Goal: Task Accomplishment & Management: Complete application form

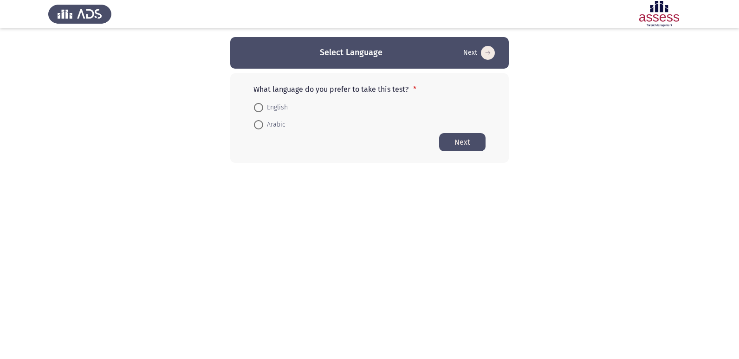
click at [264, 128] on span "Arabic" at bounding box center [274, 124] width 22 height 11
click at [263, 128] on input "Arabic" at bounding box center [258, 124] width 9 height 9
radio input "true"
click at [461, 136] on button "Next" at bounding box center [462, 142] width 46 height 18
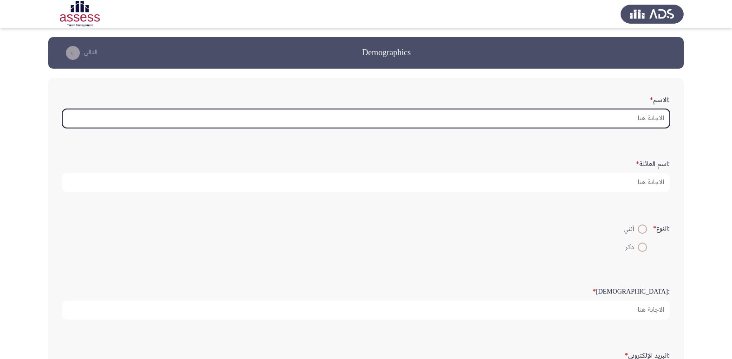
click at [607, 119] on input ":الاسم *" at bounding box center [366, 118] width 608 height 19
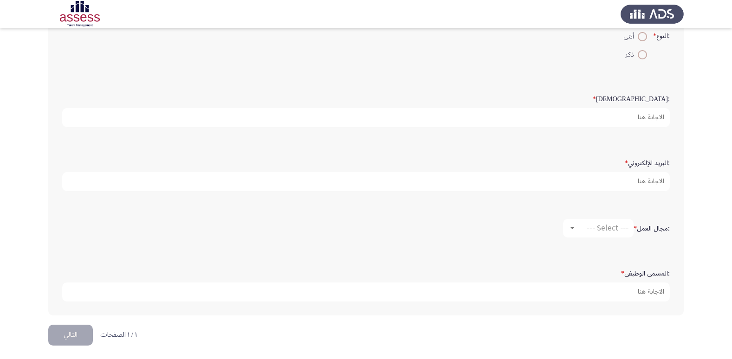
scroll to position [195, 0]
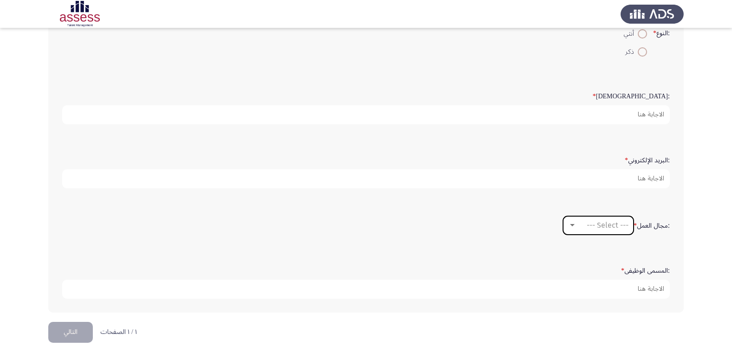
click at [572, 224] on div at bounding box center [572, 225] width 5 height 2
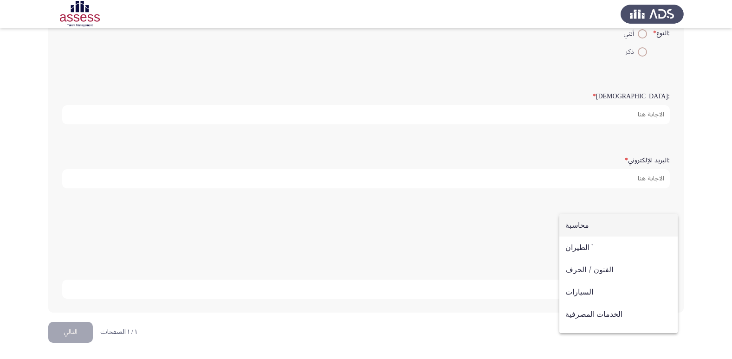
click at [527, 224] on div at bounding box center [366, 179] width 732 height 359
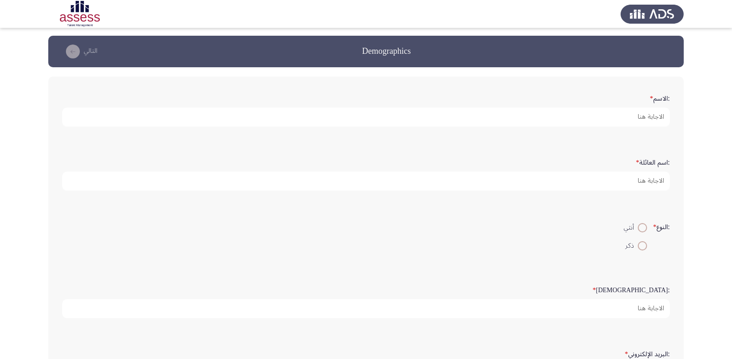
scroll to position [0, 0]
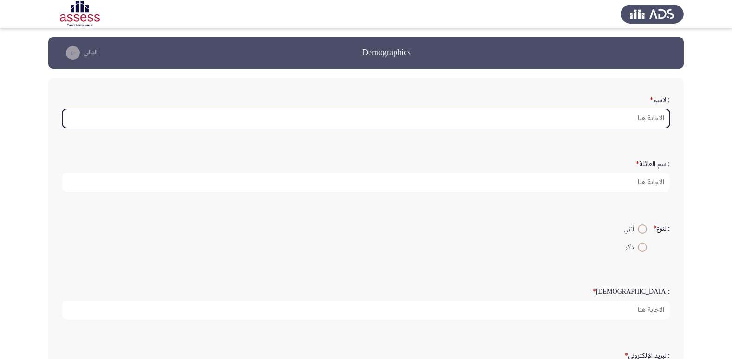
click at [599, 120] on input ":الاسم *" at bounding box center [366, 118] width 608 height 19
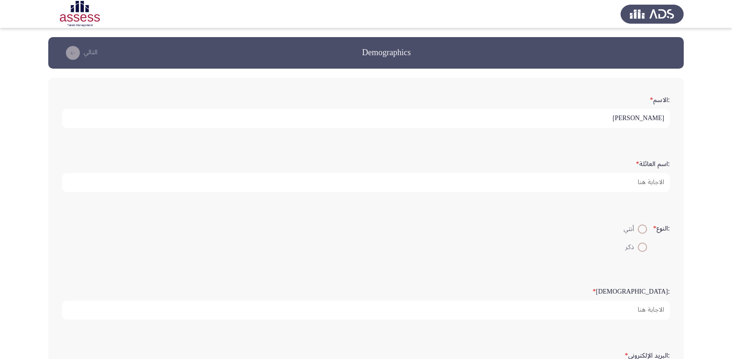
type input "[PERSON_NAME]"
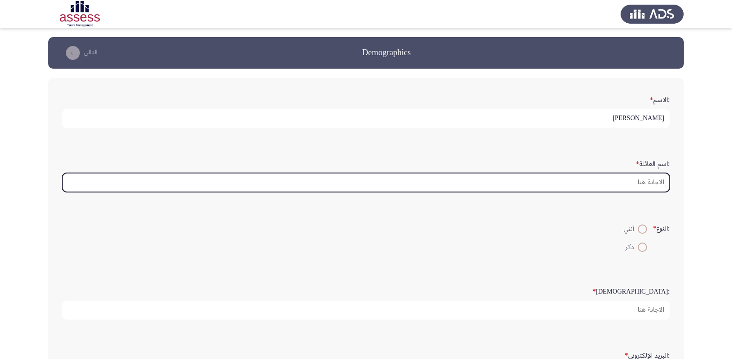
click at [613, 188] on input ":اسم العائلة *" at bounding box center [366, 182] width 608 height 19
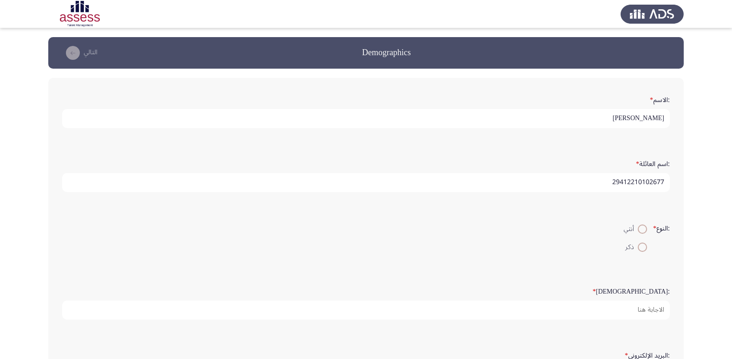
type input "29412210102677"
click at [642, 249] on span at bounding box center [642, 247] width 9 height 9
click at [642, 249] on input "ذكر" at bounding box center [642, 247] width 9 height 9
radio input "true"
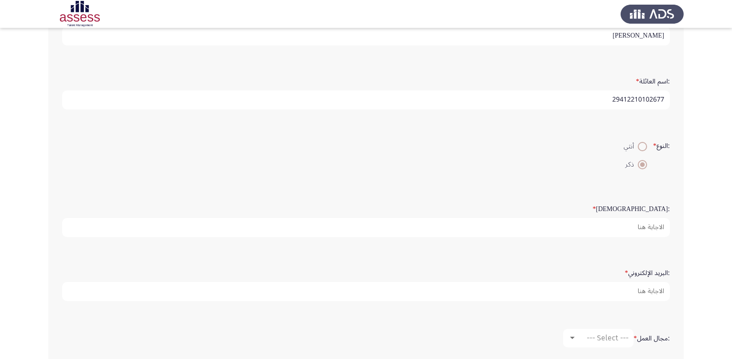
scroll to position [93, 0]
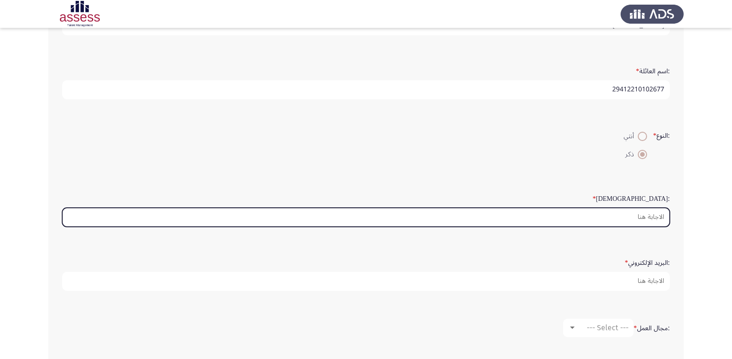
click at [650, 214] on input ":السن *" at bounding box center [366, 217] width 608 height 19
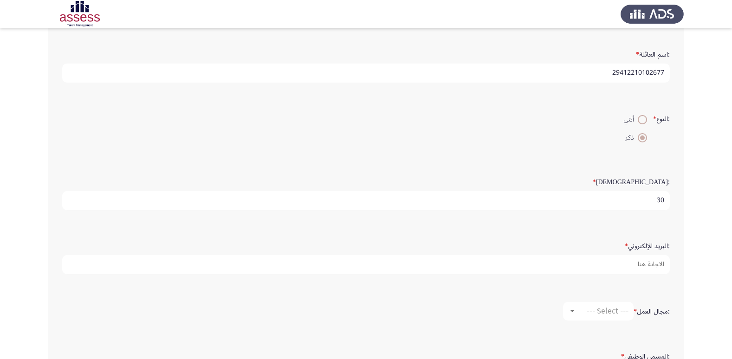
scroll to position [139, 0]
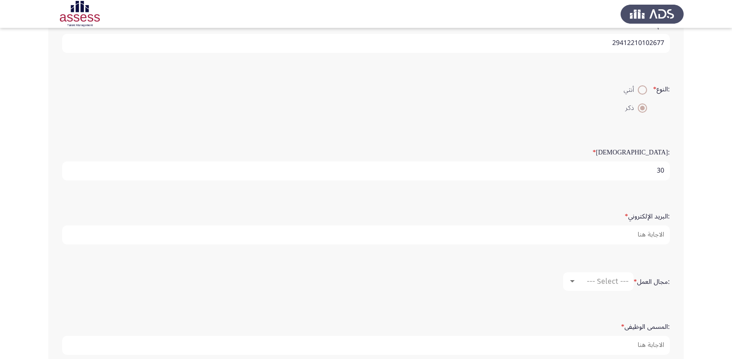
type input "30"
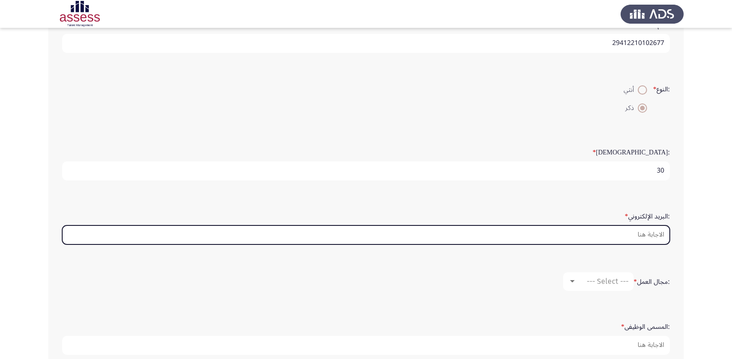
click at [649, 232] on input ":البريد الإلكتروني *" at bounding box center [366, 235] width 608 height 19
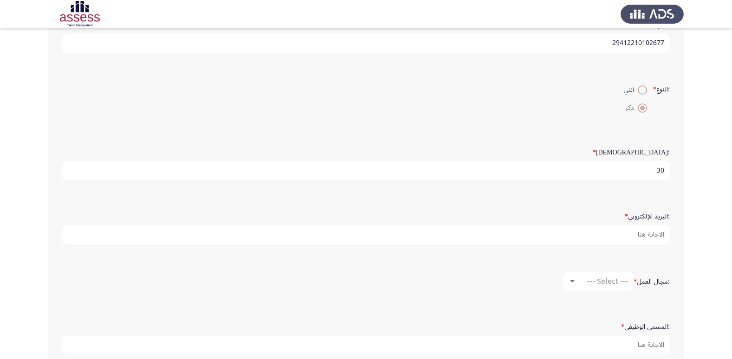
click at [690, 234] on app-assessment-container "Demographics التالي :الاسم * [PERSON_NAME] :اسم العائلة * 29412210102677 :النوع…" at bounding box center [366, 138] width 732 height 481
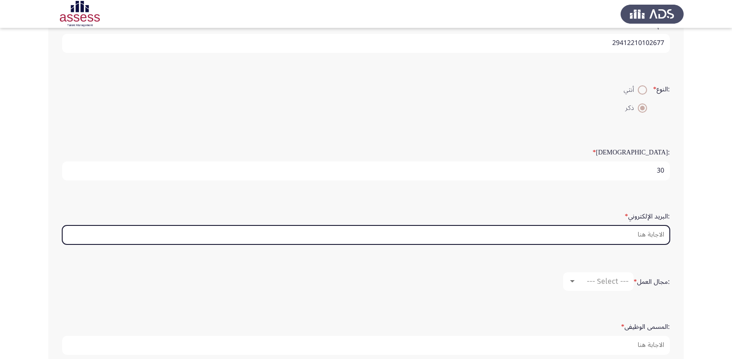
click at [650, 237] on input ":البريد الإلكتروني *" at bounding box center [366, 235] width 608 height 19
drag, startPoint x: 654, startPoint y: 239, endPoint x: 678, endPoint y: 242, distance: 24.3
click at [654, 239] on input ":البريد الإلكتروني *" at bounding box center [366, 235] width 608 height 19
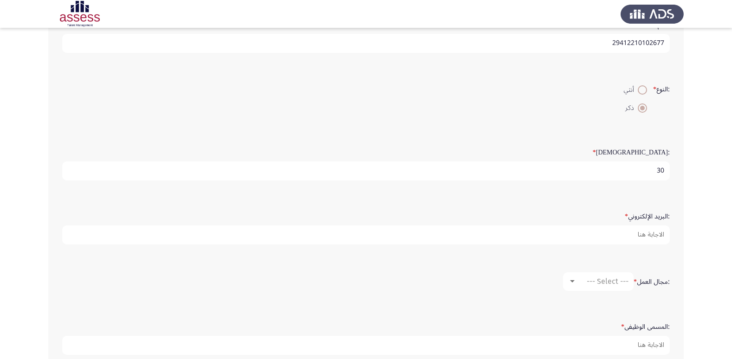
click at [686, 243] on app-assessment-container "Demographics التالي :الاسم * [PERSON_NAME] :اسم العائلة * 29412210102677 :النوع…" at bounding box center [366, 138] width 732 height 481
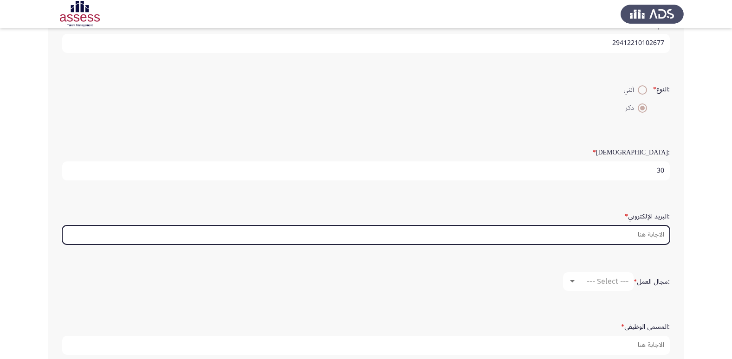
click at [653, 236] on input ":البريد الإلكتروني *" at bounding box center [366, 235] width 608 height 19
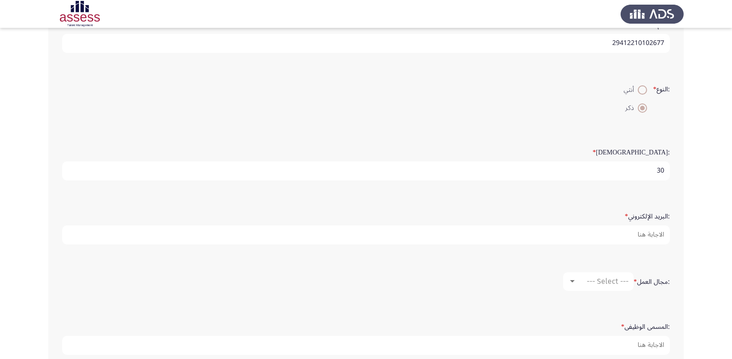
click at [702, 243] on app-assessment-container "Demographics التالي :الاسم * [PERSON_NAME] :اسم العائلة * 29412210102677 :النوع…" at bounding box center [366, 138] width 732 height 481
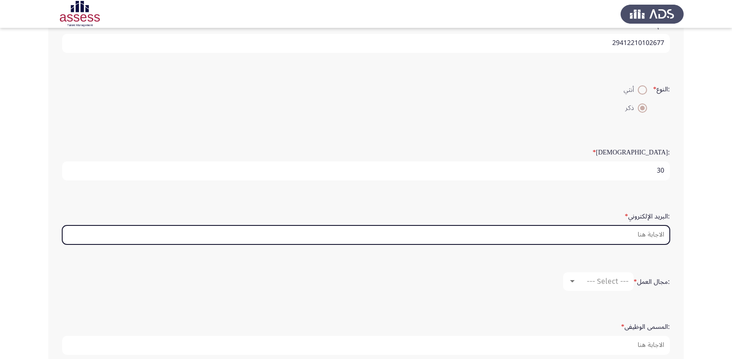
click at [660, 233] on input ":البريد الإلكتروني *" at bounding box center [366, 235] width 608 height 19
type input "M"
type input "m"
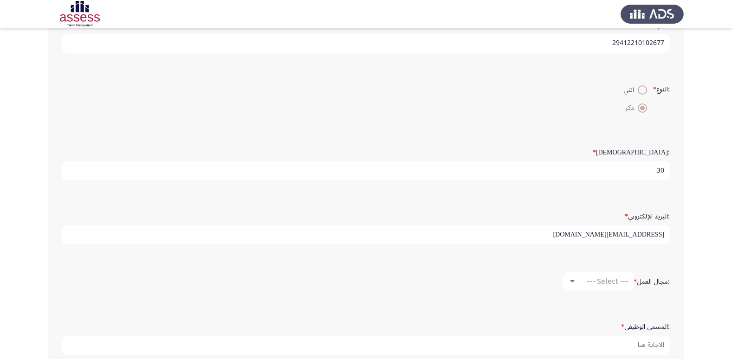
type input "[EMAIL_ADDRESS][DOMAIN_NAME]"
click at [570, 282] on div at bounding box center [572, 281] width 5 height 2
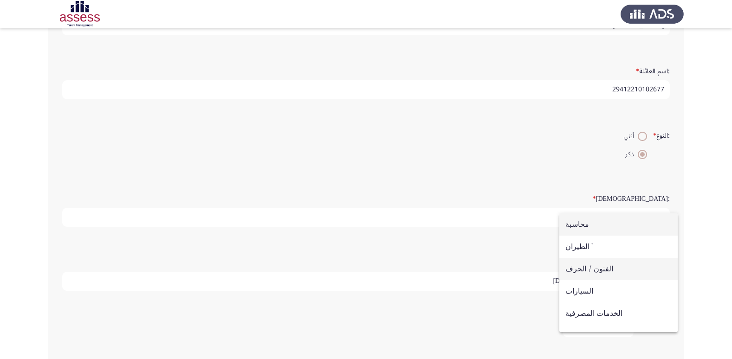
scroll to position [46, 0]
click at [707, 292] on div at bounding box center [366, 179] width 732 height 359
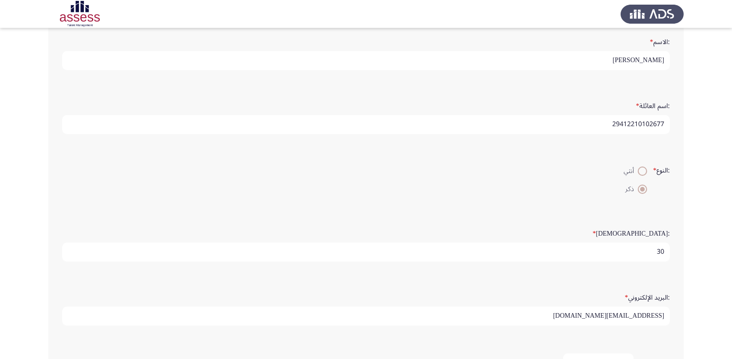
scroll to position [93, 0]
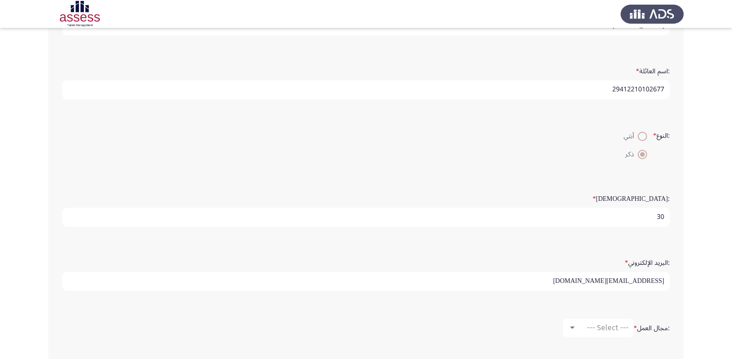
click at [649, 91] on input "29412210102677" at bounding box center [366, 89] width 608 height 19
click at [644, 88] on input "29412210102677" at bounding box center [366, 89] width 608 height 19
click at [635, 89] on input "29412210102677" at bounding box center [366, 89] width 608 height 19
click at [626, 88] on input "29412210102677" at bounding box center [366, 89] width 608 height 19
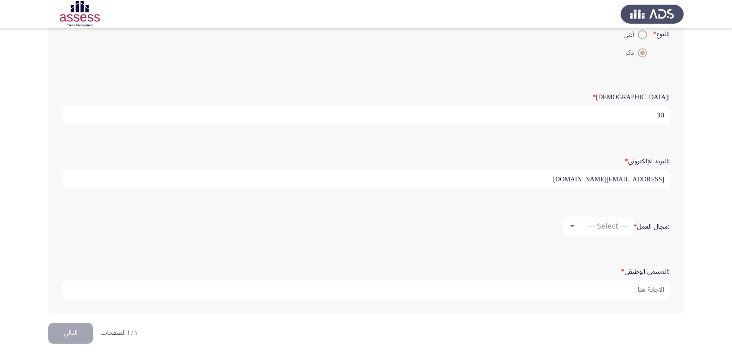
scroll to position [195, 0]
click at [575, 224] on div at bounding box center [572, 225] width 8 height 7
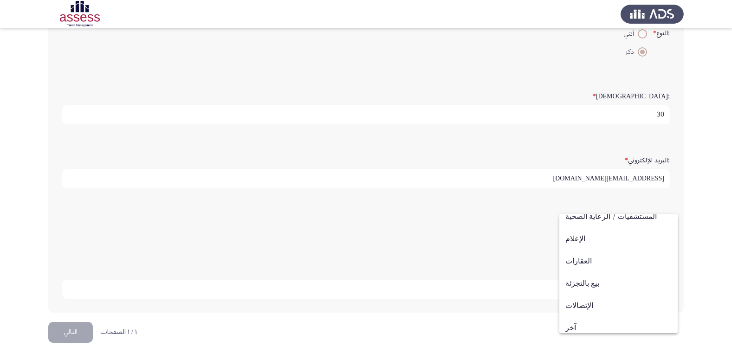
scroll to position [305, 0]
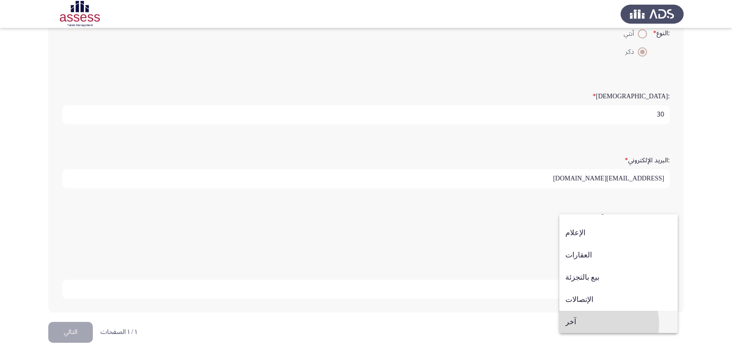
click at [594, 325] on span "آخر" at bounding box center [619, 322] width 106 height 22
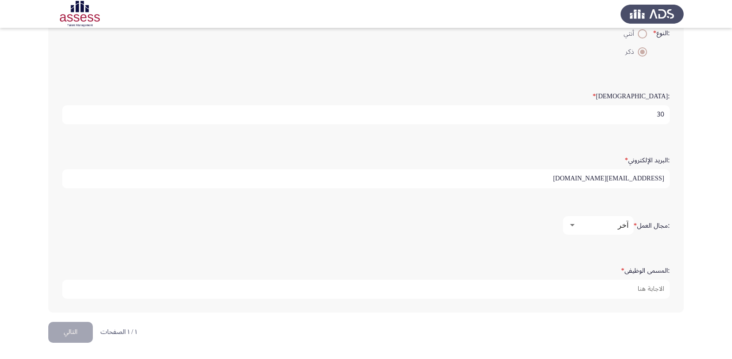
click at [575, 223] on div at bounding box center [572, 225] width 8 height 7
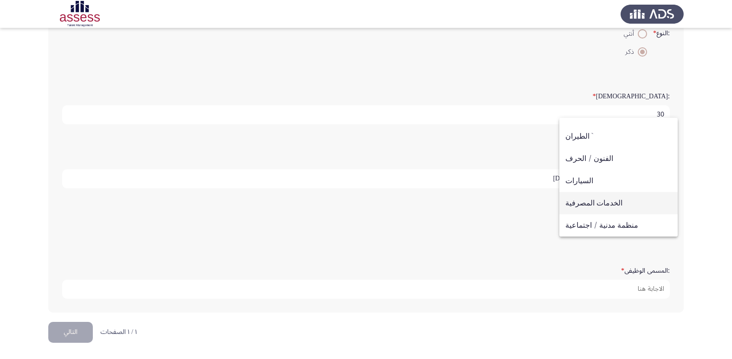
scroll to position [0, 0]
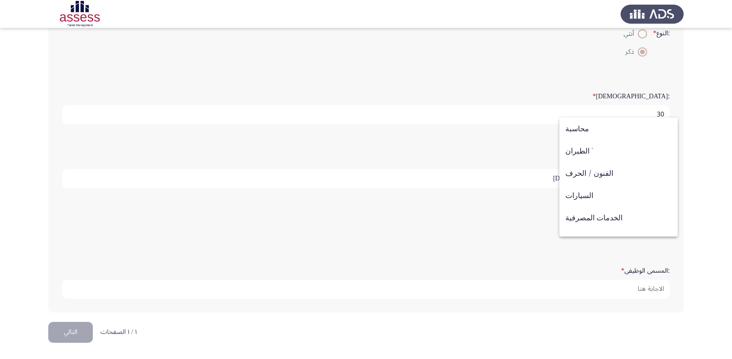
click at [700, 264] on div at bounding box center [366, 179] width 732 height 359
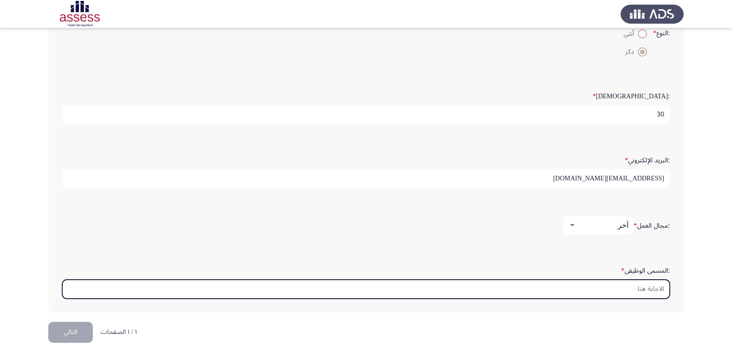
click at [650, 290] on input ":المسمى الوظيفى *" at bounding box center [366, 289] width 608 height 19
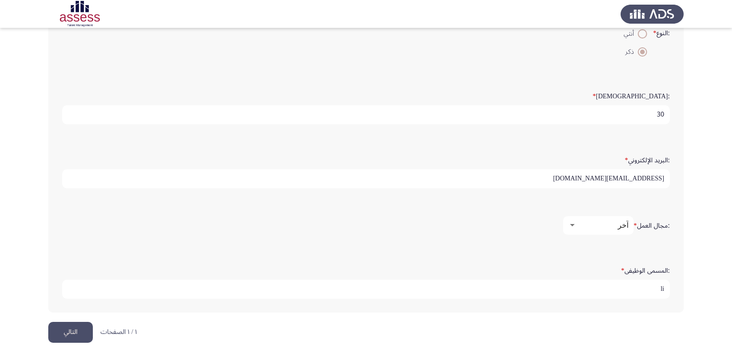
type input "l"
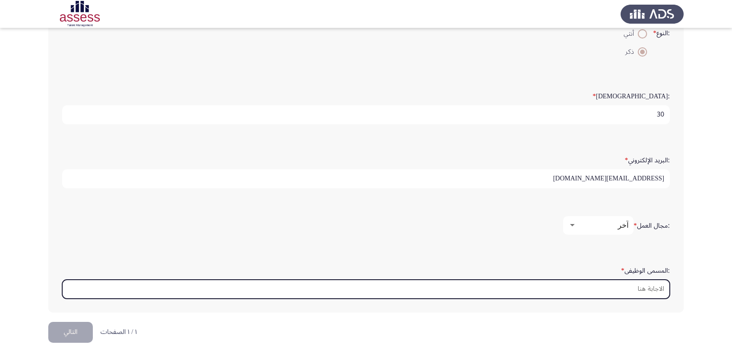
click at [650, 292] on input ":المسمى الوظيفى *" at bounding box center [366, 289] width 608 height 19
click at [631, 288] on input ":المسمى الوظيفى *" at bounding box center [366, 289] width 608 height 19
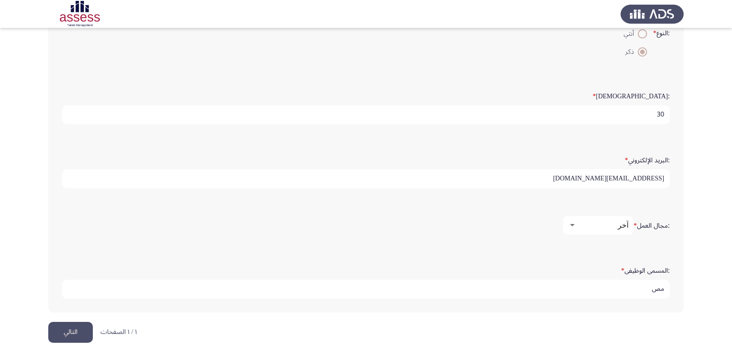
type input "م"
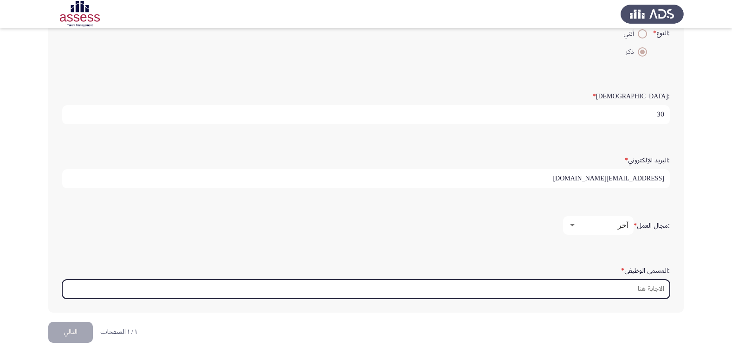
click at [631, 288] on input ":المسمى الوظيفى *" at bounding box center [366, 289] width 608 height 19
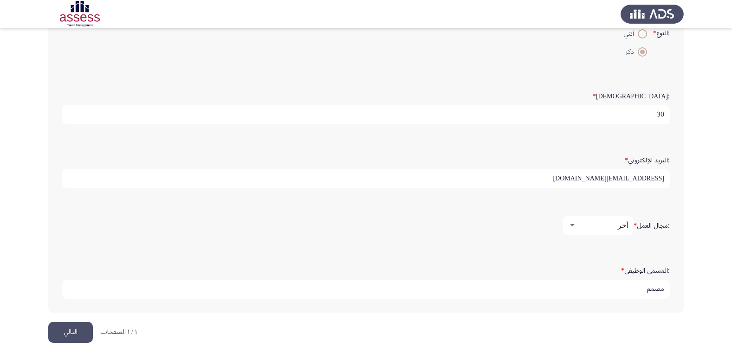
type input "مصمم"
click at [698, 287] on app-assessment-container "Demographics التالي :الاسم * [PERSON_NAME] :اسم العائلة * 29412210102677 :النوع…" at bounding box center [366, 82] width 732 height 481
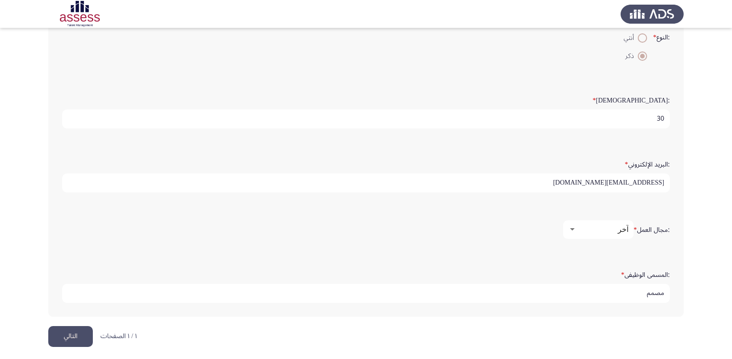
scroll to position [195, 0]
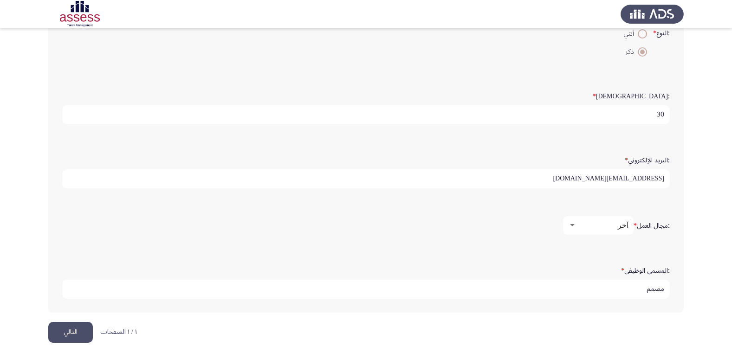
click at [78, 332] on button "التالي" at bounding box center [70, 332] width 45 height 21
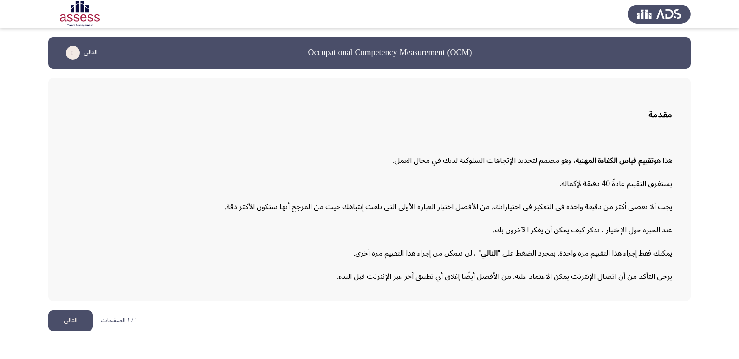
click at [72, 324] on button "التالي" at bounding box center [70, 321] width 45 height 21
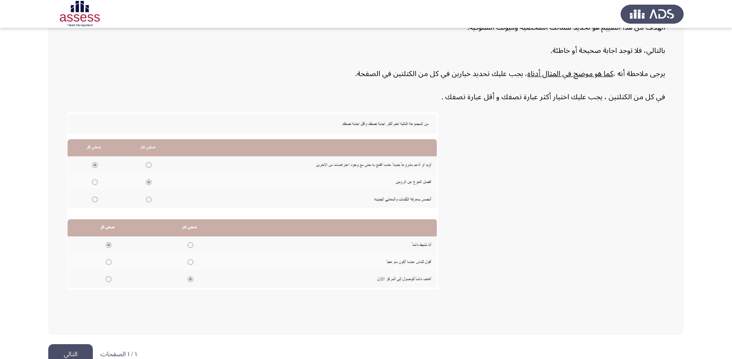
scroll to position [139, 0]
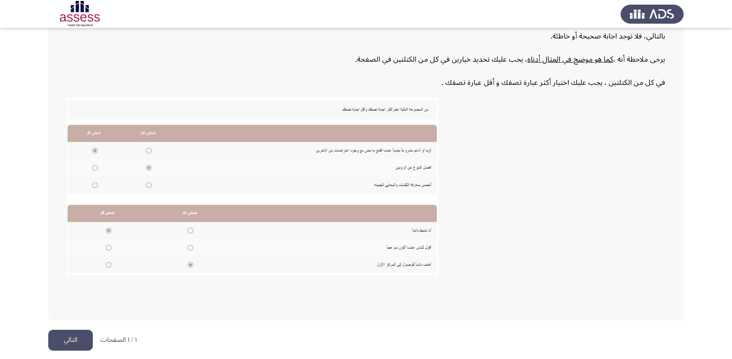
click at [70, 343] on button "التالي" at bounding box center [70, 340] width 45 height 21
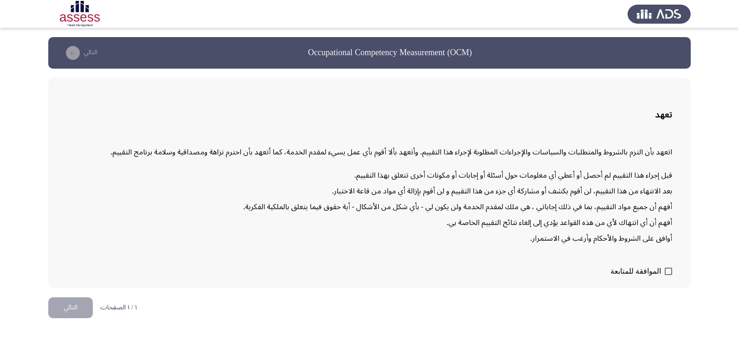
click at [674, 272] on div "تعهد اتعهد بأن التزم بالشروط والمتطلبات والسياسات والإجراءات المطلوبة لإجراء هذ…" at bounding box center [369, 183] width 643 height 210
click at [670, 272] on span at bounding box center [668, 271] width 7 height 7
click at [669, 275] on input "الموافقة للمتابعة" at bounding box center [668, 275] width 0 height 0
checkbox input "true"
click at [81, 311] on button "التالي" at bounding box center [70, 308] width 45 height 21
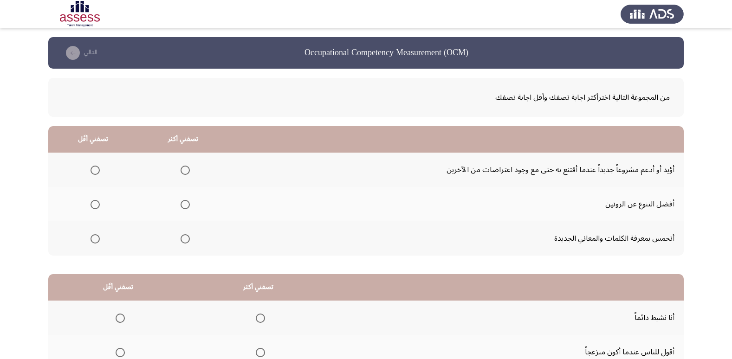
click at [185, 169] on span "Select an option" at bounding box center [185, 170] width 9 height 9
click at [185, 169] on input "Select an option" at bounding box center [185, 170] width 9 height 9
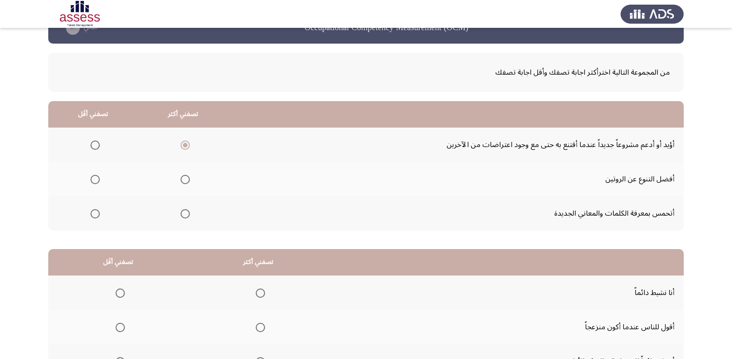
scroll to position [17, 0]
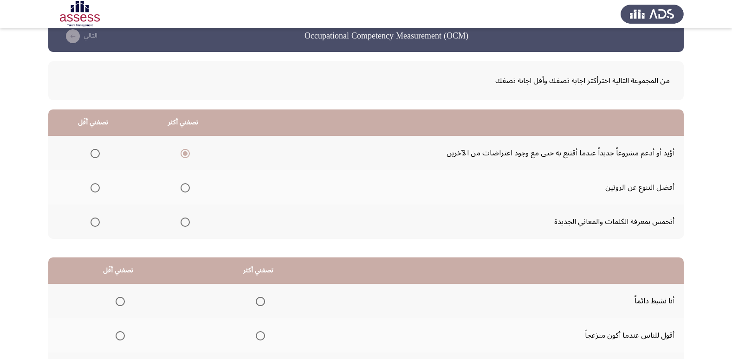
click at [181, 190] on span "Select an option" at bounding box center [185, 187] width 9 height 9
click at [181, 190] on input "Select an option" at bounding box center [185, 187] width 9 height 9
click at [95, 154] on span "Select an option" at bounding box center [95, 153] width 9 height 9
click at [95, 154] on input "Select an option" at bounding box center [95, 153] width 9 height 9
click at [182, 155] on span "Select an option" at bounding box center [185, 153] width 9 height 9
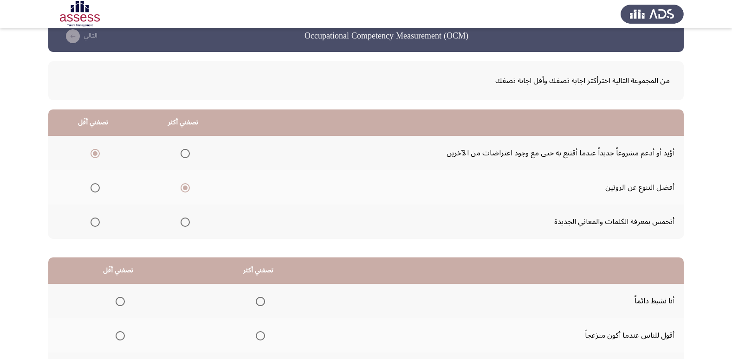
click at [182, 155] on input "Select an option" at bounding box center [185, 153] width 9 height 9
click at [181, 222] on span "Select an option" at bounding box center [185, 222] width 9 height 9
click at [181, 222] on input "Select an option" at bounding box center [185, 222] width 9 height 9
click at [182, 152] on span "Select an option" at bounding box center [185, 153] width 9 height 9
click at [182, 152] on input "Select an option" at bounding box center [185, 153] width 9 height 9
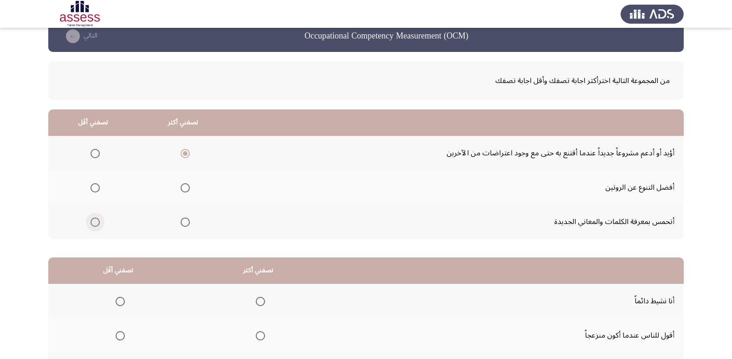
click at [95, 221] on span "Select an option" at bounding box center [95, 222] width 9 height 9
click at [95, 221] on input "Select an option" at bounding box center [95, 222] width 9 height 9
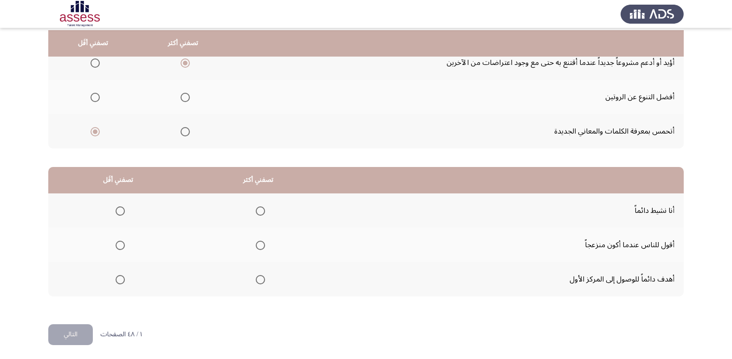
scroll to position [110, 0]
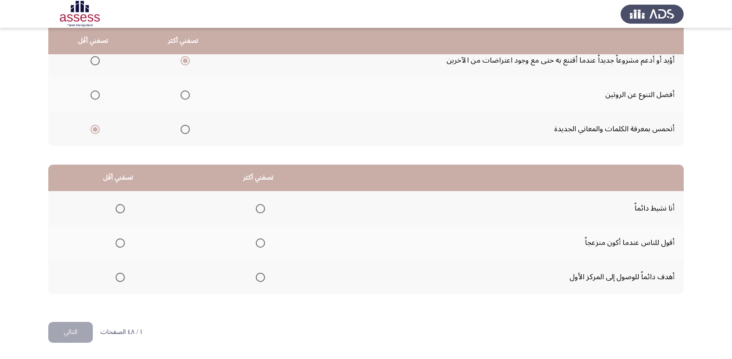
click at [114, 247] on label "Select an option" at bounding box center [118, 243] width 13 height 9
click at [116, 247] on input "Select an option" at bounding box center [120, 243] width 9 height 9
click at [256, 210] on span "Select an option" at bounding box center [260, 208] width 9 height 9
click at [256, 210] on input "Select an option" at bounding box center [260, 208] width 9 height 9
click at [74, 329] on button "التالي" at bounding box center [70, 332] width 45 height 21
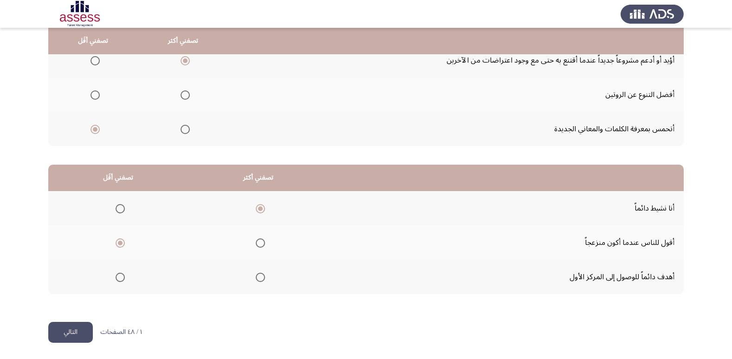
scroll to position [0, 0]
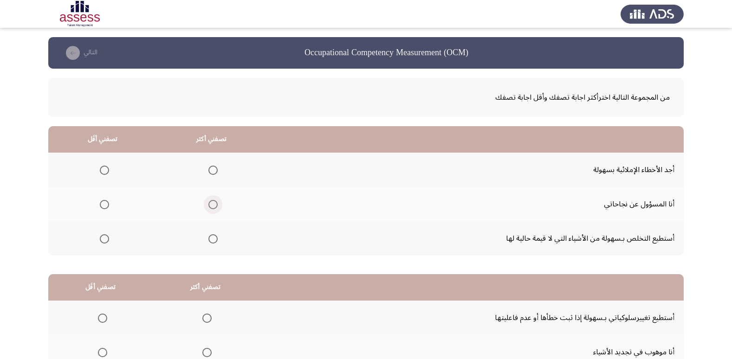
click at [211, 204] on span "Select an option" at bounding box center [212, 204] width 9 height 9
click at [211, 204] on input "Select an option" at bounding box center [212, 204] width 9 height 9
click at [106, 238] on span "Select an option" at bounding box center [104, 238] width 9 height 9
click at [106, 238] on input "Select an option" at bounding box center [104, 238] width 9 height 9
click at [104, 173] on span "Select an option" at bounding box center [104, 170] width 9 height 9
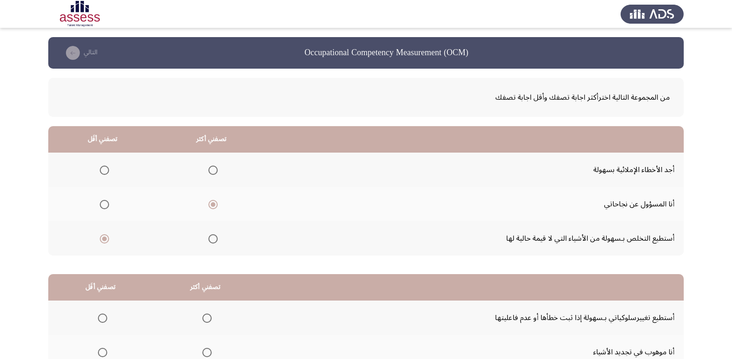
click at [104, 173] on input "Select an option" at bounding box center [104, 170] width 9 height 9
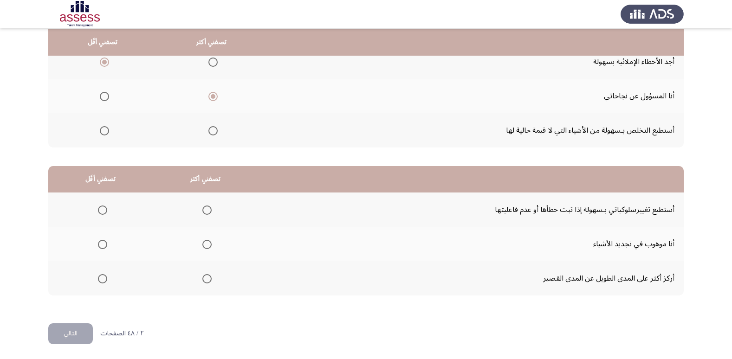
scroll to position [110, 0]
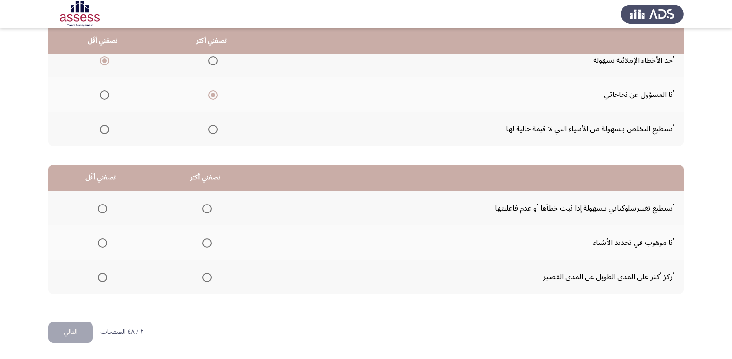
click at [205, 208] on span "Select an option" at bounding box center [206, 208] width 9 height 9
click at [205, 208] on input "Select an option" at bounding box center [206, 208] width 9 height 9
click at [104, 244] on span "Select an option" at bounding box center [102, 243] width 9 height 9
click at [104, 244] on input "Select an option" at bounding box center [102, 243] width 9 height 9
click at [80, 338] on button "التالي" at bounding box center [70, 332] width 45 height 21
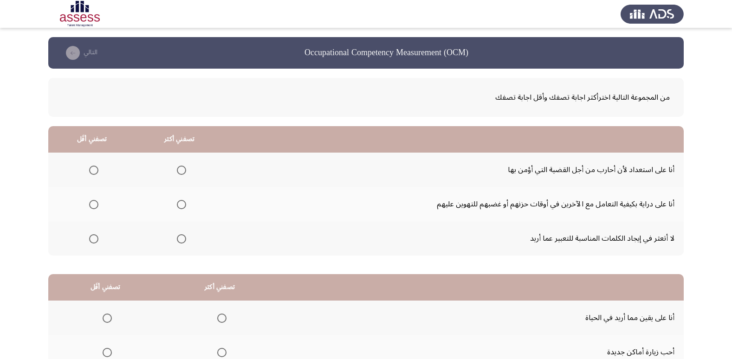
scroll to position [46, 0]
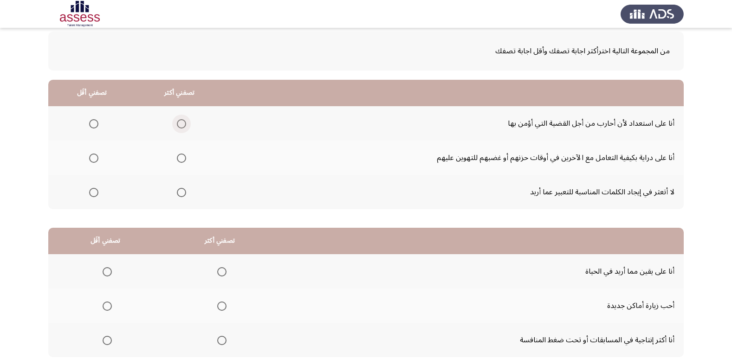
click at [183, 124] on span "Select an option" at bounding box center [181, 123] width 9 height 9
click at [183, 124] on input "Select an option" at bounding box center [181, 123] width 9 height 9
click at [93, 190] on span "Select an option" at bounding box center [93, 192] width 9 height 9
click at [93, 190] on input "Select an option" at bounding box center [93, 192] width 9 height 9
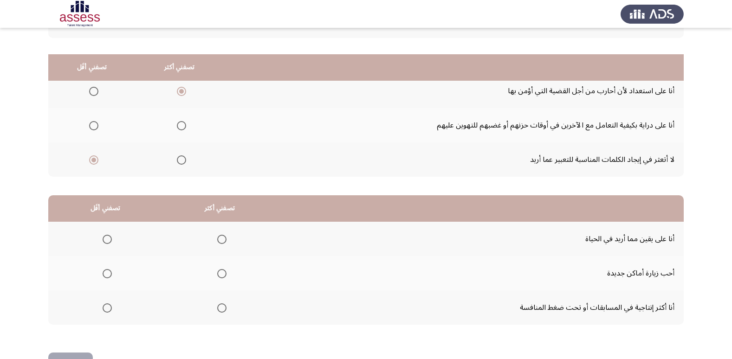
scroll to position [110, 0]
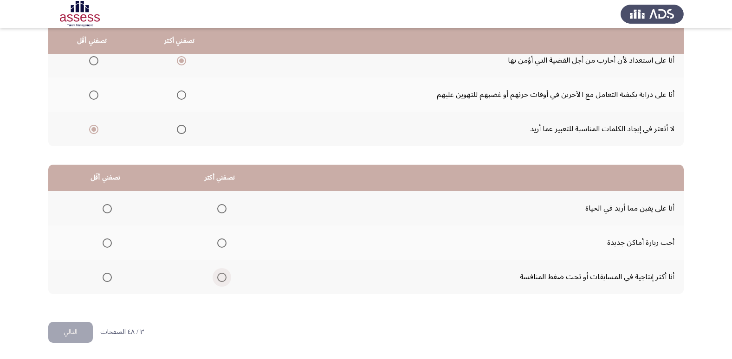
click at [221, 277] on span "Select an option" at bounding box center [221, 277] width 9 height 9
click at [221, 277] on input "Select an option" at bounding box center [221, 277] width 9 height 9
click at [102, 249] on mat-radio-group "Select an option" at bounding box center [105, 243] width 13 height 16
click at [108, 245] on span "Select an option" at bounding box center [107, 243] width 9 height 9
click at [108, 245] on input "Select an option" at bounding box center [107, 243] width 9 height 9
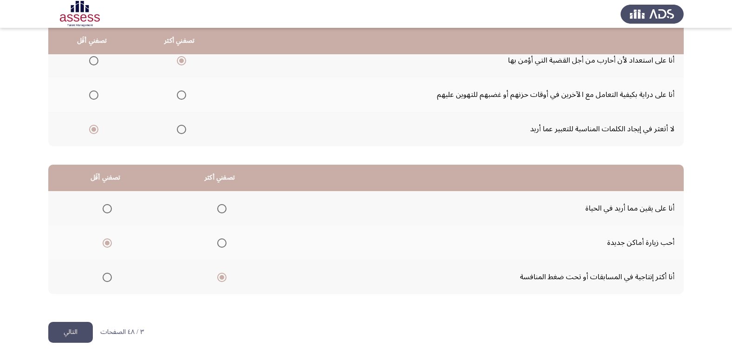
click at [84, 338] on button "التالي" at bounding box center [70, 332] width 45 height 21
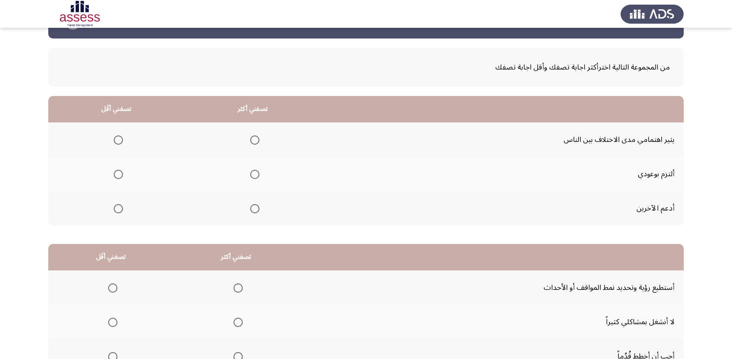
scroll to position [46, 0]
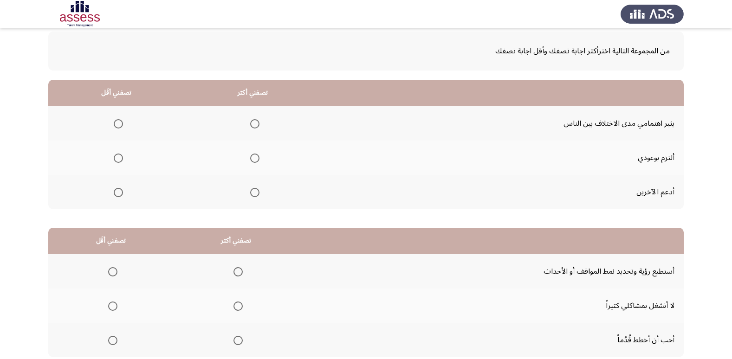
click at [118, 123] on span "Select an option" at bounding box center [118, 123] width 9 height 9
click at [118, 123] on input "Select an option" at bounding box center [118, 123] width 9 height 9
click at [250, 160] on span "Select an option" at bounding box center [254, 158] width 9 height 9
click at [250, 160] on input "Select an option" at bounding box center [254, 158] width 9 height 9
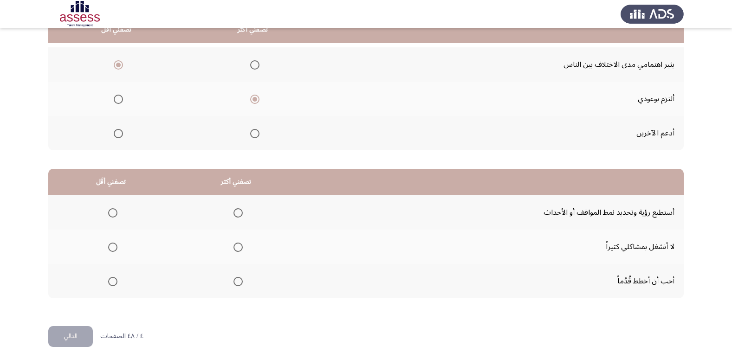
scroll to position [110, 0]
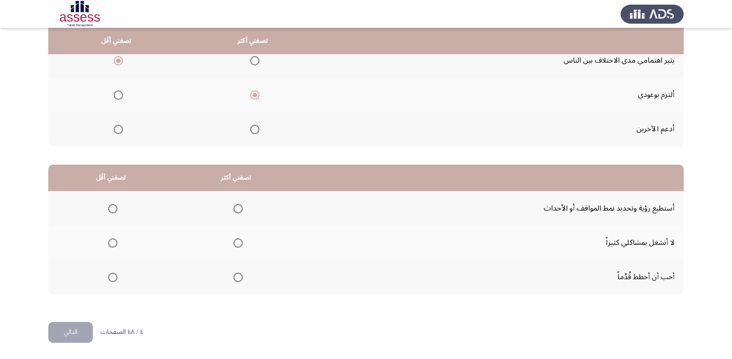
click at [237, 208] on span "Select an option" at bounding box center [238, 208] width 9 height 9
click at [237, 208] on input "Select an option" at bounding box center [238, 208] width 9 height 9
click at [113, 244] on span "Select an option" at bounding box center [112, 243] width 9 height 9
click at [113, 244] on input "Select an option" at bounding box center [112, 243] width 9 height 9
click at [76, 331] on button "التالي" at bounding box center [70, 332] width 45 height 21
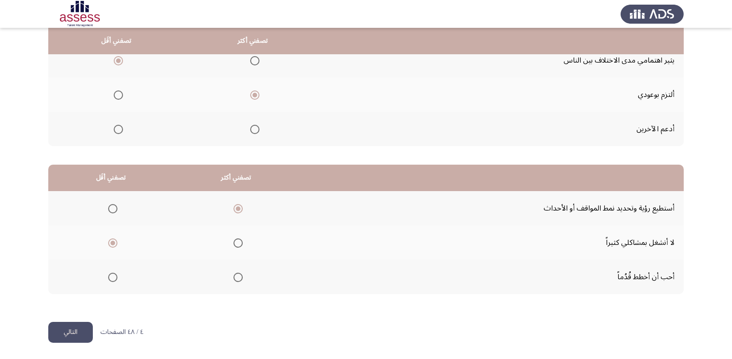
scroll to position [0, 0]
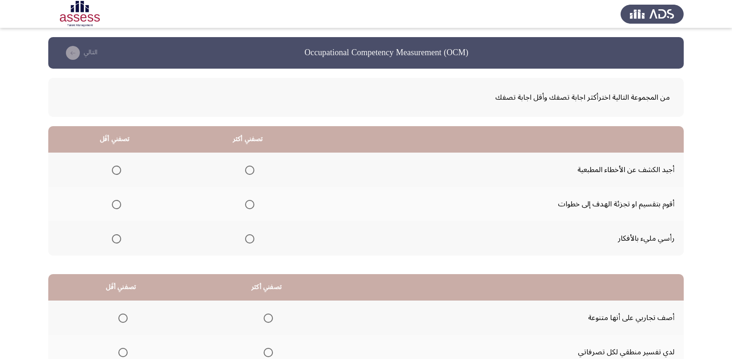
click at [247, 205] on span "Select an option" at bounding box center [249, 204] width 9 height 9
click at [247, 205] on input "Select an option" at bounding box center [249, 204] width 9 height 9
click at [118, 176] on mat-radio-group "Select an option" at bounding box center [114, 170] width 13 height 16
click at [112, 171] on span "Select an option" at bounding box center [116, 170] width 9 height 9
click at [112, 171] on input "Select an option" at bounding box center [116, 170] width 9 height 9
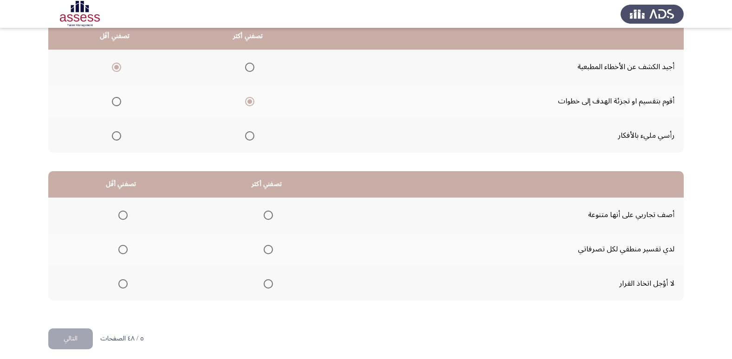
scroll to position [110, 0]
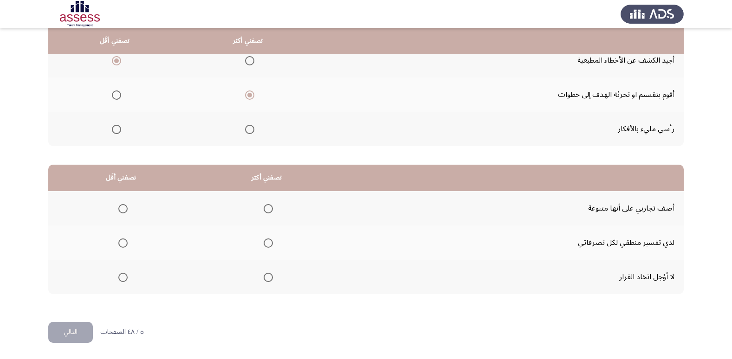
click at [124, 275] on span "Select an option" at bounding box center [122, 277] width 9 height 9
click at [124, 275] on input "Select an option" at bounding box center [122, 277] width 9 height 9
click at [276, 208] on th at bounding box center [267, 208] width 146 height 34
click at [268, 208] on span "Select an option" at bounding box center [268, 208] width 9 height 9
click at [268, 208] on input "Select an option" at bounding box center [268, 208] width 9 height 9
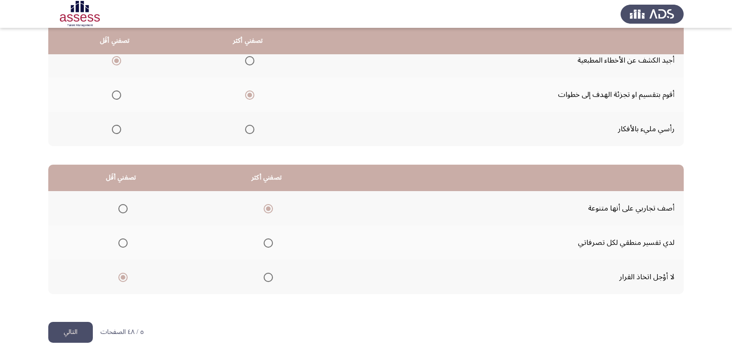
click at [83, 329] on button "التالي" at bounding box center [70, 332] width 45 height 21
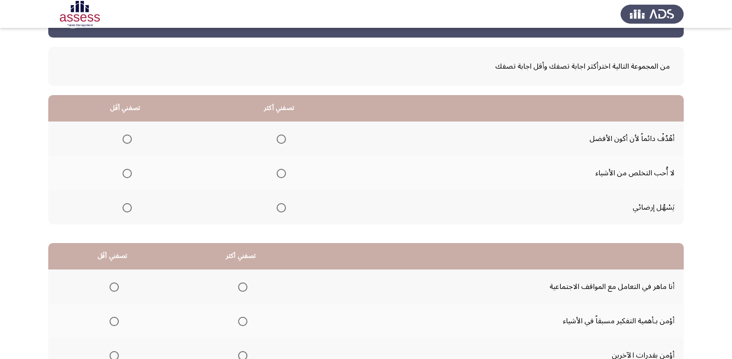
scroll to position [46, 0]
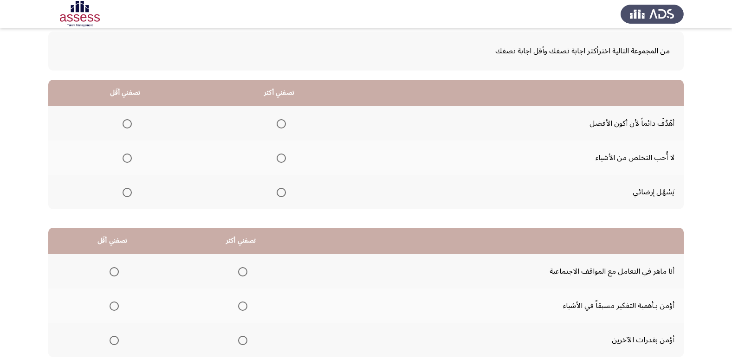
click at [285, 192] on span "Select an option" at bounding box center [281, 192] width 9 height 9
click at [285, 192] on input "Select an option" at bounding box center [281, 192] width 9 height 9
click at [278, 125] on span "Select an option" at bounding box center [281, 123] width 9 height 9
click at [278, 125] on input "Select an option" at bounding box center [281, 123] width 9 height 9
click at [129, 194] on span "Select an option" at bounding box center [127, 192] width 9 height 9
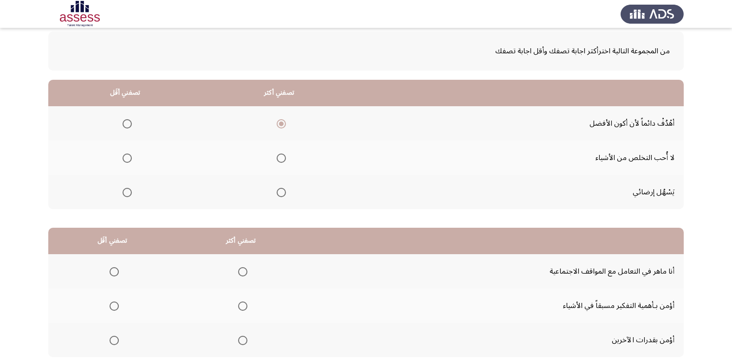
click at [129, 194] on input "Select an option" at bounding box center [127, 192] width 9 height 9
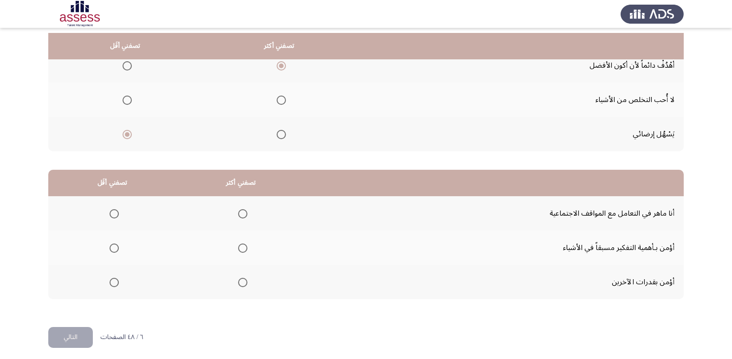
scroll to position [110, 0]
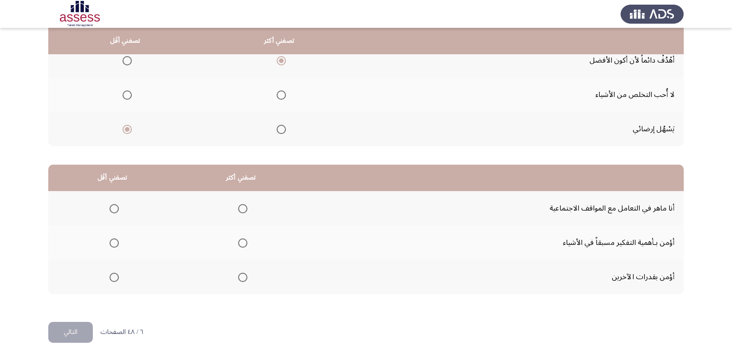
click at [117, 209] on span "Select an option" at bounding box center [114, 208] width 9 height 9
click at [117, 209] on input "Select an option" at bounding box center [114, 208] width 9 height 9
click at [241, 239] on span "Select an option" at bounding box center [242, 243] width 9 height 9
click at [241, 239] on input "Select an option" at bounding box center [242, 243] width 9 height 9
click at [74, 333] on button "التالي" at bounding box center [70, 332] width 45 height 21
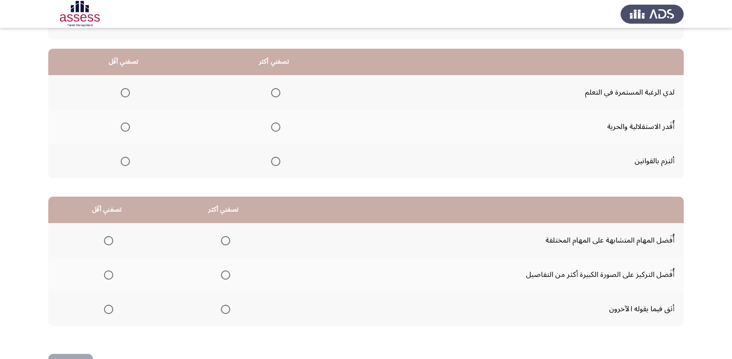
scroll to position [93, 0]
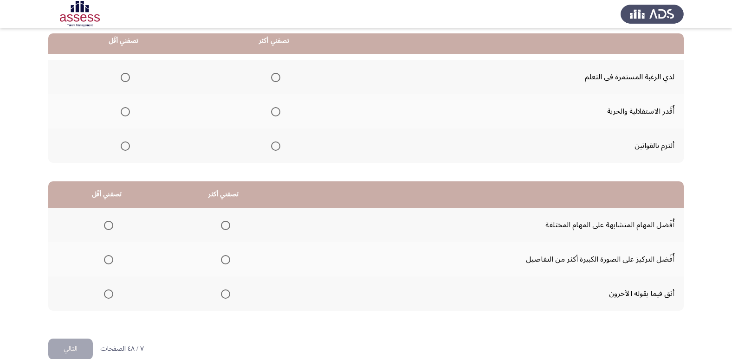
click at [281, 78] on th at bounding box center [274, 77] width 151 height 34
click at [276, 80] on span "Select an option" at bounding box center [275, 77] width 9 height 9
click at [276, 80] on input "Select an option" at bounding box center [275, 77] width 9 height 9
click at [278, 147] on span "Select an option" at bounding box center [275, 146] width 9 height 9
click at [278, 147] on input "Select an option" at bounding box center [275, 146] width 9 height 9
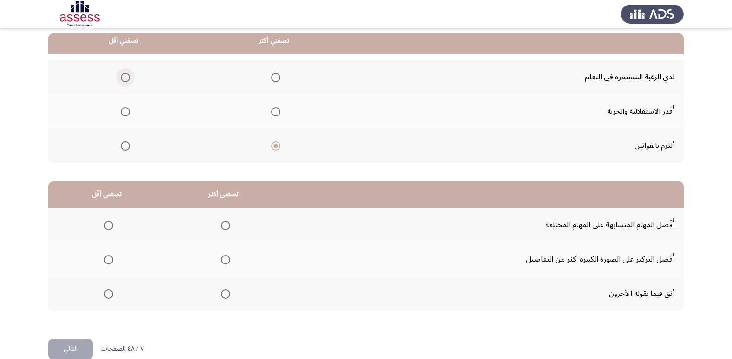
click at [124, 78] on span "Select an option" at bounding box center [125, 77] width 9 height 9
click at [124, 78] on input "Select an option" at bounding box center [125, 77] width 9 height 9
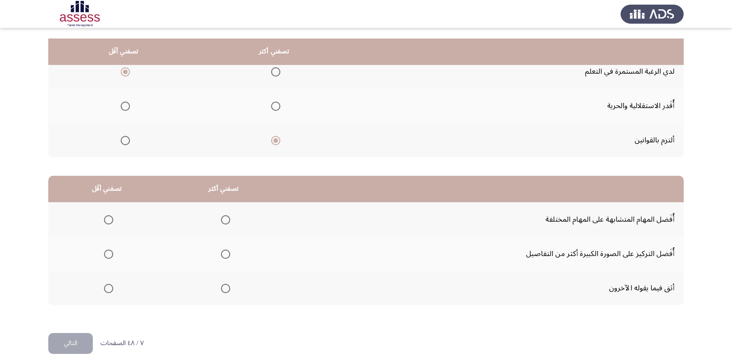
scroll to position [110, 0]
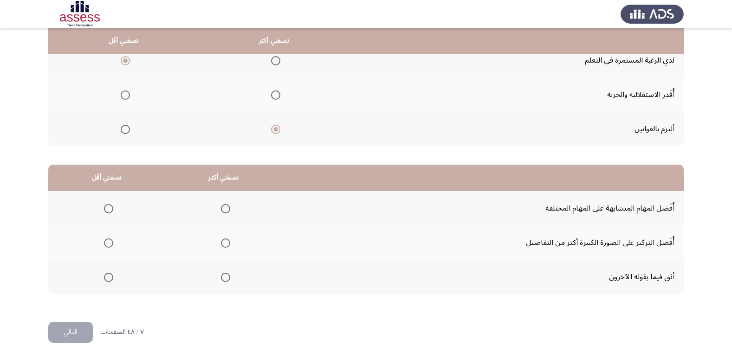
click at [109, 278] on span "Select an option" at bounding box center [108, 277] width 9 height 9
click at [109, 278] on input "Select an option" at bounding box center [108, 277] width 9 height 9
click at [226, 244] on span "Select an option" at bounding box center [225, 243] width 9 height 9
click at [226, 244] on input "Select an option" at bounding box center [225, 243] width 9 height 9
click at [106, 210] on span "Select an option" at bounding box center [108, 208] width 9 height 9
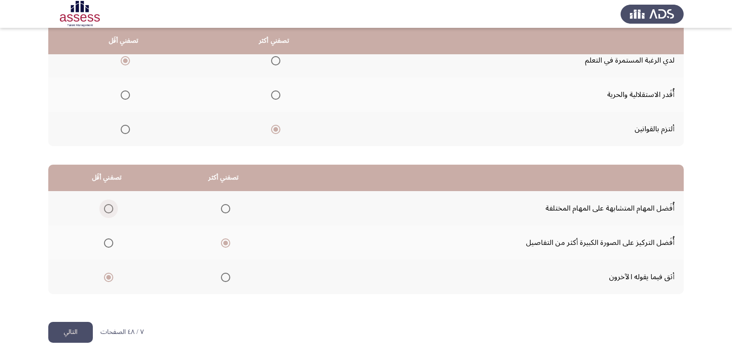
click at [106, 210] on input "Select an option" at bounding box center [108, 208] width 9 height 9
click at [82, 334] on button "التالي" at bounding box center [70, 332] width 45 height 21
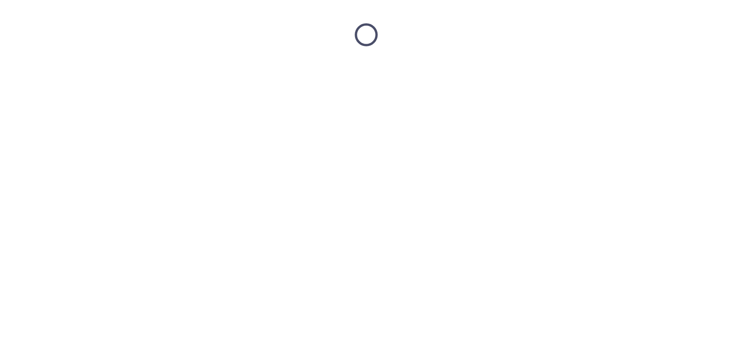
scroll to position [0, 0]
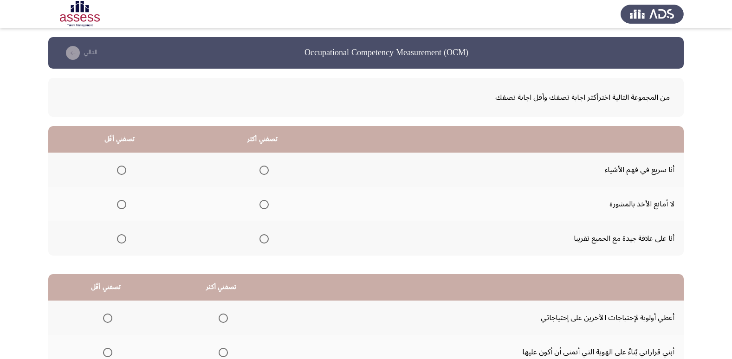
click at [264, 203] on span "Select an option" at bounding box center [264, 204] width 9 height 9
click at [264, 203] on input "Select an option" at bounding box center [264, 204] width 9 height 9
click at [123, 238] on span "Select an option" at bounding box center [121, 238] width 9 height 9
click at [123, 238] on input "Select an option" at bounding box center [121, 238] width 9 height 9
click at [263, 241] on span "Select an option" at bounding box center [264, 238] width 9 height 9
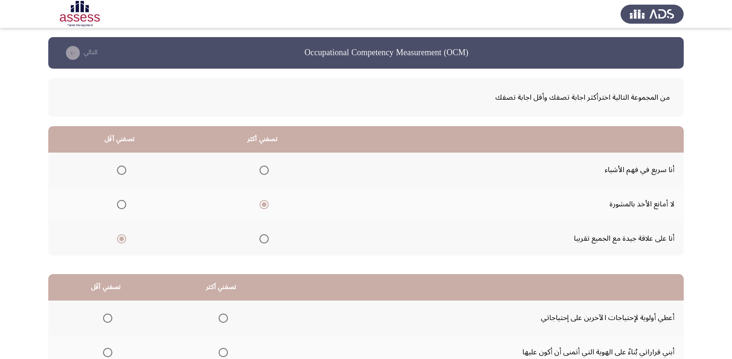
click at [263, 241] on input "Select an option" at bounding box center [264, 238] width 9 height 9
click at [266, 201] on span "Select an option" at bounding box center [264, 204] width 9 height 9
click at [266, 201] on input "Select an option" at bounding box center [264, 204] width 9 height 9
click at [118, 242] on span "Select an option" at bounding box center [121, 238] width 9 height 9
click at [118, 242] on input "Select an option" at bounding box center [121, 238] width 9 height 9
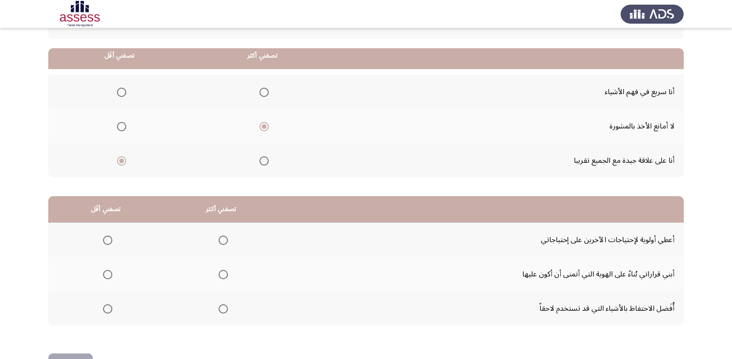
scroll to position [93, 0]
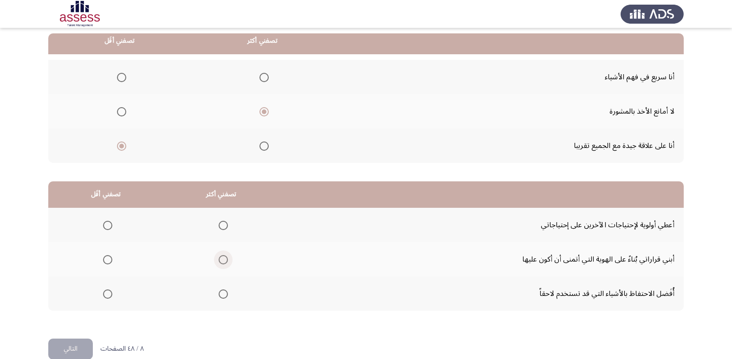
click at [225, 260] on span "Select an option" at bounding box center [223, 259] width 9 height 9
click at [225, 260] on input "Select an option" at bounding box center [223, 259] width 9 height 9
click at [108, 295] on span "Select an option" at bounding box center [107, 294] width 9 height 9
click at [108, 295] on input "Select an option" at bounding box center [107, 294] width 9 height 9
click at [87, 346] on button "التالي" at bounding box center [70, 349] width 45 height 21
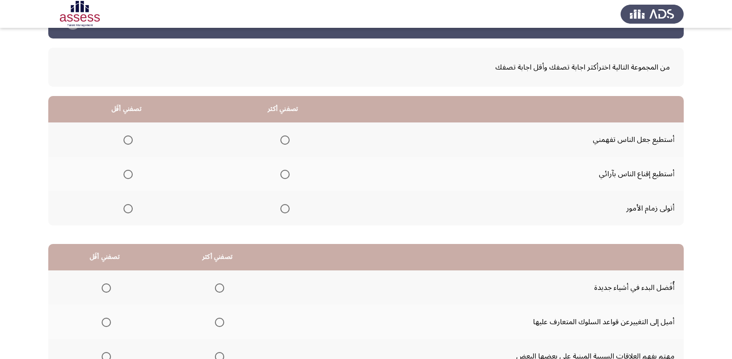
scroll to position [46, 0]
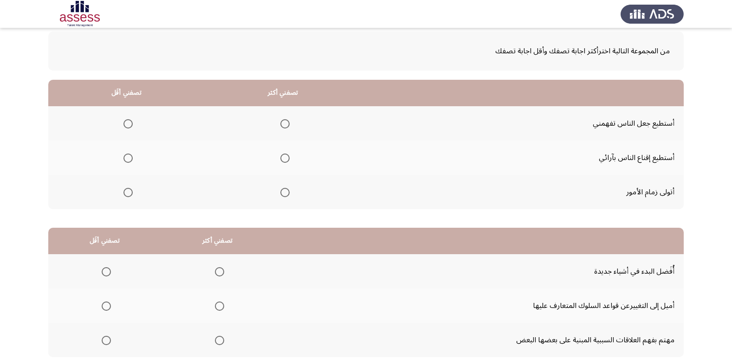
click at [283, 125] on span "Select an option" at bounding box center [284, 123] width 9 height 9
click at [283, 125] on input "Select an option" at bounding box center [284, 123] width 9 height 9
click at [128, 195] on span "Select an option" at bounding box center [128, 192] width 9 height 9
click at [128, 195] on input "Select an option" at bounding box center [128, 192] width 9 height 9
click at [286, 162] on span "Select an option" at bounding box center [284, 158] width 9 height 9
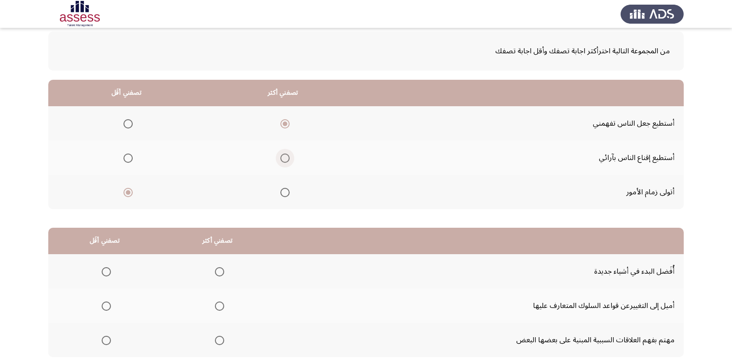
click at [286, 162] on input "Select an option" at bounding box center [284, 158] width 9 height 9
click at [283, 123] on span "Select an option" at bounding box center [284, 123] width 9 height 9
click at [283, 123] on input "Select an option" at bounding box center [284, 123] width 9 height 9
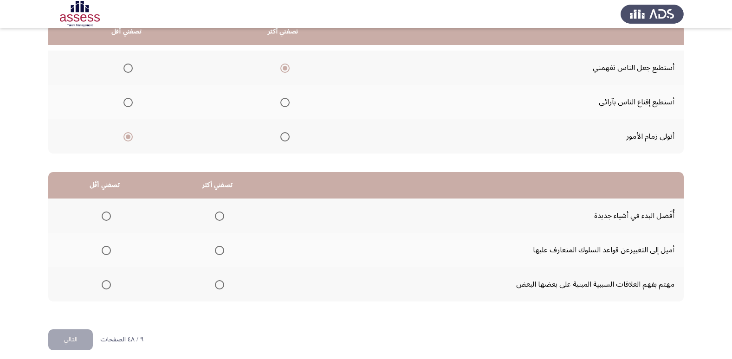
scroll to position [110, 0]
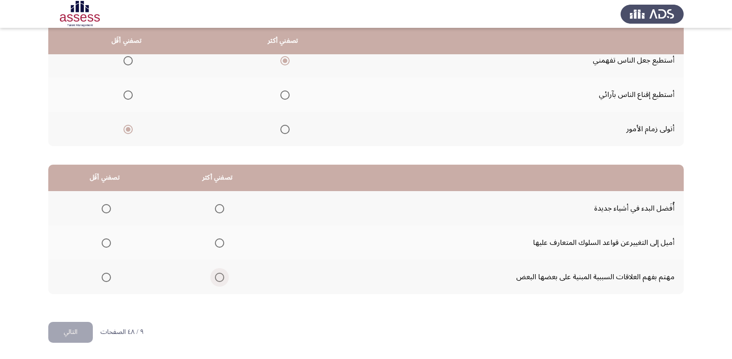
click at [218, 278] on span "Select an option" at bounding box center [219, 277] width 9 height 9
click at [218, 278] on input "Select an option" at bounding box center [219, 277] width 9 height 9
click at [109, 247] on span "Select an option" at bounding box center [106, 243] width 9 height 9
click at [109, 247] on input "Select an option" at bounding box center [106, 243] width 9 height 9
click at [83, 331] on button "التالي" at bounding box center [70, 332] width 45 height 21
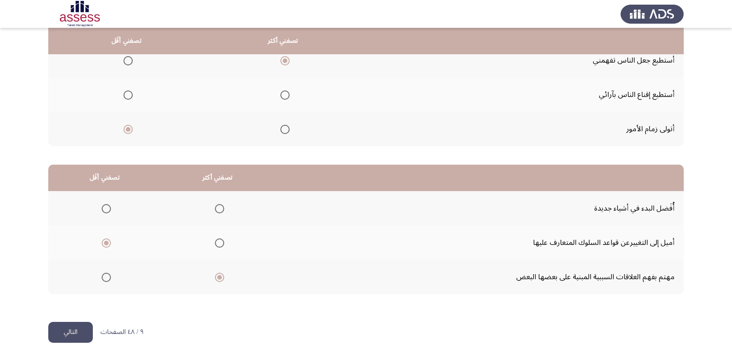
scroll to position [0, 0]
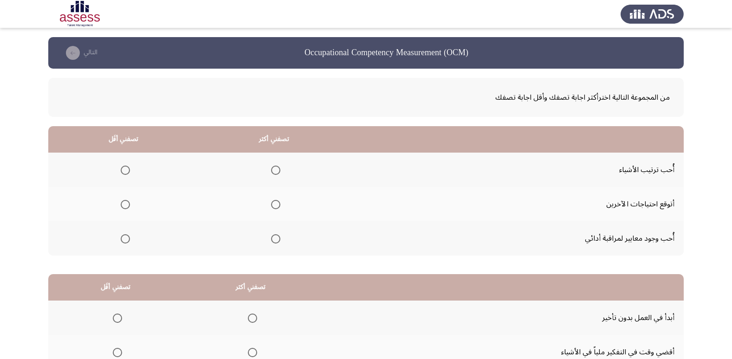
click at [274, 241] on span "Select an option" at bounding box center [275, 238] width 9 height 9
click at [274, 241] on input "Select an option" at bounding box center [275, 238] width 9 height 9
click at [126, 171] on span "Select an option" at bounding box center [125, 170] width 9 height 9
click at [126, 171] on input "Select an option" at bounding box center [125, 170] width 9 height 9
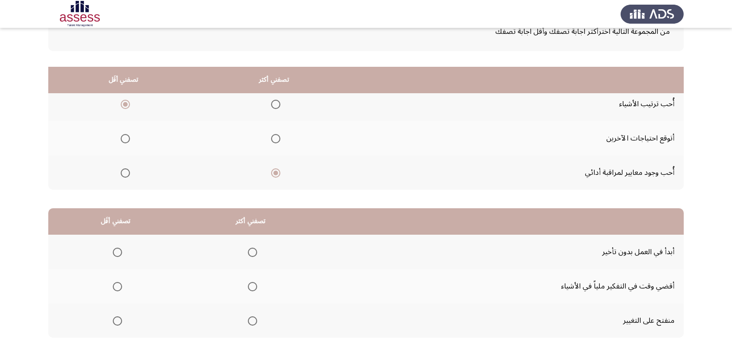
scroll to position [110, 0]
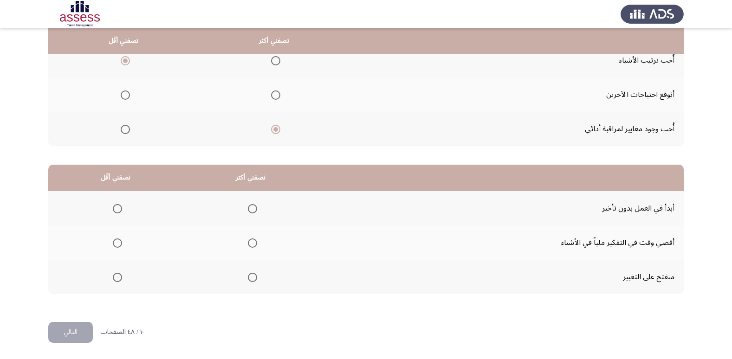
click at [251, 211] on span "Select an option" at bounding box center [252, 208] width 9 height 9
click at [251, 211] on input "Select an option" at bounding box center [252, 208] width 9 height 9
click at [254, 245] on span "Select an option" at bounding box center [252, 243] width 9 height 9
click at [254, 245] on input "Select an option" at bounding box center [252, 243] width 9 height 9
click at [116, 280] on span "Select an option" at bounding box center [117, 277] width 9 height 9
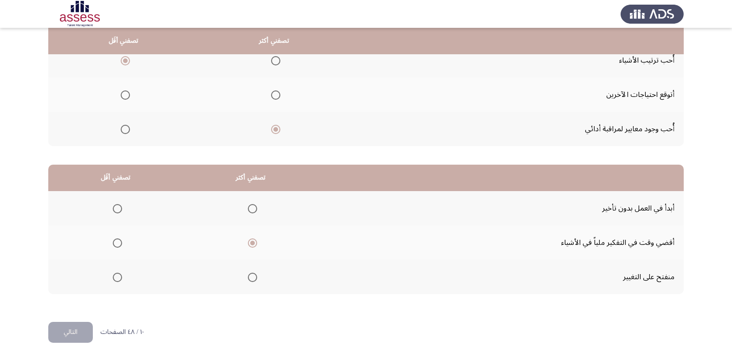
click at [116, 280] on input "Select an option" at bounding box center [117, 277] width 9 height 9
click at [65, 338] on button "التالي" at bounding box center [70, 332] width 45 height 21
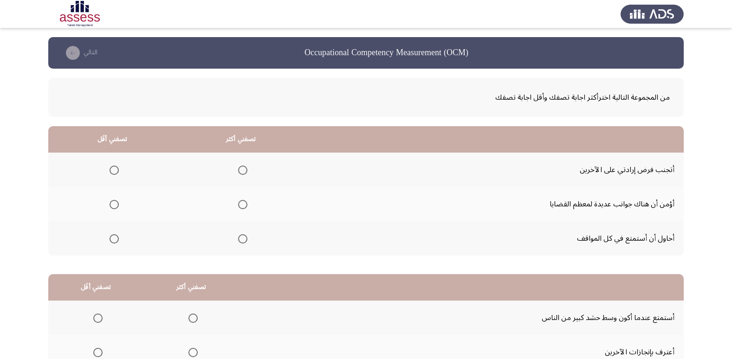
click at [241, 205] on span "Select an option" at bounding box center [242, 204] width 9 height 9
click at [241, 205] on input "Select an option" at bounding box center [242, 204] width 9 height 9
click at [110, 169] on span "Select an option" at bounding box center [114, 170] width 9 height 9
click at [110, 169] on input "Select an option" at bounding box center [114, 170] width 9 height 9
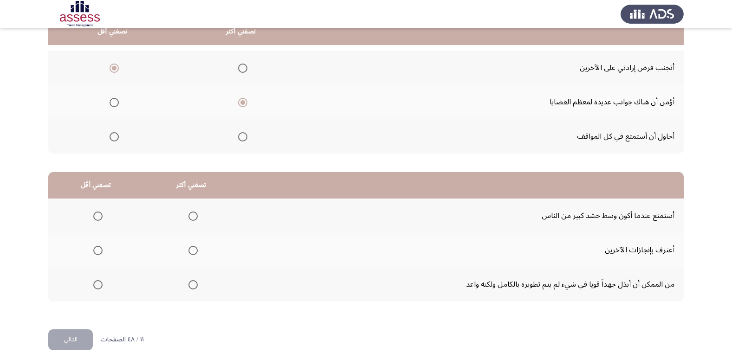
scroll to position [110, 0]
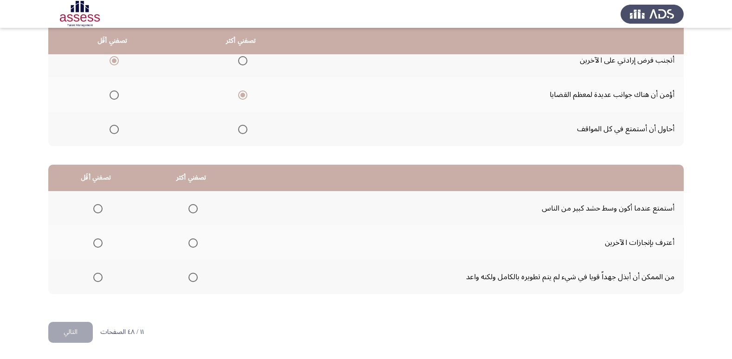
click at [111, 128] on span "Select an option" at bounding box center [114, 129] width 9 height 9
click at [111, 128] on input "Select an option" at bounding box center [114, 129] width 9 height 9
click at [98, 209] on span "Select an option" at bounding box center [97, 208] width 9 height 9
click at [98, 209] on input "Select an option" at bounding box center [97, 208] width 9 height 9
click at [195, 244] on span "Select an option" at bounding box center [193, 243] width 9 height 9
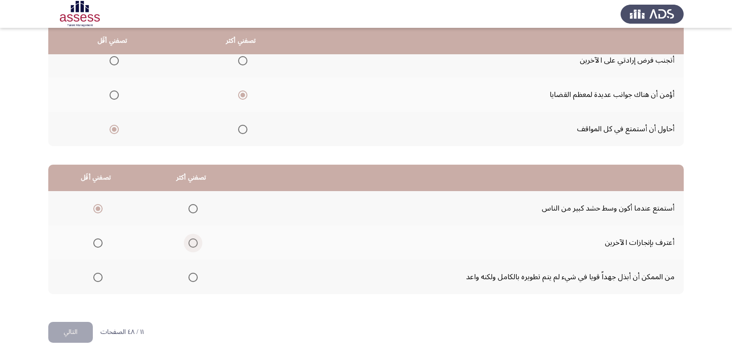
click at [195, 244] on input "Select an option" at bounding box center [193, 243] width 9 height 9
click at [78, 329] on button "التالي" at bounding box center [70, 332] width 45 height 21
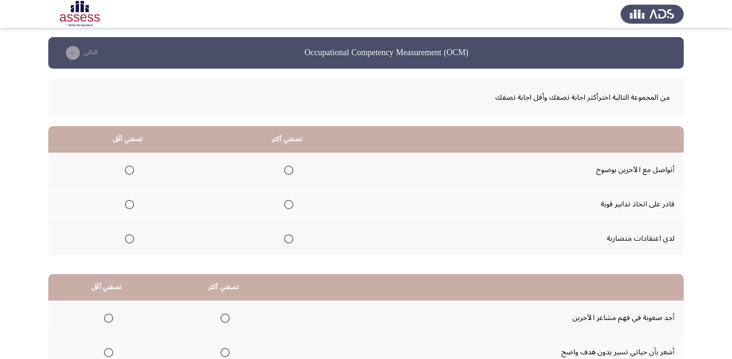
drag, startPoint x: 662, startPoint y: 170, endPoint x: 619, endPoint y: 172, distance: 43.2
click at [619, 172] on td "أتواصل مع الآخرين بوضوح" at bounding box center [525, 170] width 317 height 34
drag, startPoint x: 292, startPoint y: 208, endPoint x: 287, endPoint y: 207, distance: 4.7
click at [287, 207] on span "Select an option" at bounding box center [288, 204] width 9 height 9
click at [287, 207] on input "Select an option" at bounding box center [288, 204] width 9 height 9
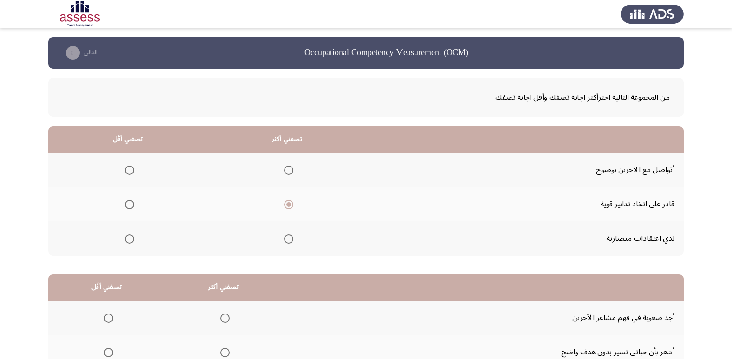
click at [126, 167] on span "Select an option" at bounding box center [129, 170] width 9 height 9
click at [126, 167] on input "Select an option" at bounding box center [129, 170] width 9 height 9
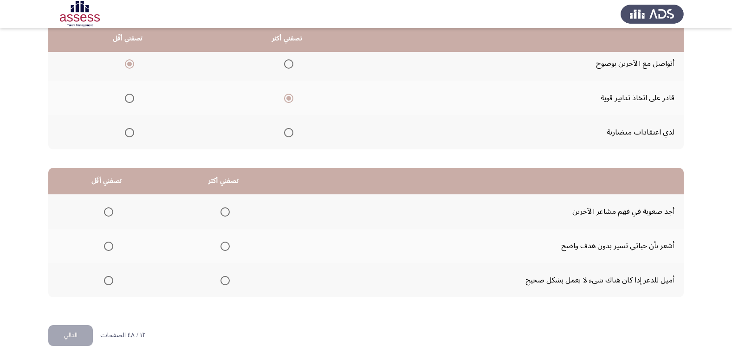
scroll to position [110, 0]
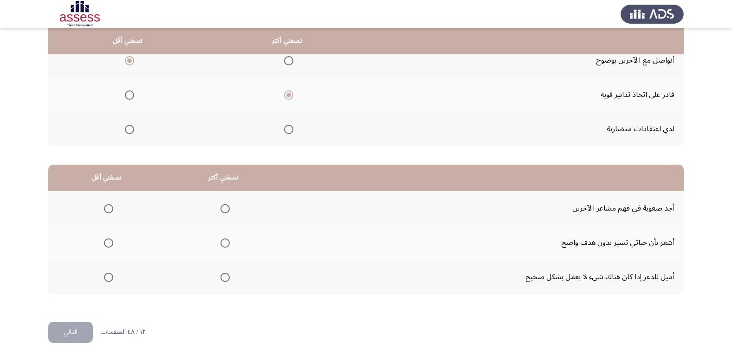
click at [221, 209] on span "Select an option" at bounding box center [225, 208] width 9 height 9
click at [221, 209] on input "Select an option" at bounding box center [225, 208] width 9 height 9
click at [228, 278] on th at bounding box center [223, 277] width 117 height 34
click at [228, 281] on th at bounding box center [223, 277] width 117 height 34
click at [226, 277] on span "Select an option" at bounding box center [225, 277] width 9 height 9
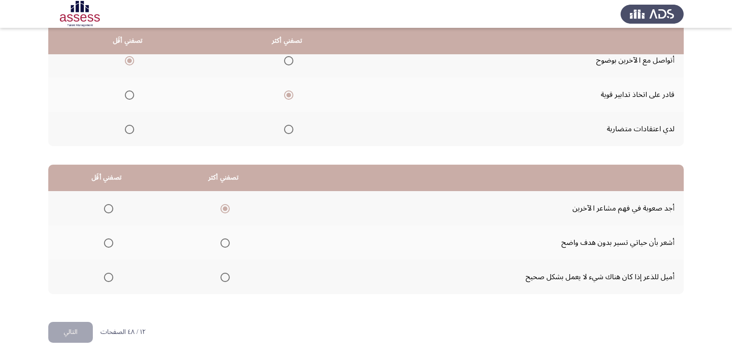
click at [226, 277] on input "Select an option" at bounding box center [225, 277] width 9 height 9
click at [110, 243] on span "Select an option" at bounding box center [108, 243] width 9 height 9
click at [110, 243] on input "Select an option" at bounding box center [108, 243] width 9 height 9
click at [75, 333] on button "التالي" at bounding box center [70, 332] width 45 height 21
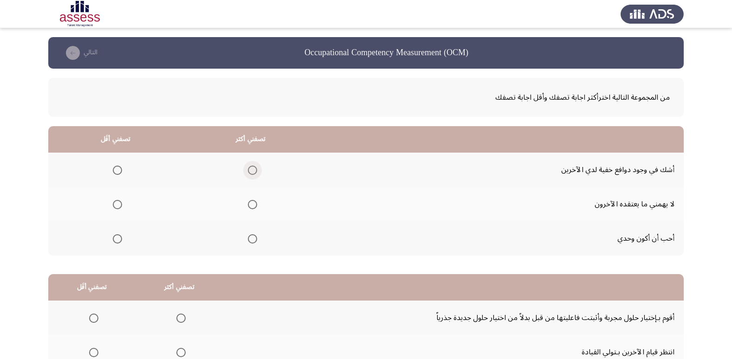
click at [250, 172] on span "Select an option" at bounding box center [252, 170] width 9 height 9
click at [250, 172] on input "Select an option" at bounding box center [252, 170] width 9 height 9
click at [115, 168] on span "Select an option" at bounding box center [117, 170] width 9 height 9
click at [115, 168] on input "Select an option" at bounding box center [117, 170] width 9 height 9
click at [250, 206] on span "Select an option" at bounding box center [252, 204] width 9 height 9
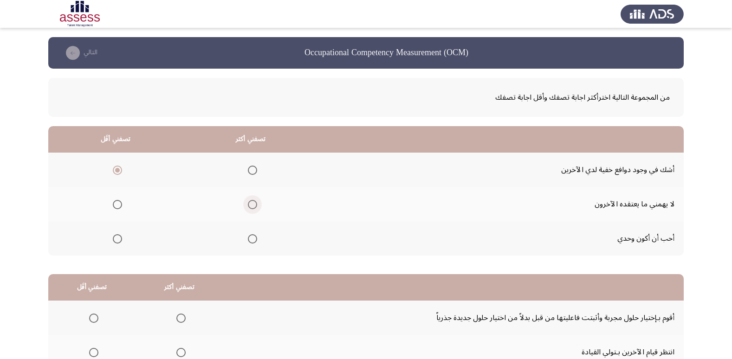
click at [250, 206] on input "Select an option" at bounding box center [252, 204] width 9 height 9
click at [116, 205] on span "Select an option" at bounding box center [117, 204] width 9 height 9
click at [116, 205] on input "Select an option" at bounding box center [117, 204] width 9 height 9
click at [255, 242] on span "Select an option" at bounding box center [252, 238] width 9 height 9
click at [255, 242] on input "Select an option" at bounding box center [252, 238] width 9 height 9
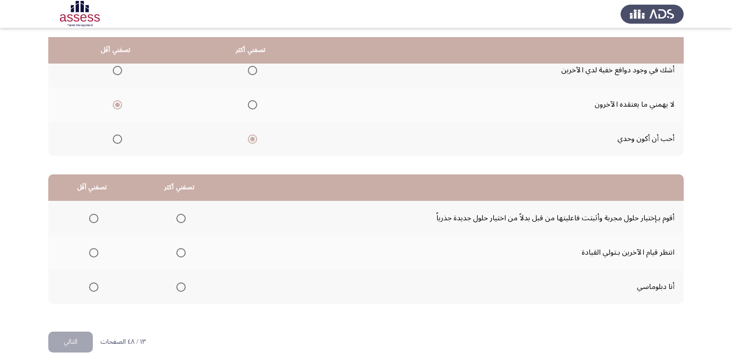
scroll to position [110, 0]
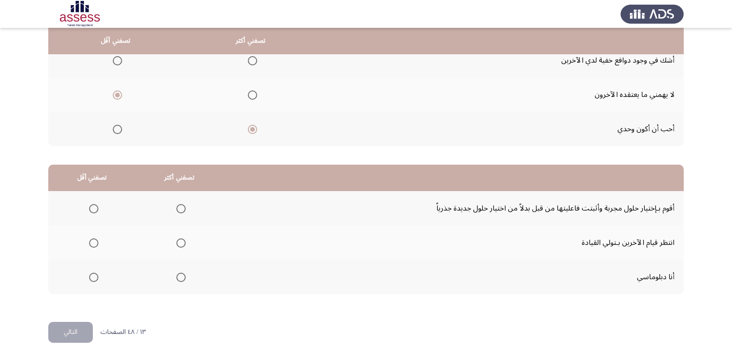
click at [181, 208] on span "Select an option" at bounding box center [180, 208] width 9 height 9
click at [181, 208] on input "Select an option" at bounding box center [180, 208] width 9 height 9
click at [93, 245] on span "Select an option" at bounding box center [93, 243] width 9 height 9
click at [93, 245] on input "Select an option" at bounding box center [93, 243] width 9 height 9
click at [74, 335] on button "التالي" at bounding box center [70, 332] width 45 height 21
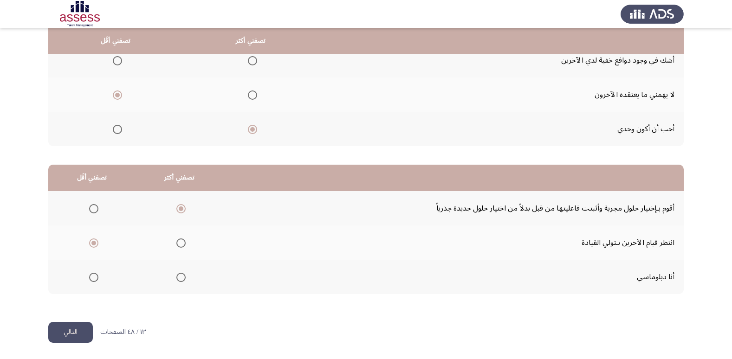
scroll to position [0, 0]
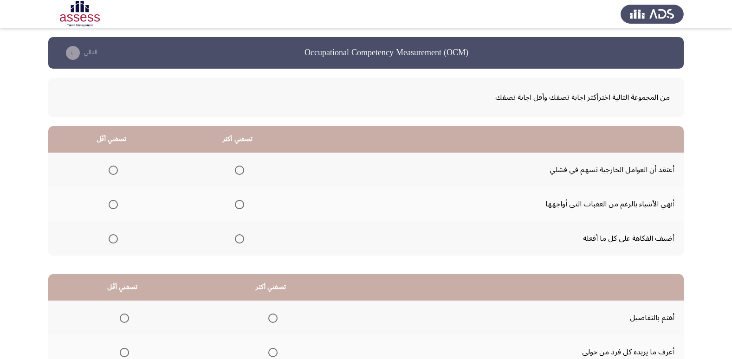
click at [110, 241] on span "Select an option" at bounding box center [113, 238] width 9 height 9
click at [110, 241] on input "Select an option" at bounding box center [113, 238] width 9 height 9
click at [241, 204] on span "Select an option" at bounding box center [239, 204] width 9 height 9
click at [241, 204] on input "Select an option" at bounding box center [239, 204] width 9 height 9
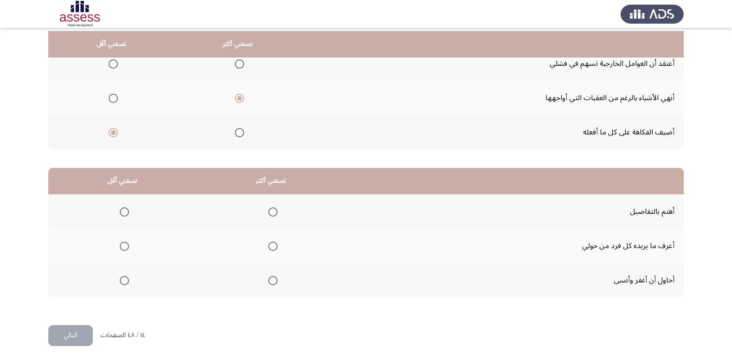
scroll to position [110, 0]
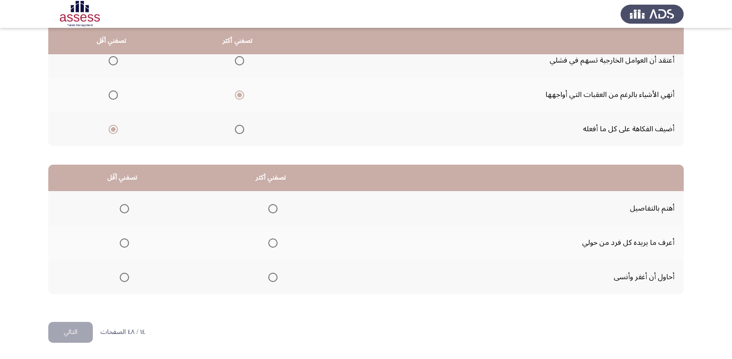
click at [270, 211] on span "Select an option" at bounding box center [272, 208] width 9 height 9
click at [270, 211] on input "Select an option" at bounding box center [272, 208] width 9 height 9
click at [269, 278] on span "Select an option" at bounding box center [272, 277] width 9 height 9
click at [269, 278] on input "Select an option" at bounding box center [272, 277] width 9 height 9
click at [125, 245] on span "Select an option" at bounding box center [124, 243] width 9 height 9
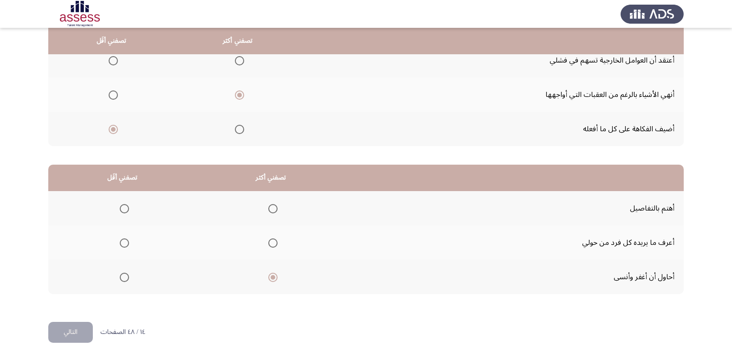
click at [125, 245] on input "Select an option" at bounding box center [124, 243] width 9 height 9
click at [83, 327] on button "التالي" at bounding box center [70, 332] width 45 height 21
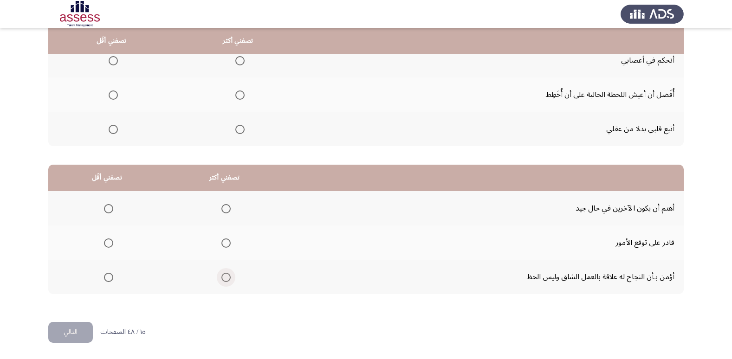
click at [225, 278] on span "Select an option" at bounding box center [225, 277] width 9 height 9
click at [225, 278] on input "Select an option" at bounding box center [225, 277] width 9 height 9
click at [109, 238] on mat-radio-button "Select an option" at bounding box center [106, 243] width 13 height 10
click at [109, 239] on span "Select an option" at bounding box center [108, 243] width 9 height 9
click at [109, 239] on input "Select an option" at bounding box center [108, 243] width 9 height 9
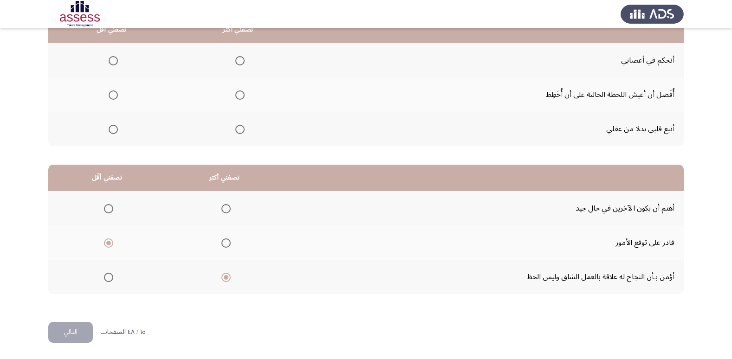
scroll to position [63, 0]
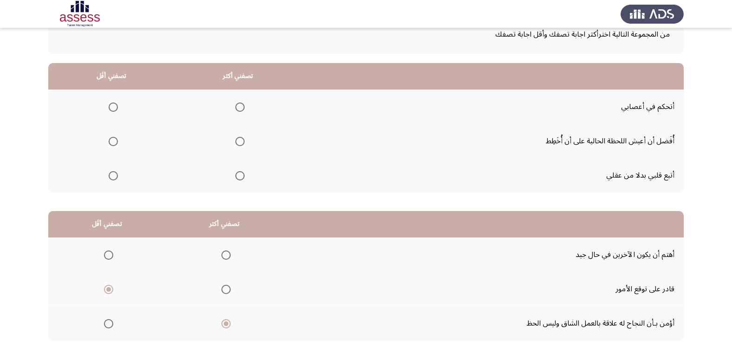
click at [113, 108] on span "Select an option" at bounding box center [113, 107] width 9 height 9
click at [113, 108] on input "Select an option" at bounding box center [113, 107] width 9 height 9
click at [237, 143] on span "Select an option" at bounding box center [239, 141] width 9 height 9
click at [237, 143] on input "Select an option" at bounding box center [239, 141] width 9 height 9
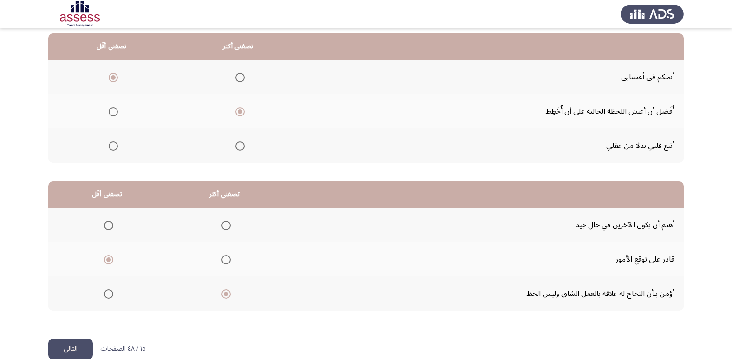
scroll to position [110, 0]
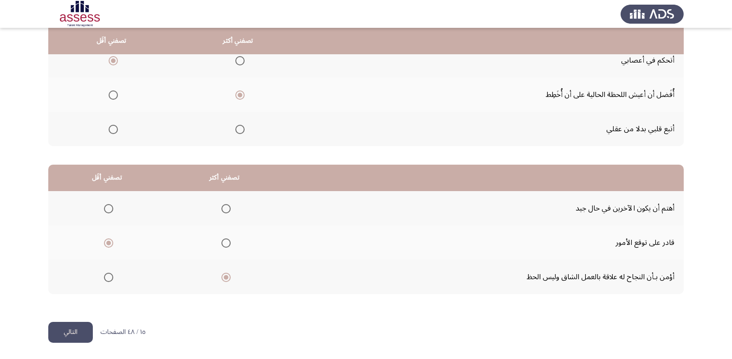
click at [71, 336] on button "التالي" at bounding box center [70, 332] width 45 height 21
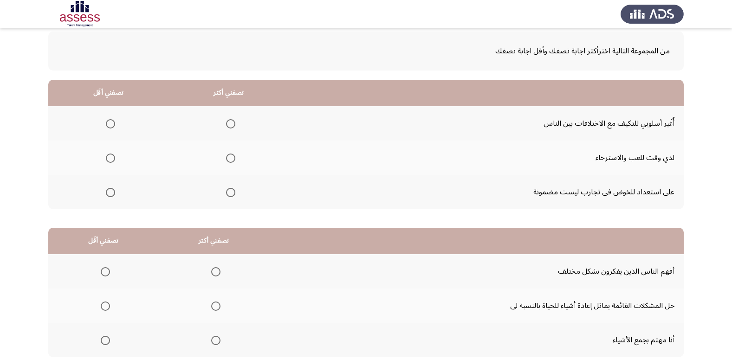
scroll to position [0, 0]
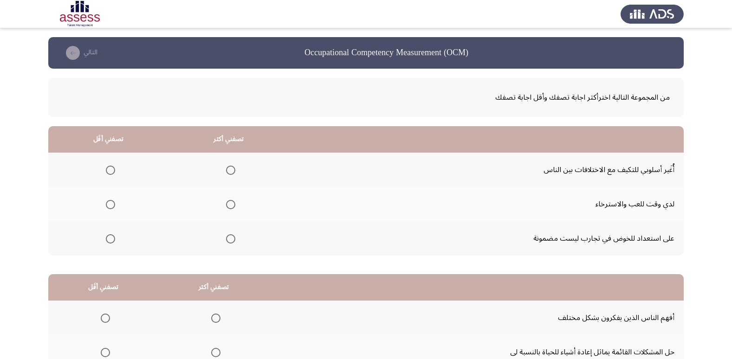
drag, startPoint x: 621, startPoint y: 241, endPoint x: 564, endPoint y: 240, distance: 57.6
click at [566, 241] on td "على استعداد للخوض في تجارب ليست مضمونة" at bounding box center [486, 238] width 395 height 34
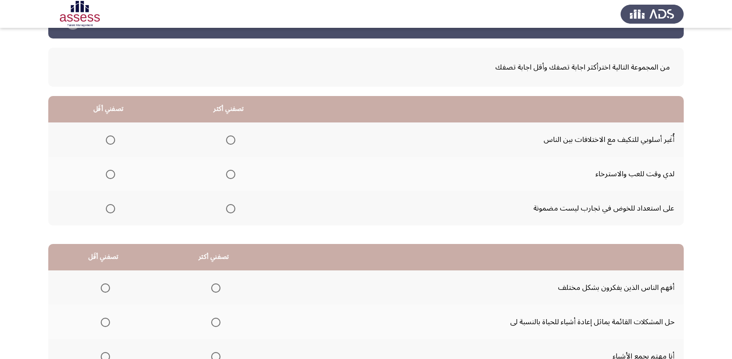
scroll to position [46, 0]
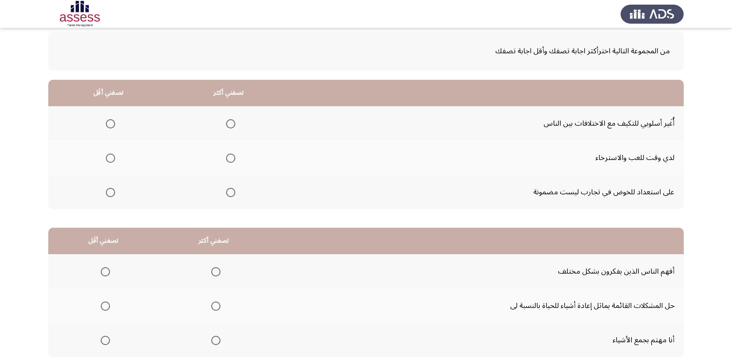
click at [229, 121] on span "Select an option" at bounding box center [230, 123] width 9 height 9
click at [229, 121] on input "Select an option" at bounding box center [230, 123] width 9 height 9
click at [110, 190] on span "Select an option" at bounding box center [110, 192] width 9 height 9
click at [110, 190] on input "Select an option" at bounding box center [110, 192] width 9 height 9
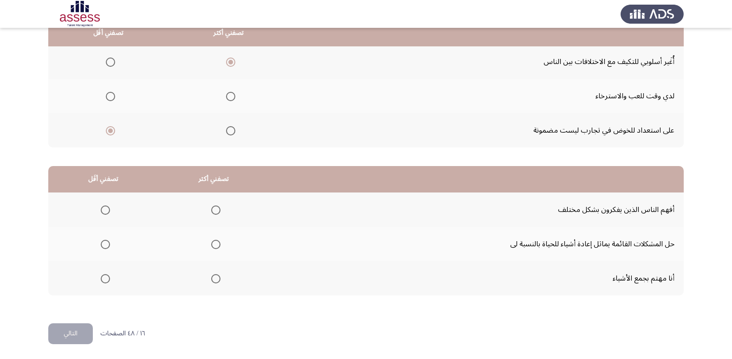
scroll to position [110, 0]
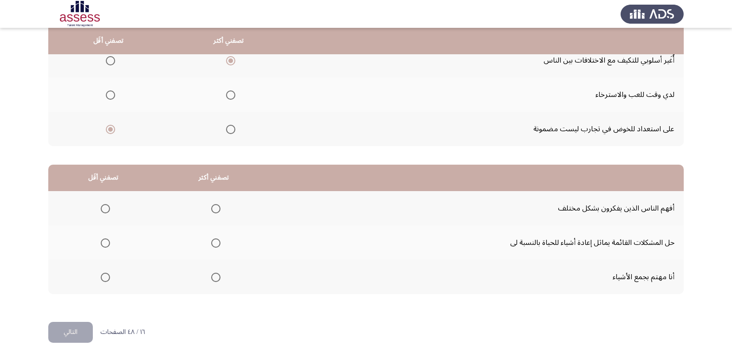
click at [216, 245] on span "Select an option" at bounding box center [215, 243] width 9 height 9
click at [216, 245] on input "Select an option" at bounding box center [215, 243] width 9 height 9
click at [101, 212] on span "Select an option" at bounding box center [105, 208] width 9 height 9
click at [101, 212] on input "Select an option" at bounding box center [105, 208] width 9 height 9
click at [104, 276] on span "Select an option" at bounding box center [105, 277] width 9 height 9
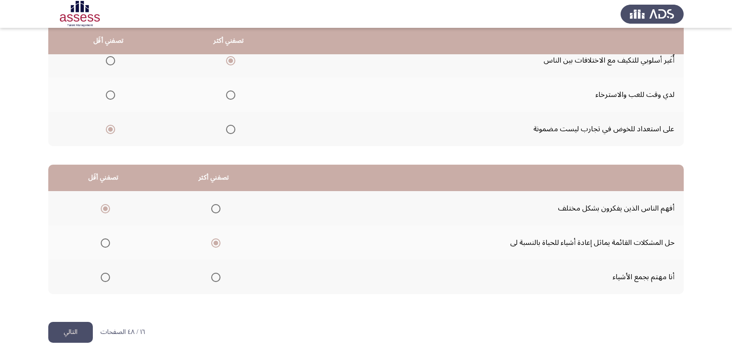
click at [104, 276] on input "Select an option" at bounding box center [105, 277] width 9 height 9
click at [107, 210] on span "Select an option" at bounding box center [105, 208] width 9 height 9
click at [107, 210] on input "Select an option" at bounding box center [105, 208] width 9 height 9
click at [78, 334] on button "التالي" at bounding box center [70, 332] width 45 height 21
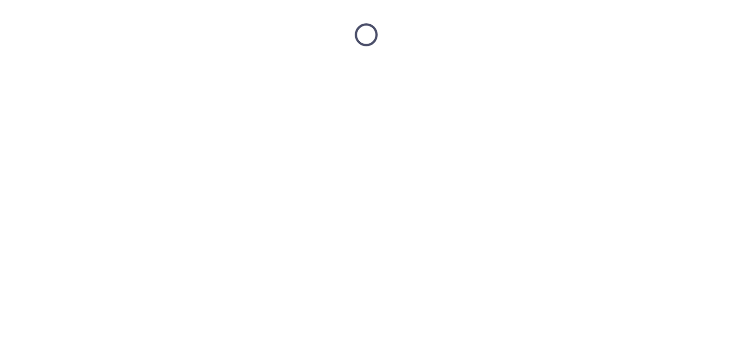
scroll to position [0, 0]
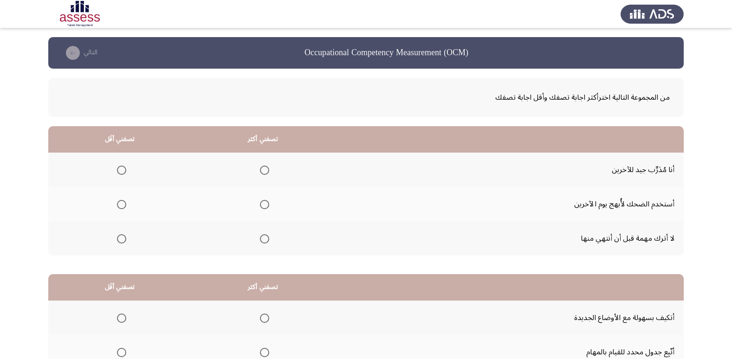
click at [265, 241] on span "Select an option" at bounding box center [264, 238] width 9 height 9
click at [265, 241] on input "Select an option" at bounding box center [264, 238] width 9 height 9
click at [123, 207] on span "Select an option" at bounding box center [121, 204] width 9 height 9
click at [123, 207] on input "Select an option" at bounding box center [121, 204] width 9 height 9
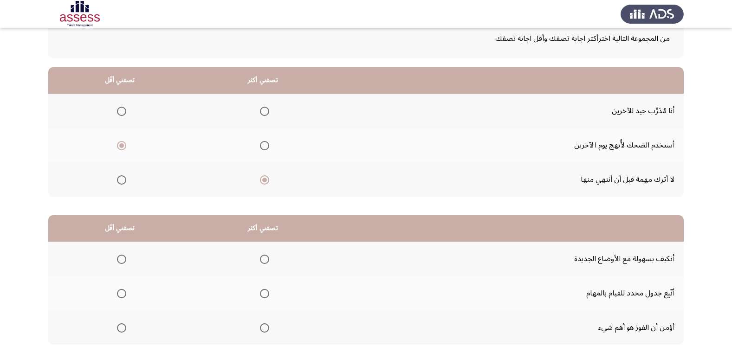
scroll to position [110, 0]
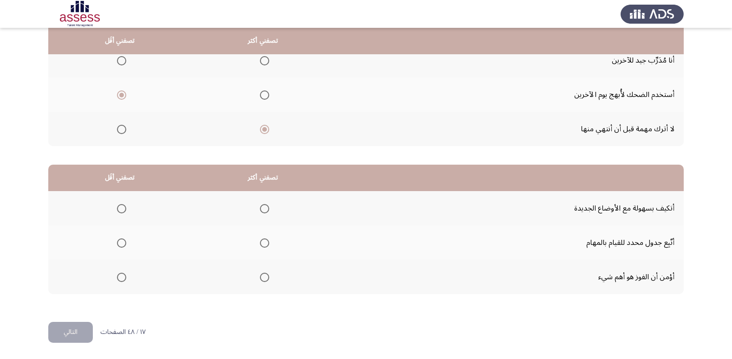
click at [261, 208] on span "Select an option" at bounding box center [264, 208] width 9 height 9
click at [261, 208] on input "Select an option" at bounding box center [264, 208] width 9 height 9
click at [264, 241] on span "Select an option" at bounding box center [264, 243] width 9 height 9
click at [264, 241] on input "Select an option" at bounding box center [264, 243] width 9 height 9
click at [124, 207] on span "Select an option" at bounding box center [121, 208] width 9 height 9
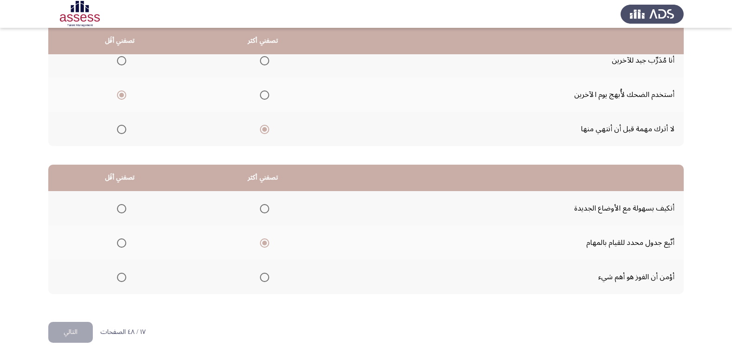
click at [124, 207] on input "Select an option" at bounding box center [121, 208] width 9 height 9
click at [83, 336] on button "التالي" at bounding box center [70, 332] width 45 height 21
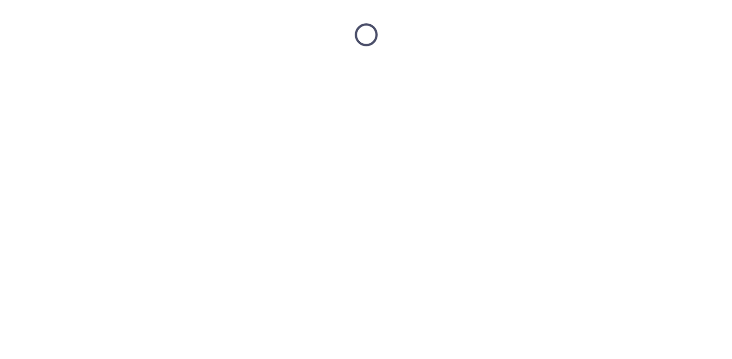
scroll to position [0, 0]
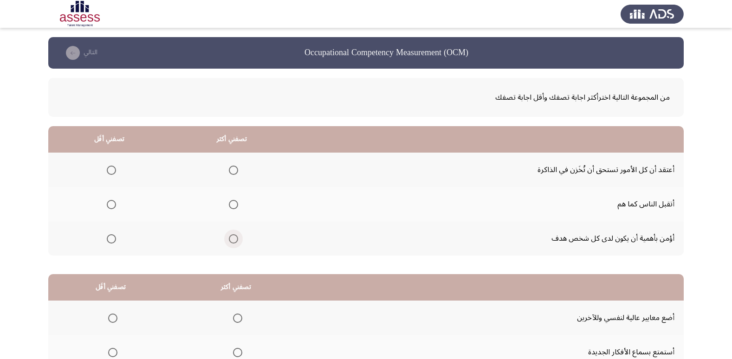
click at [234, 243] on span "Select an option" at bounding box center [233, 238] width 9 height 9
click at [234, 243] on input "Select an option" at bounding box center [233, 238] width 9 height 9
click at [111, 170] on span "Select an option" at bounding box center [111, 170] width 9 height 9
click at [111, 170] on input "Select an option" at bounding box center [111, 170] width 9 height 9
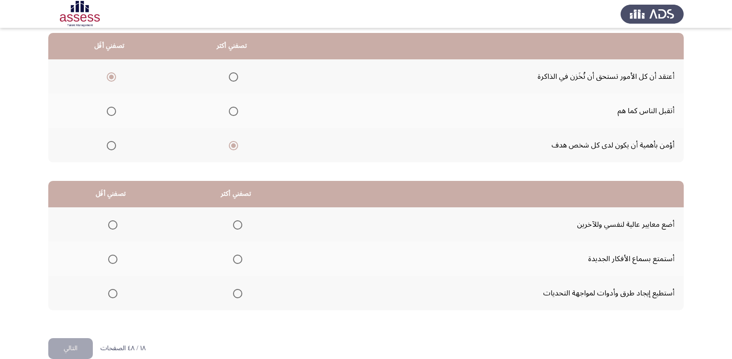
scroll to position [110, 0]
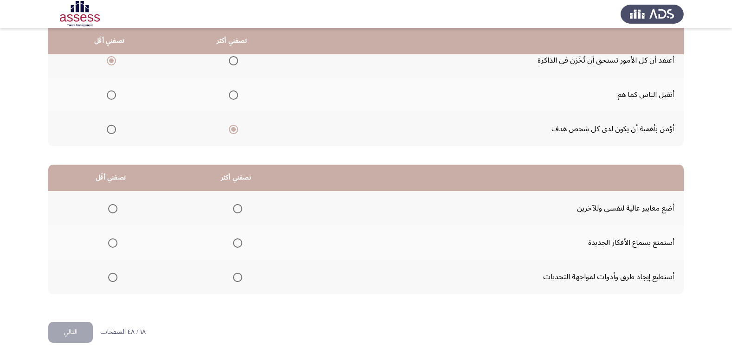
click at [234, 278] on span "Select an option" at bounding box center [237, 277] width 9 height 9
click at [234, 278] on input "Select an option" at bounding box center [237, 277] width 9 height 9
click at [112, 241] on span "Select an option" at bounding box center [112, 243] width 9 height 9
click at [112, 241] on input "Select an option" at bounding box center [112, 243] width 9 height 9
click at [78, 334] on button "التالي" at bounding box center [70, 332] width 45 height 21
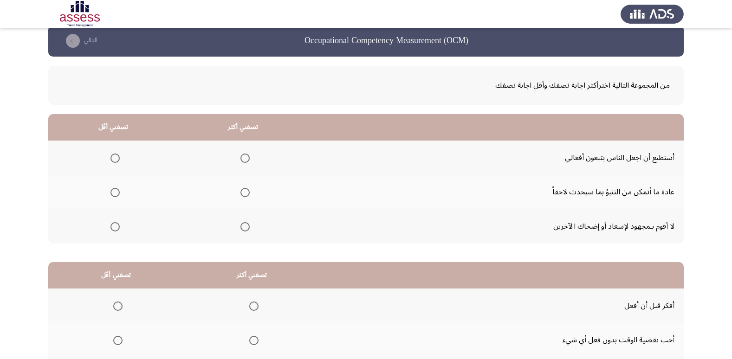
scroll to position [0, 0]
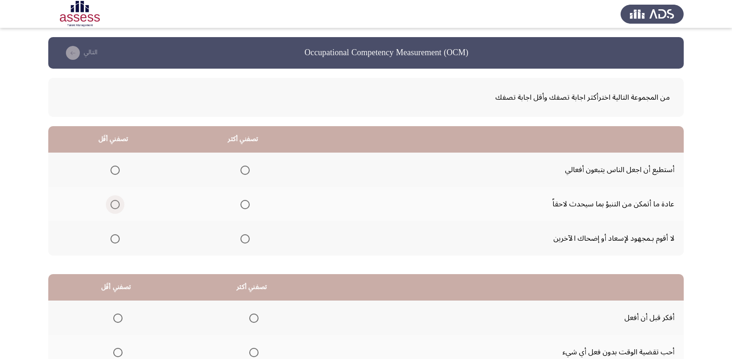
click at [113, 205] on span "Select an option" at bounding box center [115, 204] width 9 height 9
click at [113, 205] on input "Select an option" at bounding box center [115, 204] width 9 height 9
click at [243, 172] on span "Select an option" at bounding box center [245, 170] width 9 height 9
click at [243, 172] on input "Select an option" at bounding box center [245, 170] width 9 height 9
click at [244, 243] on span "Select an option" at bounding box center [245, 238] width 9 height 9
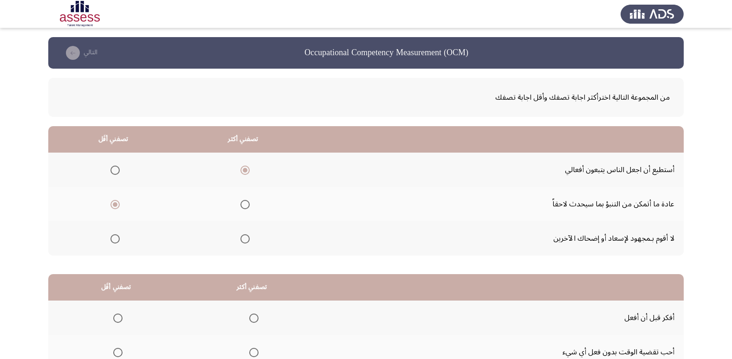
click at [244, 243] on input "Select an option" at bounding box center [245, 238] width 9 height 9
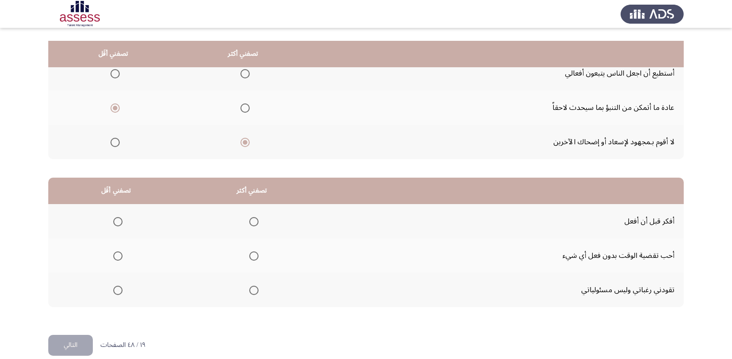
scroll to position [110, 0]
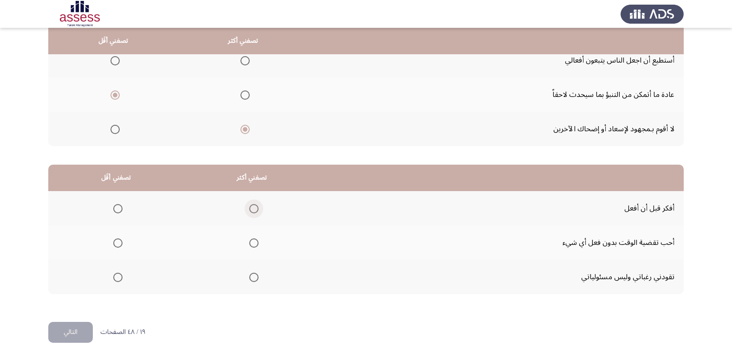
click at [250, 208] on span "Select an option" at bounding box center [253, 208] width 9 height 9
click at [250, 208] on input "Select an option" at bounding box center [253, 208] width 9 height 9
click at [118, 280] on span "Select an option" at bounding box center [117, 277] width 9 height 9
click at [118, 280] on input "Select an option" at bounding box center [117, 277] width 9 height 9
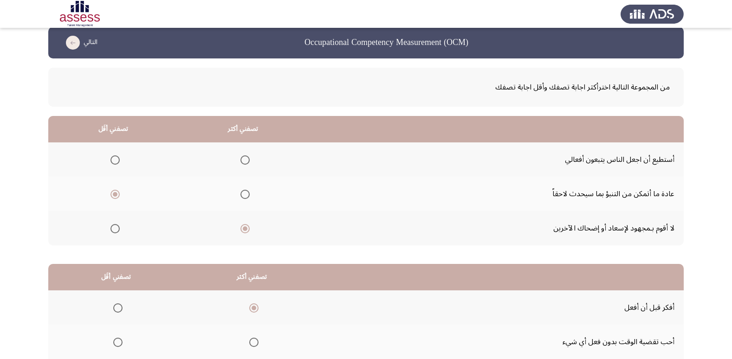
scroll to position [0, 0]
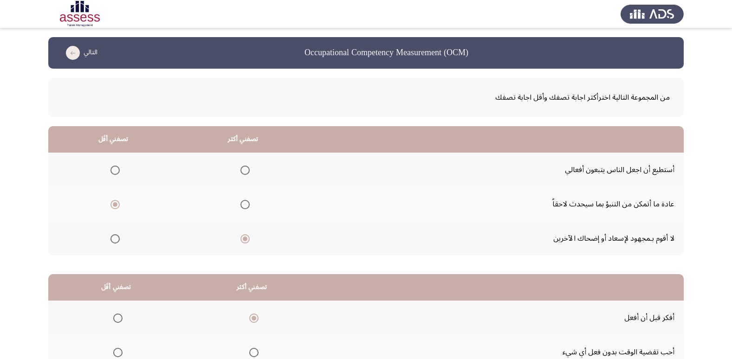
click at [241, 170] on span "Select an option" at bounding box center [245, 170] width 9 height 9
click at [241, 170] on input "Select an option" at bounding box center [245, 170] width 9 height 9
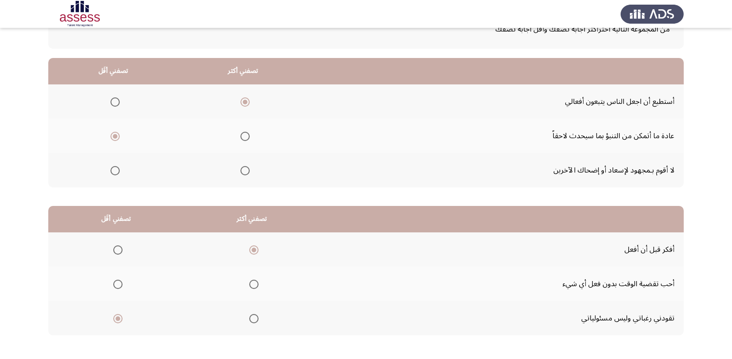
scroll to position [110, 0]
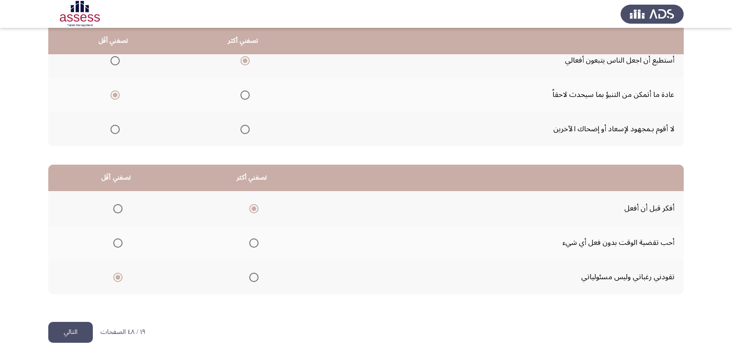
click at [77, 332] on button "التالي" at bounding box center [70, 332] width 45 height 21
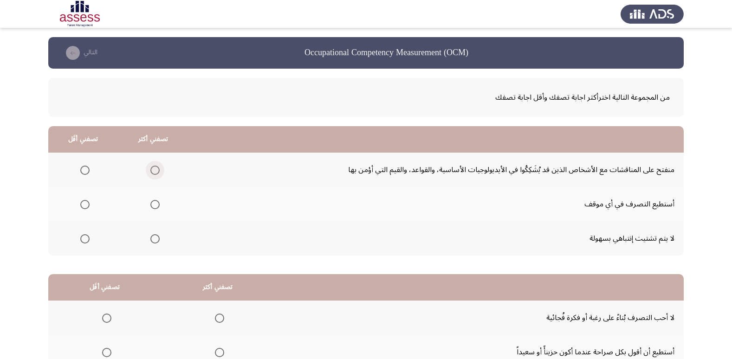
click at [150, 175] on span "Select an option" at bounding box center [154, 170] width 9 height 9
click at [150, 175] on input "Select an option" at bounding box center [154, 170] width 9 height 9
click at [85, 242] on span "Select an option" at bounding box center [84, 238] width 9 height 9
click at [85, 242] on input "Select an option" at bounding box center [84, 238] width 9 height 9
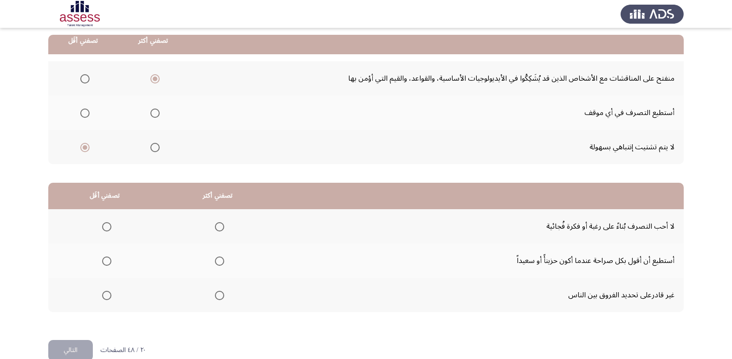
scroll to position [110, 0]
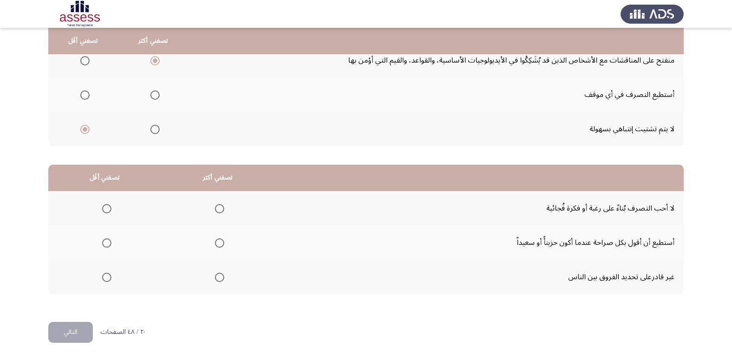
click at [219, 209] on span "Select an option" at bounding box center [219, 208] width 9 height 9
click at [219, 209] on input "Select an option" at bounding box center [219, 208] width 9 height 9
click at [104, 244] on span "Select an option" at bounding box center [106, 243] width 9 height 9
click at [104, 244] on input "Select an option" at bounding box center [106, 243] width 9 height 9
click at [78, 332] on button "التالي" at bounding box center [70, 332] width 45 height 21
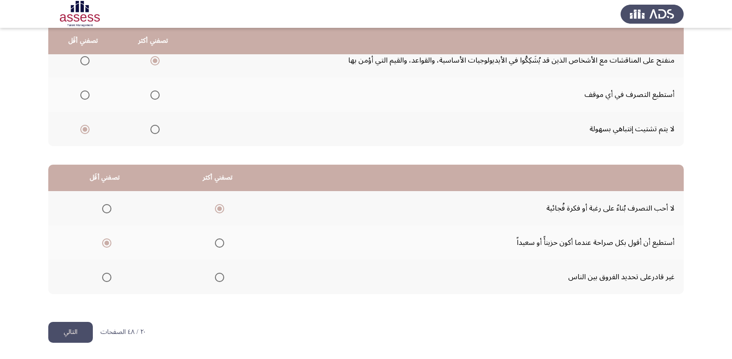
scroll to position [0, 0]
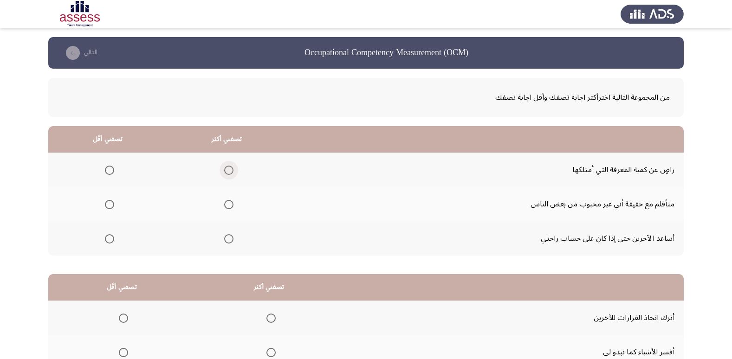
click at [228, 174] on span "Select an option" at bounding box center [228, 170] width 9 height 9
click at [228, 174] on input "Select an option" at bounding box center [228, 170] width 9 height 9
click at [109, 241] on span "Select an option" at bounding box center [109, 238] width 9 height 9
click at [109, 241] on input "Select an option" at bounding box center [109, 238] width 9 height 9
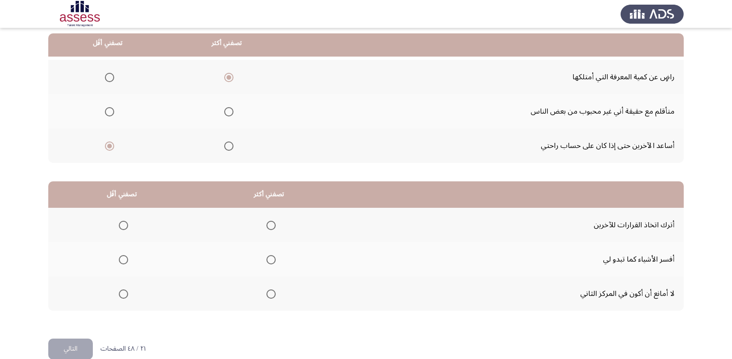
scroll to position [110, 0]
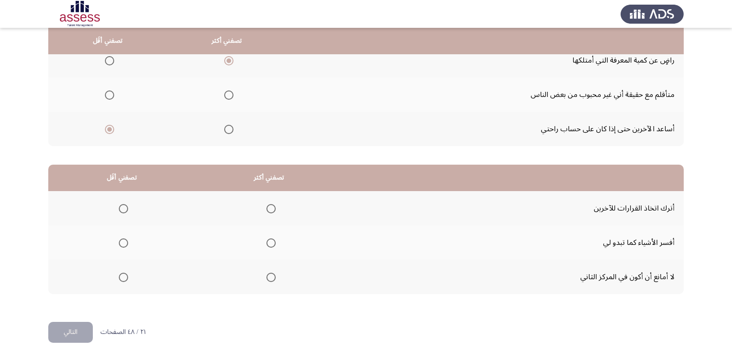
click at [122, 273] on span "Select an option" at bounding box center [123, 277] width 9 height 9
click at [122, 273] on input "Select an option" at bounding box center [123, 277] width 9 height 9
click at [273, 245] on span "Select an option" at bounding box center [271, 243] width 9 height 9
click at [270, 245] on span "Select an option" at bounding box center [271, 243] width 9 height 9
click at [270, 245] on input "Select an option" at bounding box center [271, 243] width 9 height 9
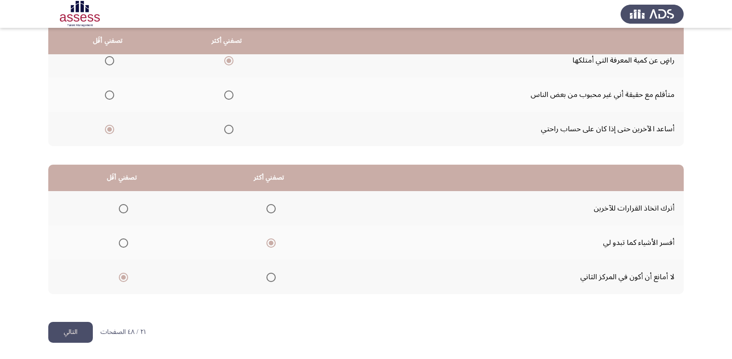
click at [74, 334] on button "التالي" at bounding box center [70, 332] width 45 height 21
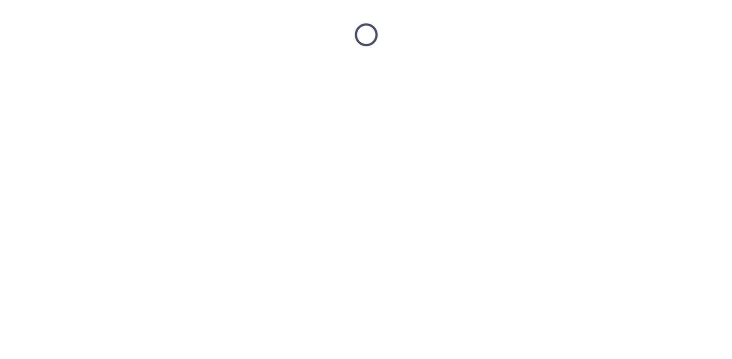
scroll to position [0, 0]
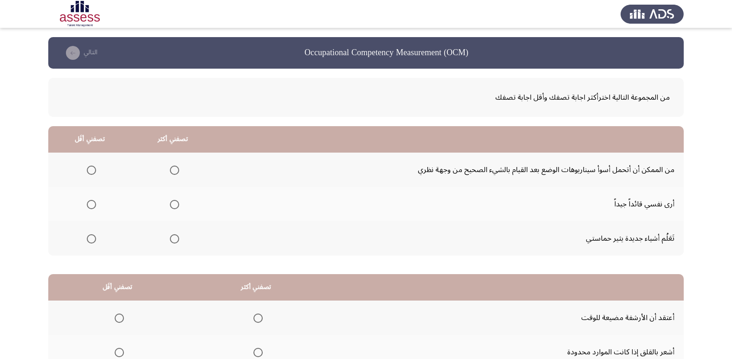
click at [173, 169] on span "Select an option" at bounding box center [174, 170] width 9 height 9
click at [173, 169] on input "Select an option" at bounding box center [174, 170] width 9 height 9
click at [88, 241] on span "Select an option" at bounding box center [91, 238] width 9 height 9
click at [88, 241] on input "Select an option" at bounding box center [91, 238] width 9 height 9
click at [173, 240] on span "Select an option" at bounding box center [174, 238] width 9 height 9
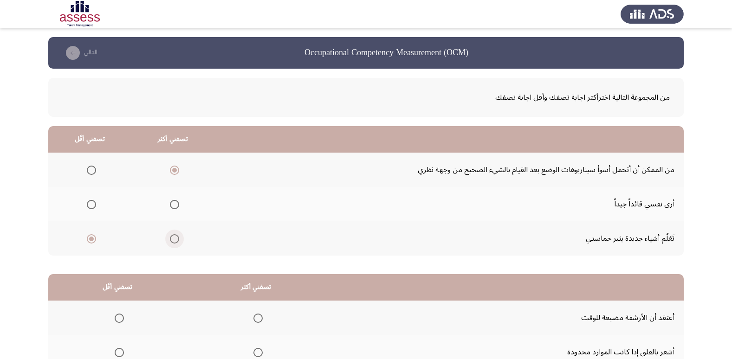
click at [173, 240] on input "Select an option" at bounding box center [174, 238] width 9 height 9
click at [90, 171] on span "Select an option" at bounding box center [91, 170] width 9 height 9
click at [90, 171] on input "Select an option" at bounding box center [91, 170] width 9 height 9
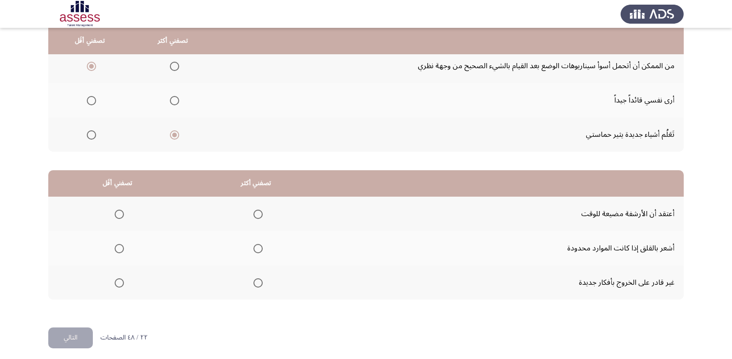
scroll to position [110, 0]
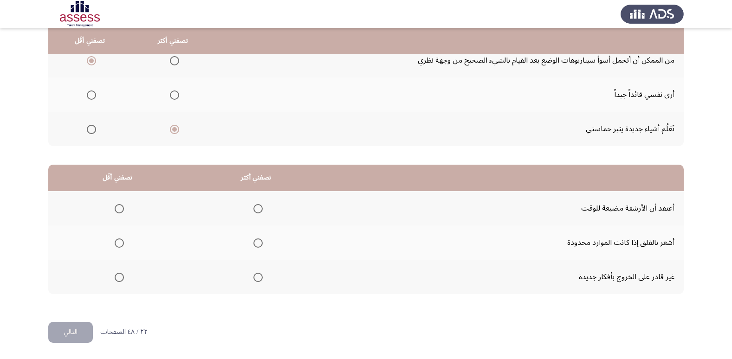
click at [118, 209] on span "Select an option" at bounding box center [119, 208] width 9 height 9
click at [118, 209] on input "Select an option" at bounding box center [119, 208] width 9 height 9
click at [260, 245] on span "Select an option" at bounding box center [258, 243] width 9 height 9
click at [260, 245] on input "Select an option" at bounding box center [258, 243] width 9 height 9
click at [73, 339] on button "التالي" at bounding box center [70, 332] width 45 height 21
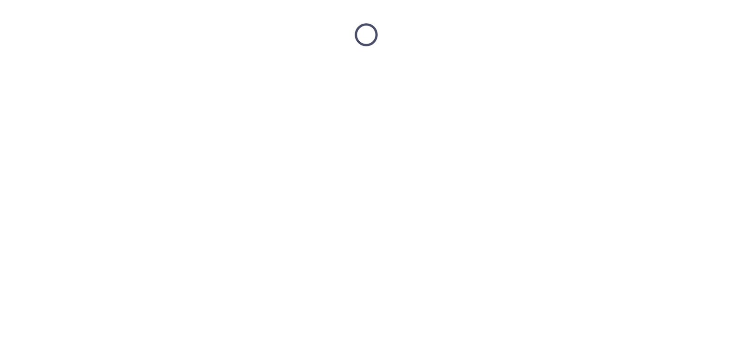
scroll to position [0, 0]
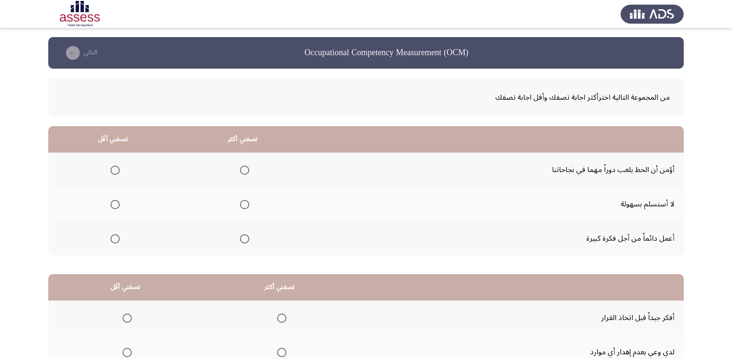
click at [244, 205] on span "Select an option" at bounding box center [244, 204] width 9 height 9
click at [244, 205] on input "Select an option" at bounding box center [244, 204] width 9 height 9
click at [111, 241] on span "Select an option" at bounding box center [115, 238] width 9 height 9
click at [111, 241] on input "Select an option" at bounding box center [115, 238] width 9 height 9
click at [111, 173] on span "Select an option" at bounding box center [115, 170] width 9 height 9
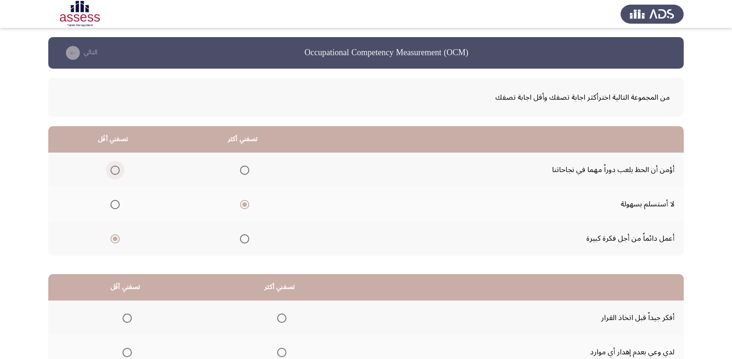
click at [111, 173] on input "Select an option" at bounding box center [115, 170] width 9 height 9
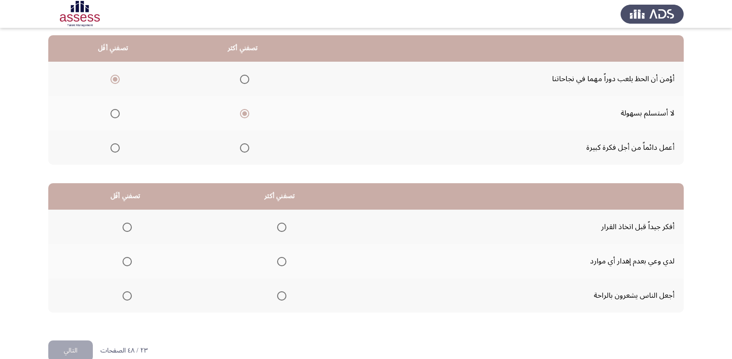
scroll to position [110, 0]
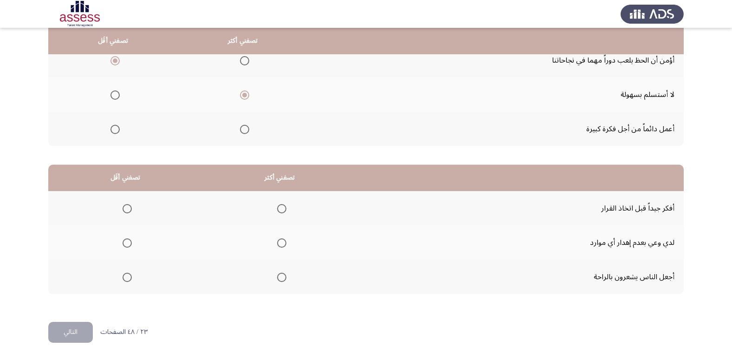
click at [280, 208] on span "Select an option" at bounding box center [281, 208] width 9 height 9
click at [280, 208] on input "Select an option" at bounding box center [281, 208] width 9 height 9
click at [126, 282] on span "Select an option" at bounding box center [127, 277] width 9 height 9
click at [126, 282] on input "Select an option" at bounding box center [127, 277] width 9 height 9
click at [128, 244] on span "Select an option" at bounding box center [127, 243] width 9 height 9
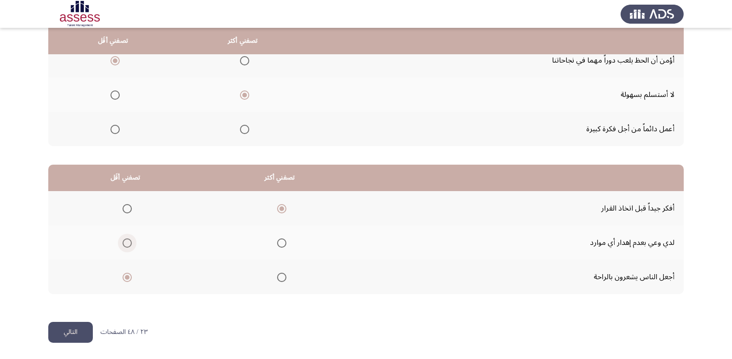
click at [128, 244] on input "Select an option" at bounding box center [127, 243] width 9 height 9
click at [130, 280] on span "Select an option" at bounding box center [127, 277] width 9 height 9
click at [130, 280] on input "Select an option" at bounding box center [127, 277] width 9 height 9
click at [91, 311] on div "من المجموعة التالية اخترأكثر اجابة تصفك وأقل اجابة تصفك تصفني أكثر تصفني أقَل أ…" at bounding box center [366, 136] width 636 height 354
click at [77, 329] on button "التالي" at bounding box center [70, 332] width 45 height 21
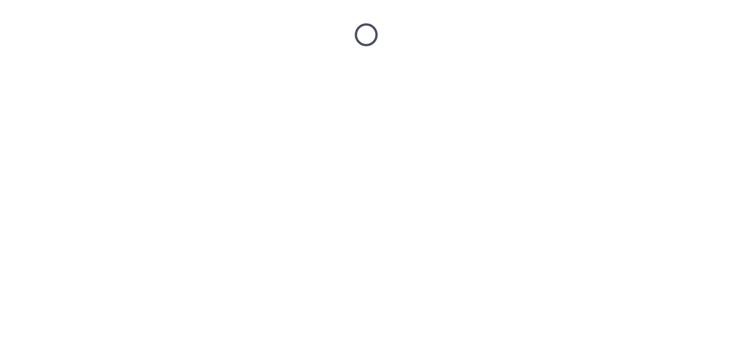
scroll to position [0, 0]
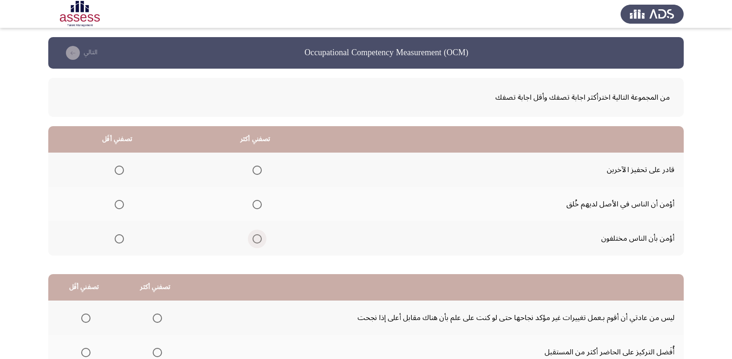
click at [256, 240] on span "Select an option" at bounding box center [257, 238] width 9 height 9
click at [256, 240] on input "Select an option" at bounding box center [257, 238] width 9 height 9
click at [119, 172] on span "Select an option" at bounding box center [119, 170] width 9 height 9
click at [119, 172] on input "Select an option" at bounding box center [119, 170] width 9 height 9
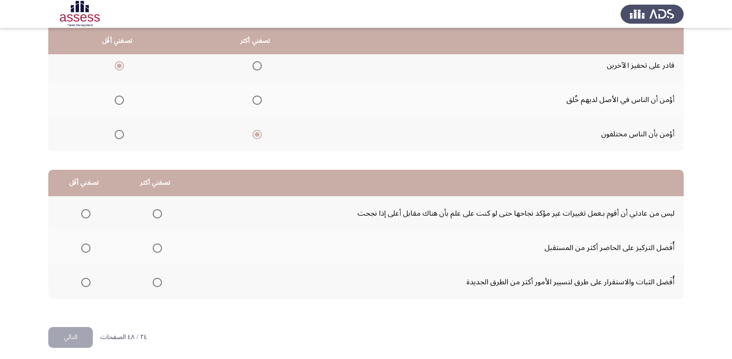
scroll to position [110, 0]
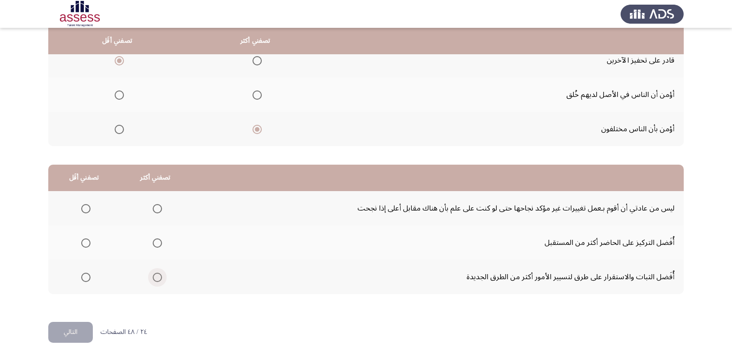
click at [156, 276] on span "Select an option" at bounding box center [157, 277] width 9 height 9
click at [156, 276] on input "Select an option" at bounding box center [157, 277] width 9 height 9
click at [87, 244] on span "Select an option" at bounding box center [85, 243] width 9 height 9
click at [87, 244] on input "Select an option" at bounding box center [85, 243] width 9 height 9
click at [81, 338] on button "التالي" at bounding box center [70, 332] width 45 height 21
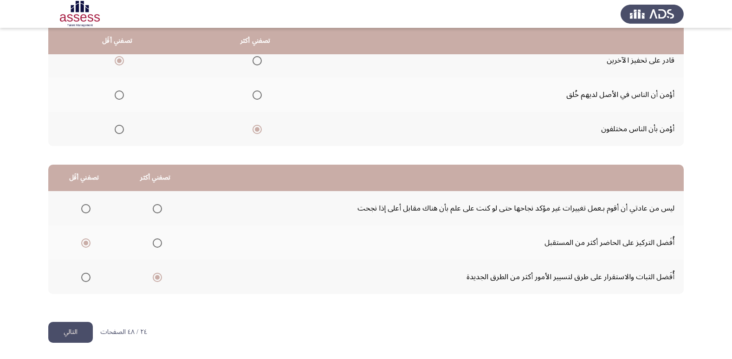
scroll to position [0, 0]
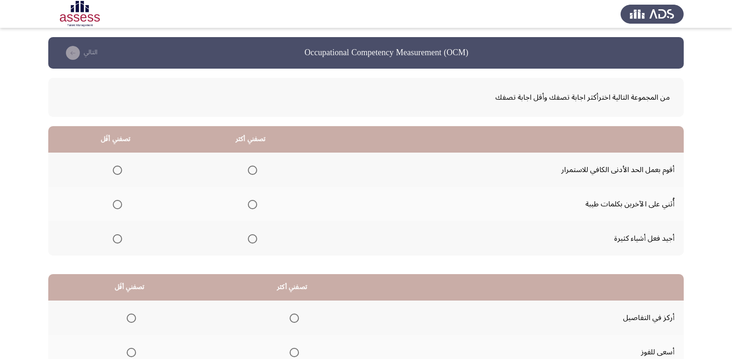
click at [251, 206] on span "Select an option" at bounding box center [252, 204] width 9 height 9
click at [251, 206] on input "Select an option" at bounding box center [252, 204] width 9 height 9
click at [114, 170] on span "Select an option" at bounding box center [117, 170] width 9 height 9
click at [114, 170] on input "Select an option" at bounding box center [117, 170] width 9 height 9
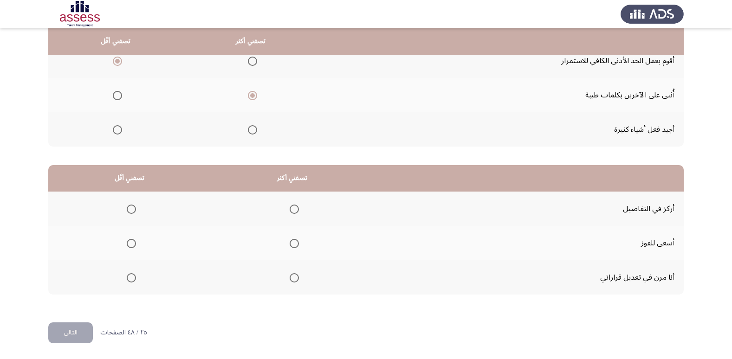
scroll to position [110, 0]
click at [292, 279] on span "Select an option" at bounding box center [294, 277] width 9 height 9
click at [292, 279] on input "Select an option" at bounding box center [294, 277] width 9 height 9
click at [286, 207] on label "Select an option" at bounding box center [292, 208] width 13 height 9
click at [290, 207] on input "Select an option" at bounding box center [294, 208] width 9 height 9
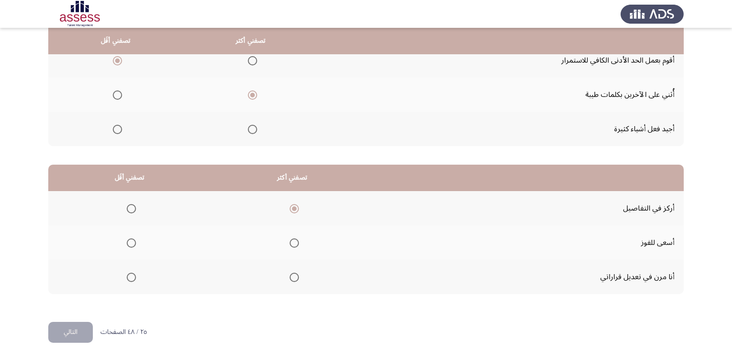
click at [131, 278] on span "Select an option" at bounding box center [131, 277] width 9 height 9
click at [131, 278] on input "Select an option" at bounding box center [131, 277] width 9 height 9
click at [77, 331] on button "التالي" at bounding box center [70, 332] width 45 height 21
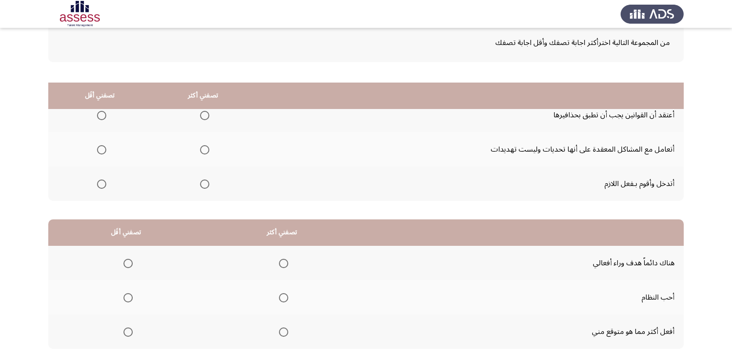
scroll to position [0, 0]
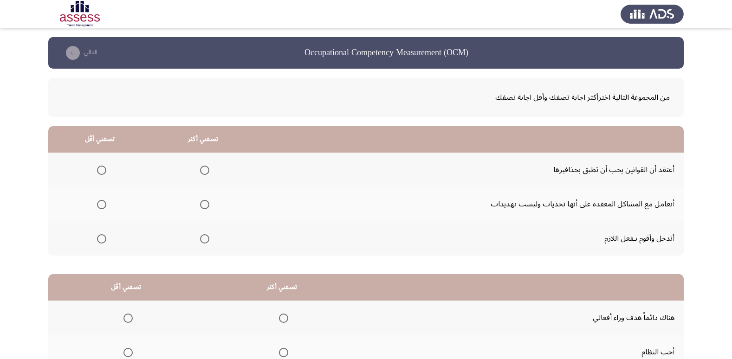
drag, startPoint x: 567, startPoint y: 204, endPoint x: 527, endPoint y: 204, distance: 39.5
click at [527, 204] on td "أتعامل مع المشاكل المعقدة على أنها تحديات وليست تهديدات" at bounding box center [469, 204] width 429 height 34
click at [205, 205] on span "Select an option" at bounding box center [204, 204] width 9 height 9
click at [205, 205] on input "Select an option" at bounding box center [204, 204] width 9 height 9
click at [100, 243] on span "Select an option" at bounding box center [101, 238] width 9 height 9
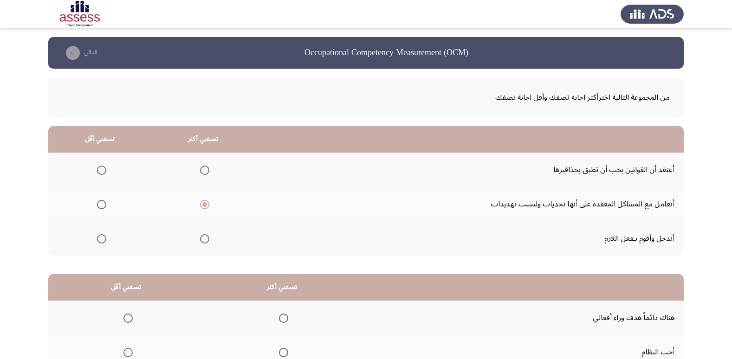
click at [100, 243] on input "Select an option" at bounding box center [101, 238] width 9 height 9
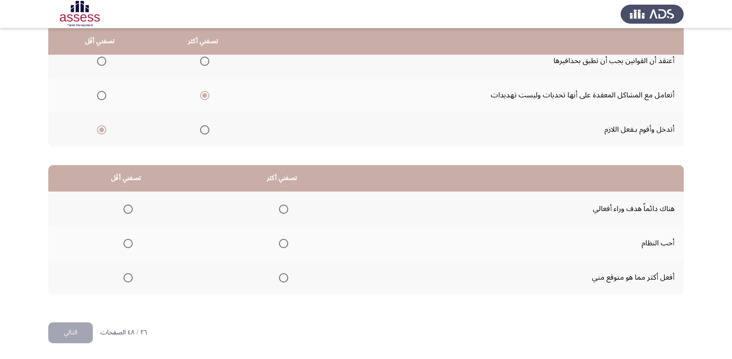
scroll to position [110, 0]
click at [281, 208] on span "Select an option" at bounding box center [283, 208] width 9 height 9
click at [281, 208] on input "Select an option" at bounding box center [283, 208] width 9 height 9
click at [121, 247] on label "Select an option" at bounding box center [126, 243] width 13 height 9
click at [124, 247] on input "Select an option" at bounding box center [128, 243] width 9 height 9
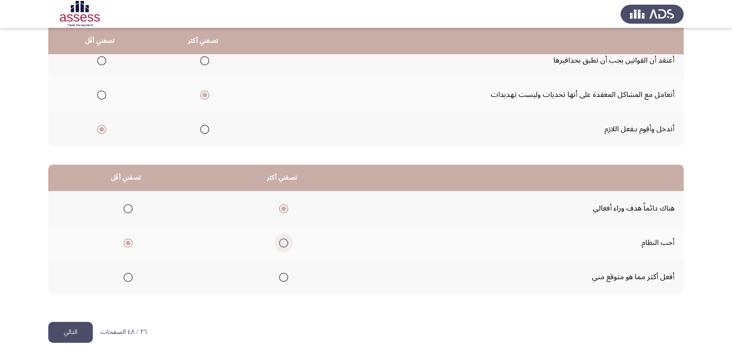
click at [283, 239] on span "Select an option" at bounding box center [283, 243] width 9 height 9
click at [283, 239] on input "Select an option" at bounding box center [283, 243] width 9 height 9
click at [127, 207] on span "Select an option" at bounding box center [128, 208] width 9 height 9
click at [127, 207] on input "Select an option" at bounding box center [128, 208] width 9 height 9
click at [129, 279] on span "Select an option" at bounding box center [128, 277] width 9 height 9
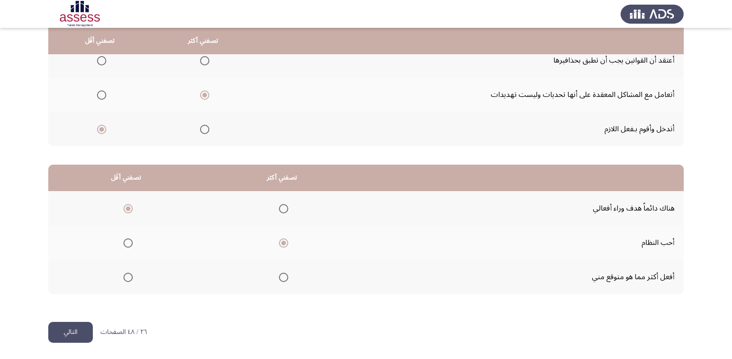
click at [129, 279] on input "Select an option" at bounding box center [128, 277] width 9 height 9
click at [78, 333] on button "التالي" at bounding box center [70, 332] width 45 height 21
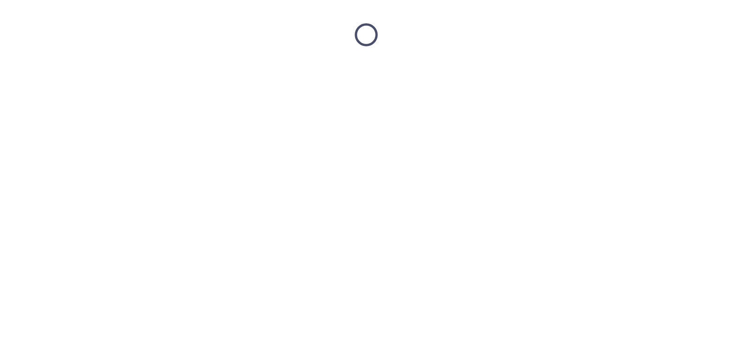
scroll to position [0, 0]
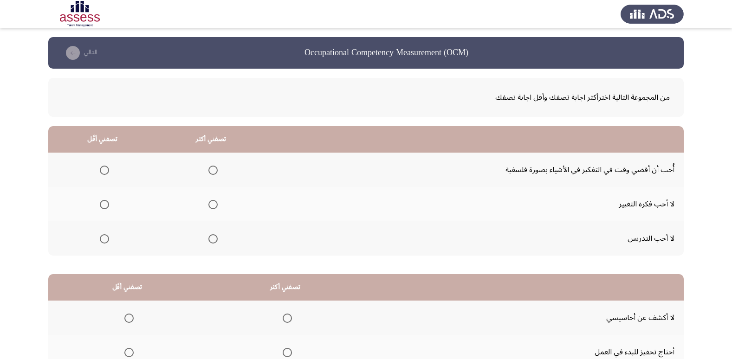
click at [104, 240] on span "Select an option" at bounding box center [104, 238] width 9 height 9
click at [104, 240] on input "Select an option" at bounding box center [104, 238] width 9 height 9
click at [213, 166] on span "Select an option" at bounding box center [212, 170] width 9 height 9
click at [213, 166] on input "Select an option" at bounding box center [212, 170] width 9 height 9
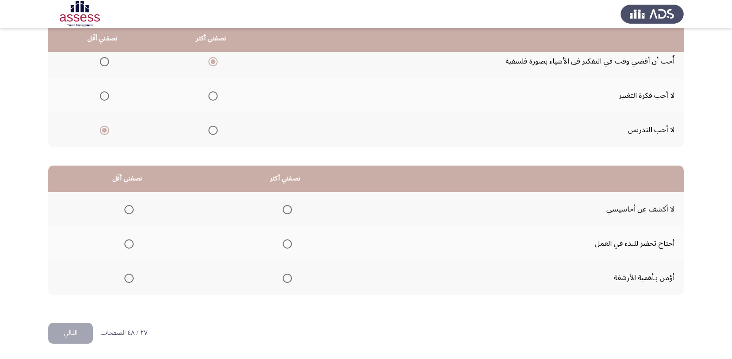
scroll to position [110, 0]
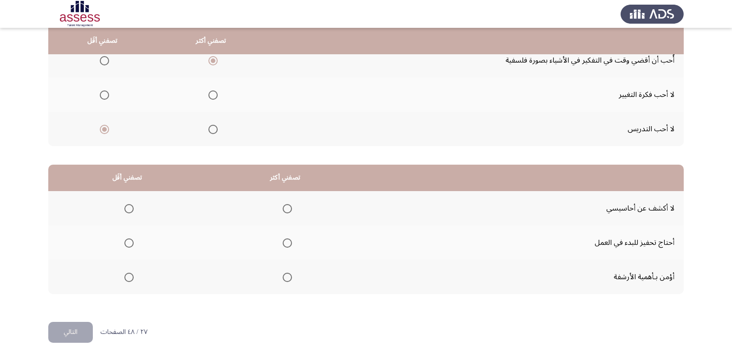
click at [284, 208] on span "Select an option" at bounding box center [287, 208] width 9 height 9
click at [284, 208] on input "Select an option" at bounding box center [287, 208] width 9 height 9
click at [128, 247] on span "Select an option" at bounding box center [128, 243] width 9 height 9
click at [128, 247] on input "Select an option" at bounding box center [128, 243] width 9 height 9
click at [75, 330] on button "التالي" at bounding box center [70, 332] width 45 height 21
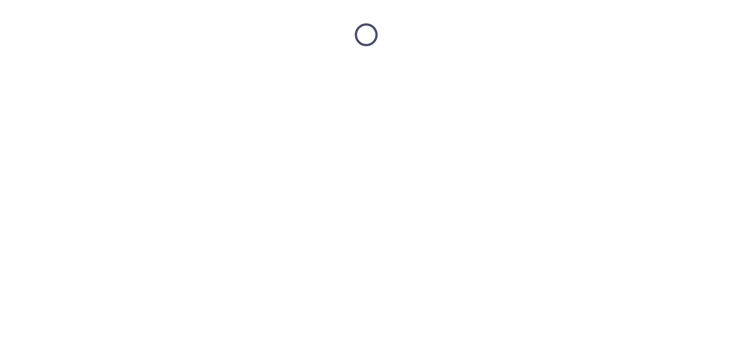
scroll to position [0, 0]
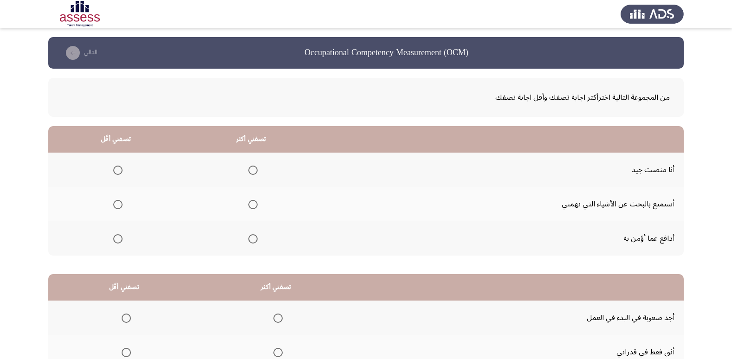
click at [251, 240] on span "Select an option" at bounding box center [252, 238] width 9 height 9
click at [251, 240] on input "Select an option" at bounding box center [252, 238] width 9 height 9
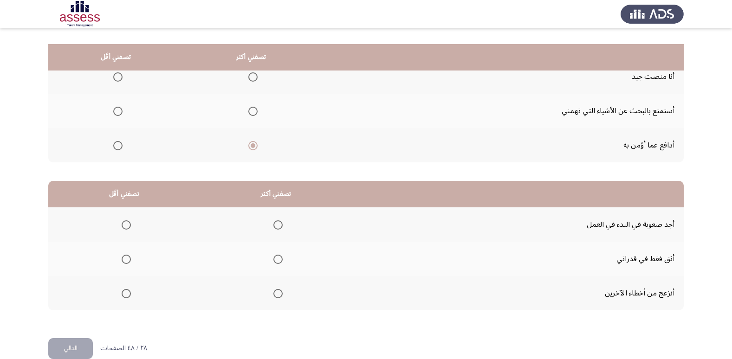
scroll to position [110, 0]
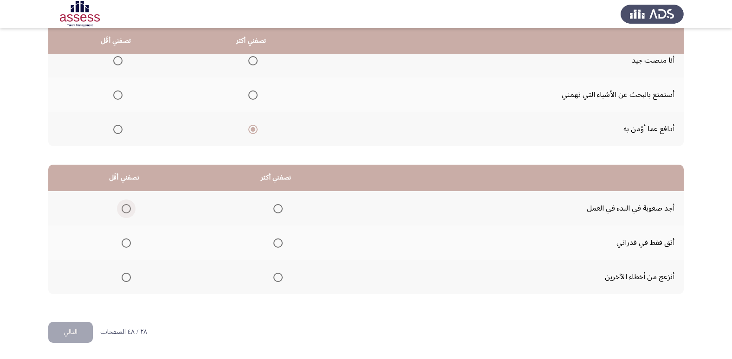
click at [125, 209] on span "Select an option" at bounding box center [126, 208] width 9 height 9
click at [125, 209] on input "Select an option" at bounding box center [126, 208] width 9 height 9
click at [277, 280] on span "Select an option" at bounding box center [277, 277] width 9 height 9
click at [277, 280] on input "Select an option" at bounding box center [277, 277] width 9 height 9
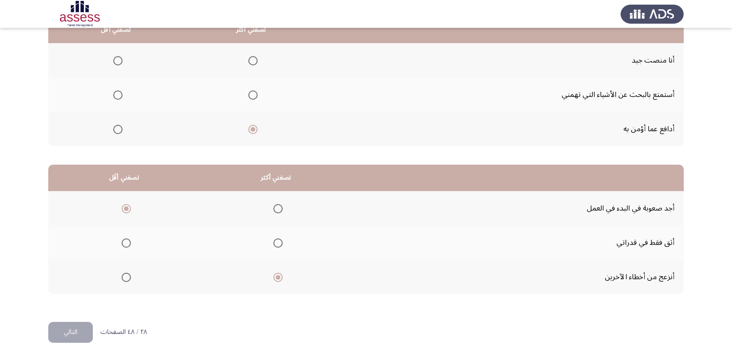
scroll to position [63, 0]
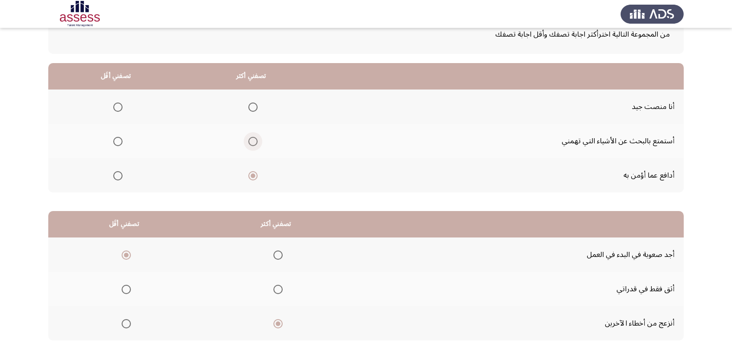
click at [254, 142] on span "Select an option" at bounding box center [252, 141] width 9 height 9
click at [254, 142] on input "Select an option" at bounding box center [252, 141] width 9 height 9
click at [117, 108] on span "Select an option" at bounding box center [117, 107] width 9 height 9
click at [117, 108] on input "Select an option" at bounding box center [117, 107] width 9 height 9
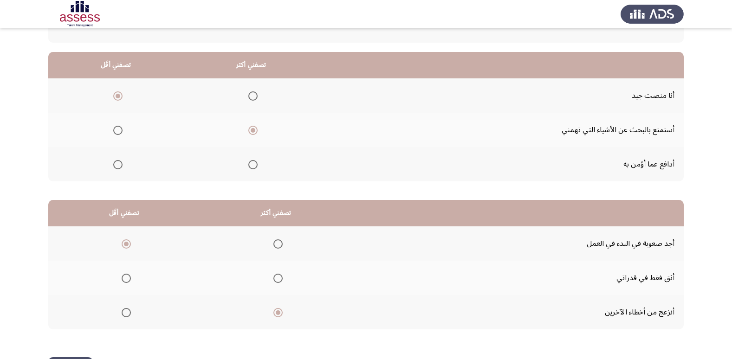
scroll to position [110, 0]
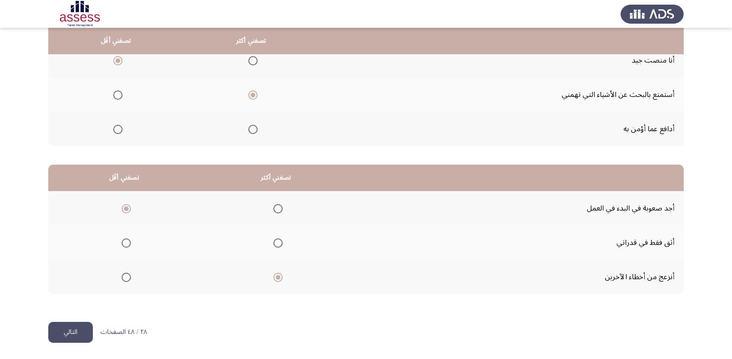
click at [74, 339] on button "التالي" at bounding box center [70, 332] width 45 height 21
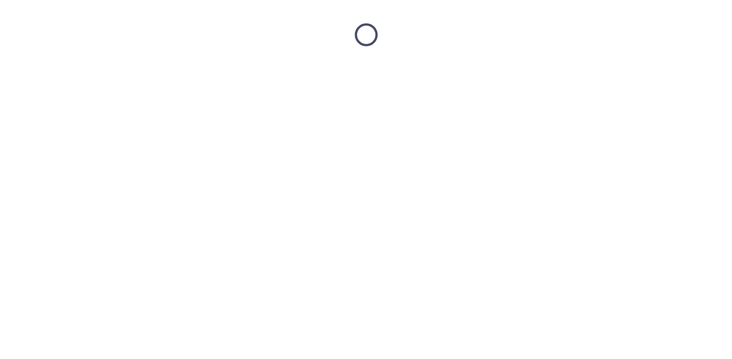
scroll to position [0, 0]
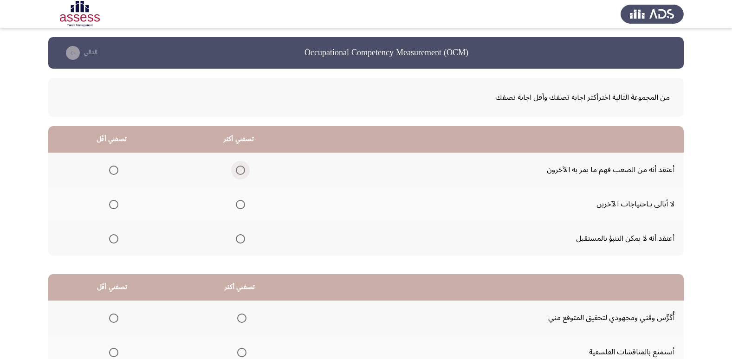
click at [242, 172] on span "Select an option" at bounding box center [240, 170] width 9 height 9
click at [242, 172] on input "Select an option" at bounding box center [240, 170] width 9 height 9
click at [114, 208] on span "Select an option" at bounding box center [113, 204] width 9 height 9
click at [114, 208] on input "Select an option" at bounding box center [113, 204] width 9 height 9
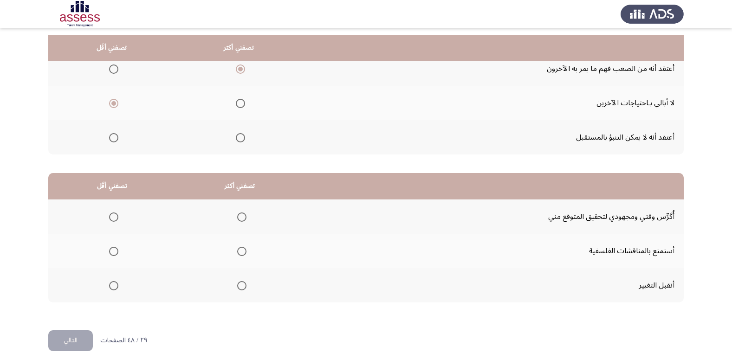
scroll to position [110, 0]
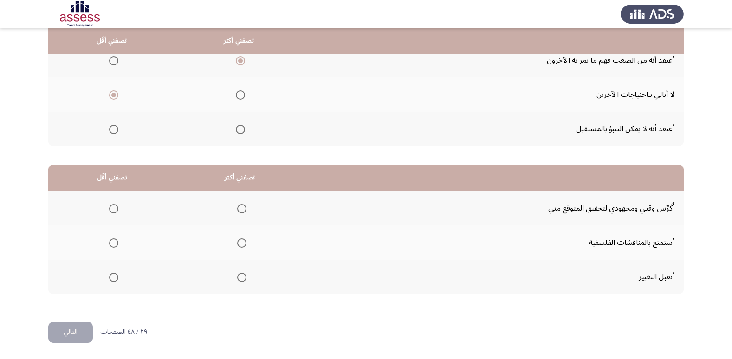
click at [241, 209] on span "Select an option" at bounding box center [241, 208] width 9 height 9
click at [241, 209] on input "Select an option" at bounding box center [241, 208] width 9 height 9
click at [113, 244] on span "Select an option" at bounding box center [113, 243] width 9 height 9
click at [113, 244] on input "Select an option" at bounding box center [113, 243] width 9 height 9
click at [75, 337] on button "التالي" at bounding box center [70, 332] width 45 height 21
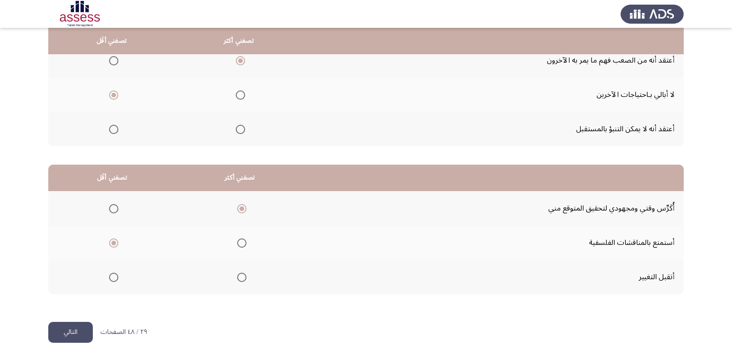
scroll to position [0, 0]
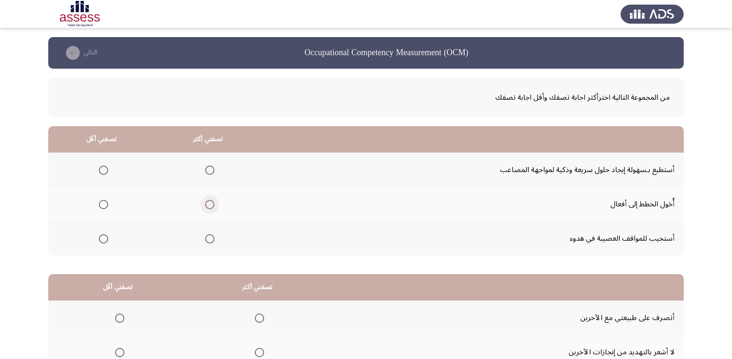
click at [210, 207] on span "Select an option" at bounding box center [209, 204] width 9 height 9
click at [210, 207] on input "Select an option" at bounding box center [209, 204] width 9 height 9
click at [96, 239] on label "Select an option" at bounding box center [101, 238] width 13 height 9
click at [99, 239] on input "Select an option" at bounding box center [103, 238] width 9 height 9
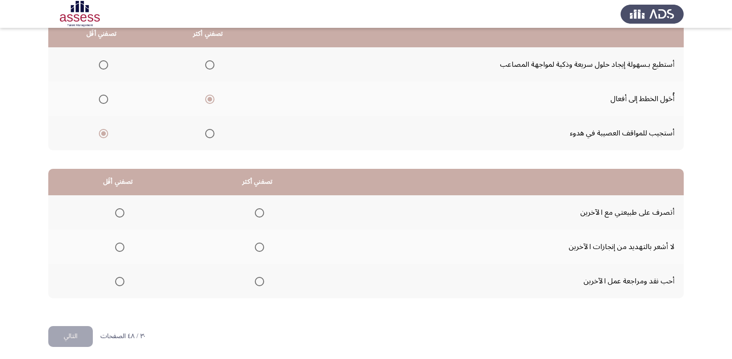
scroll to position [110, 0]
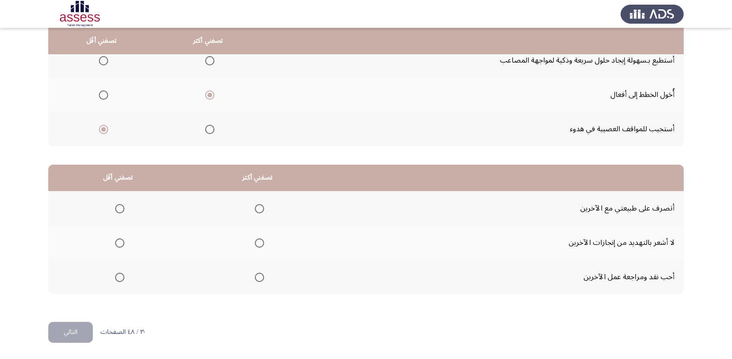
click at [253, 207] on label "Select an option" at bounding box center [257, 208] width 13 height 9
click at [255, 207] on input "Select an option" at bounding box center [259, 208] width 9 height 9
click at [117, 276] on span "Select an option" at bounding box center [119, 277] width 9 height 9
click at [117, 276] on input "Select an option" at bounding box center [119, 277] width 9 height 9
click at [77, 334] on button "التالي" at bounding box center [70, 332] width 45 height 21
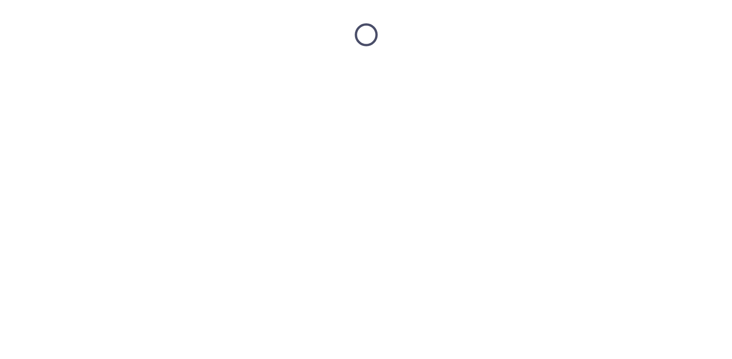
scroll to position [0, 0]
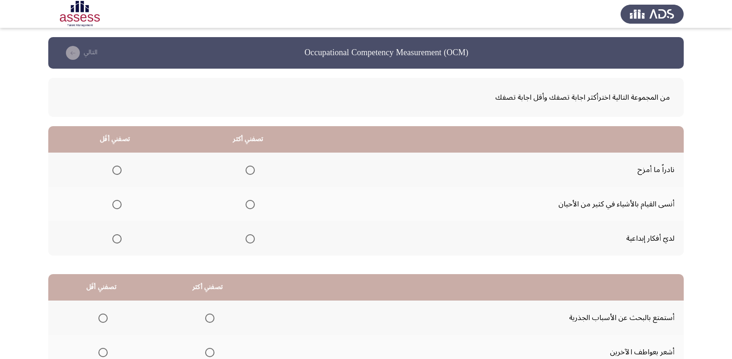
click at [116, 208] on span "Select an option" at bounding box center [116, 204] width 9 height 9
click at [116, 208] on input "Select an option" at bounding box center [116, 204] width 9 height 9
click at [247, 240] on span "Select an option" at bounding box center [250, 238] width 9 height 9
click at [247, 240] on input "Select an option" at bounding box center [250, 238] width 9 height 9
click at [247, 170] on span "Select an option" at bounding box center [250, 170] width 9 height 9
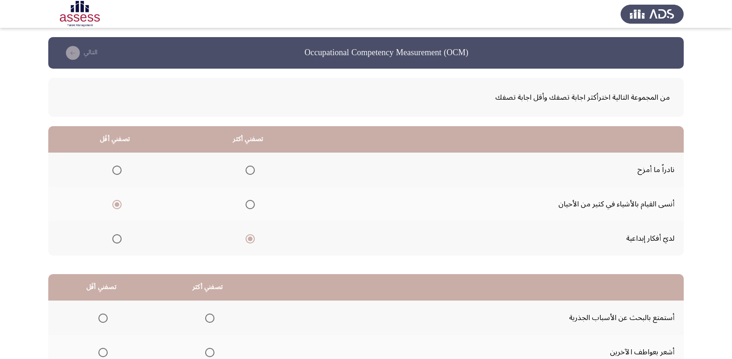
click at [247, 170] on input "Select an option" at bounding box center [250, 170] width 9 height 9
click at [249, 240] on span "Select an option" at bounding box center [250, 238] width 9 height 9
click at [249, 240] on input "Select an option" at bounding box center [250, 238] width 9 height 9
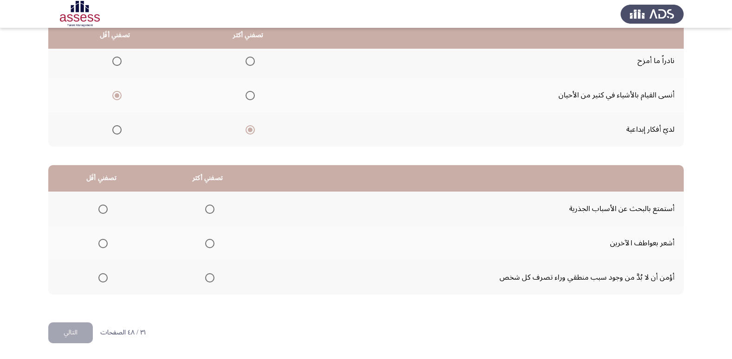
scroll to position [110, 0]
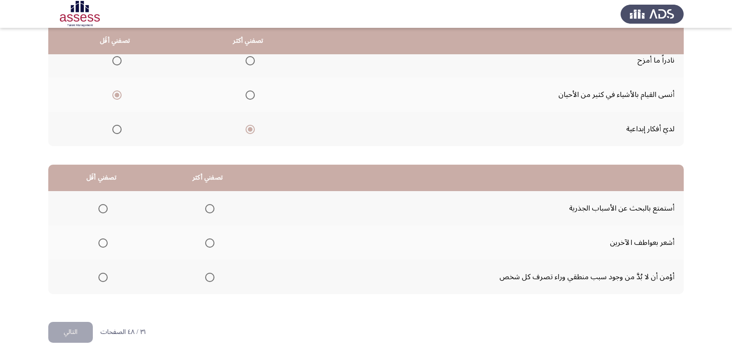
click at [211, 208] on span "Select an option" at bounding box center [209, 208] width 9 height 9
click at [211, 208] on input "Select an option" at bounding box center [209, 208] width 9 height 9
click at [105, 243] on span "Select an option" at bounding box center [102, 243] width 9 height 9
click at [105, 243] on input "Select an option" at bounding box center [102, 243] width 9 height 9
click at [79, 336] on button "التالي" at bounding box center [70, 332] width 45 height 21
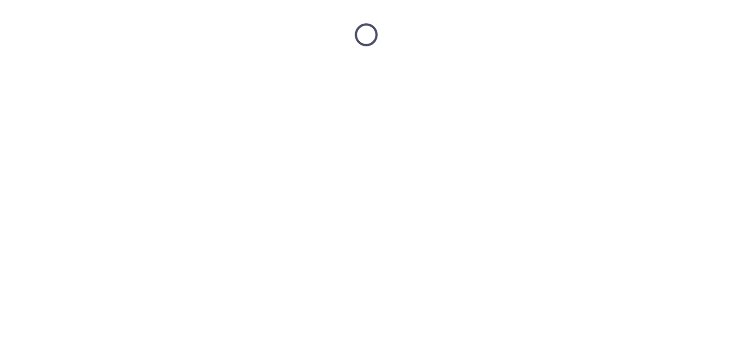
scroll to position [0, 0]
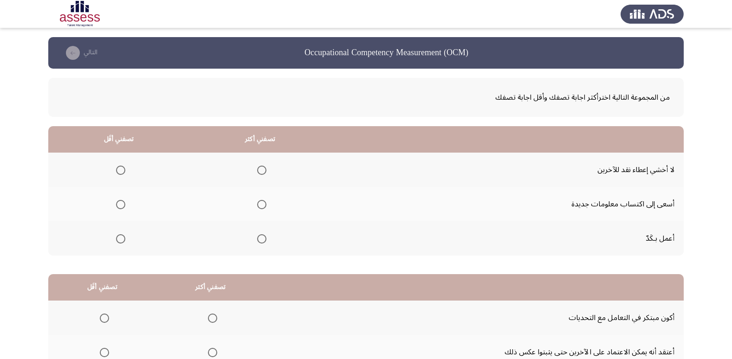
click at [262, 206] on span "Select an option" at bounding box center [261, 204] width 9 height 9
click at [262, 206] on input "Select an option" at bounding box center [261, 204] width 9 height 9
click at [122, 174] on span "Select an option" at bounding box center [120, 170] width 9 height 9
click at [122, 174] on input "Select an option" at bounding box center [120, 170] width 9 height 9
click at [267, 239] on th at bounding box center [260, 238] width 142 height 34
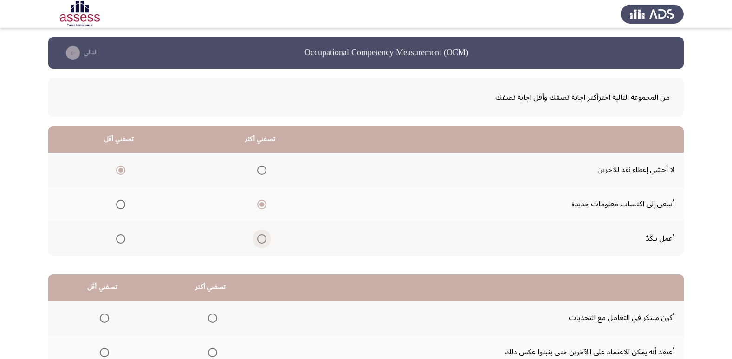
click at [262, 241] on span "Select an option" at bounding box center [261, 238] width 9 height 9
click at [262, 241] on input "Select an option" at bounding box center [261, 238] width 9 height 9
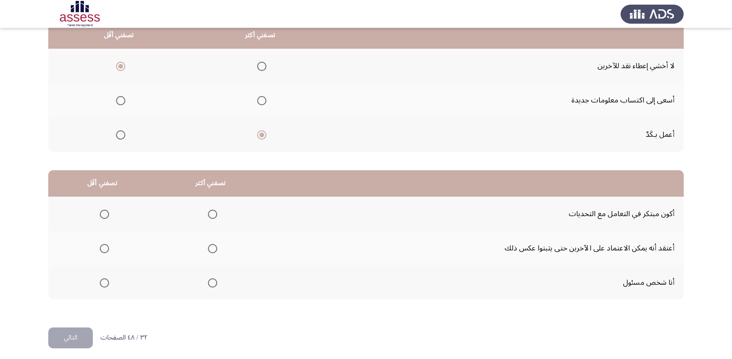
scroll to position [110, 0]
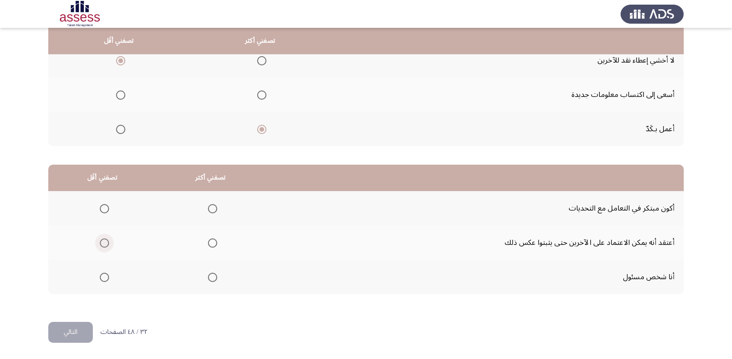
click at [103, 244] on span "Select an option" at bounding box center [104, 243] width 9 height 9
click at [103, 244] on input "Select an option" at bounding box center [104, 243] width 9 height 9
click at [59, 334] on button "التالي" at bounding box center [70, 332] width 45 height 21
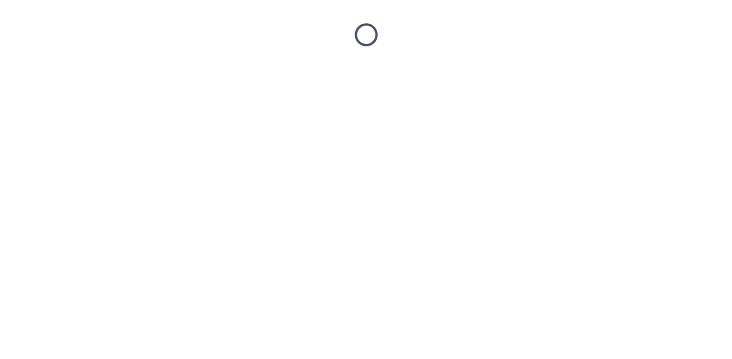
scroll to position [0, 0]
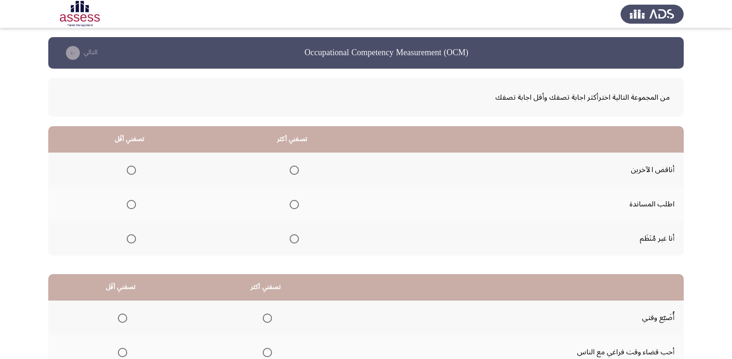
click at [132, 240] on span "Select an option" at bounding box center [131, 238] width 9 height 9
click at [132, 240] on input "Select an option" at bounding box center [131, 238] width 9 height 9
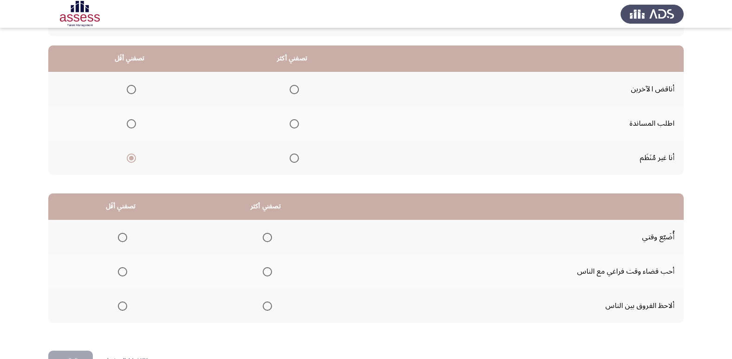
scroll to position [93, 0]
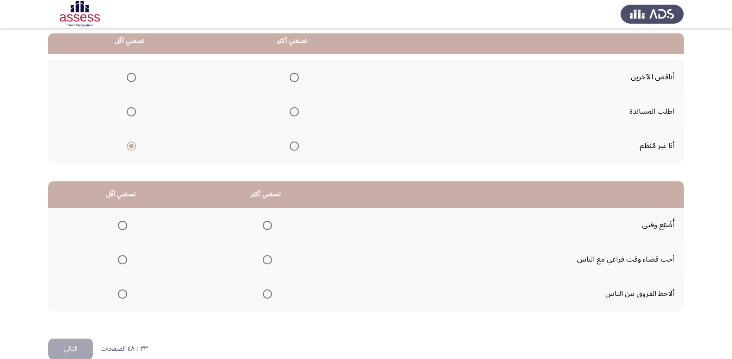
click at [265, 262] on span "Select an option" at bounding box center [267, 259] width 9 height 9
click at [265, 262] on input "Select an option" at bounding box center [267, 259] width 9 height 9
click at [121, 224] on span "Select an option" at bounding box center [122, 225] width 9 height 9
click at [121, 224] on input "Select an option" at bounding box center [122, 225] width 9 height 9
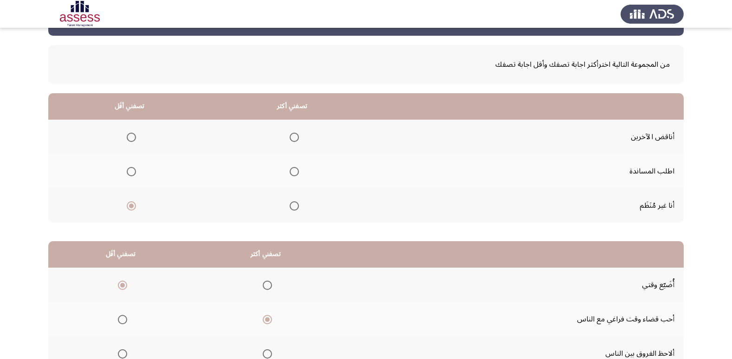
scroll to position [0, 0]
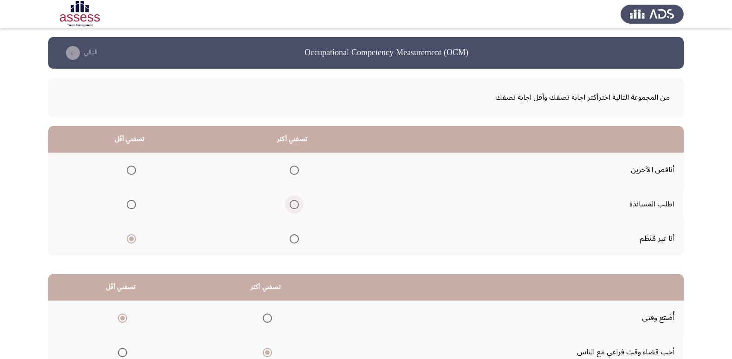
click at [292, 206] on span "Select an option" at bounding box center [294, 204] width 9 height 9
click at [292, 206] on input "Select an option" at bounding box center [294, 204] width 9 height 9
click at [128, 172] on span "Select an option" at bounding box center [131, 170] width 9 height 9
click at [128, 172] on input "Select an option" at bounding box center [131, 170] width 9 height 9
click at [133, 207] on span "Select an option" at bounding box center [131, 204] width 9 height 9
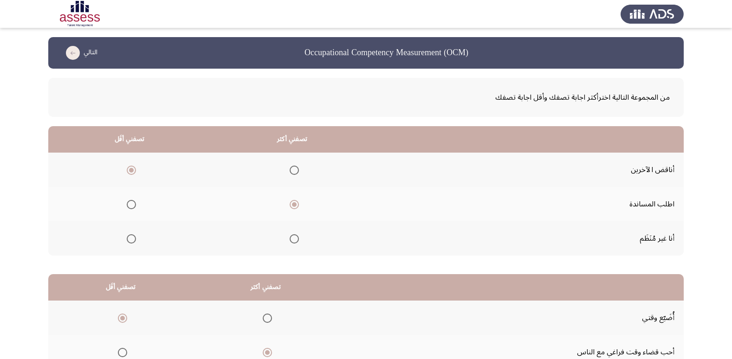
click at [133, 207] on input "Select an option" at bounding box center [131, 204] width 9 height 9
click at [130, 241] on span "Select an option" at bounding box center [131, 238] width 9 height 9
click at [130, 241] on input "Select an option" at bounding box center [131, 238] width 9 height 9
click at [293, 206] on span "Select an option" at bounding box center [294, 204] width 9 height 9
click at [293, 206] on input "Select an option" at bounding box center [294, 204] width 9 height 9
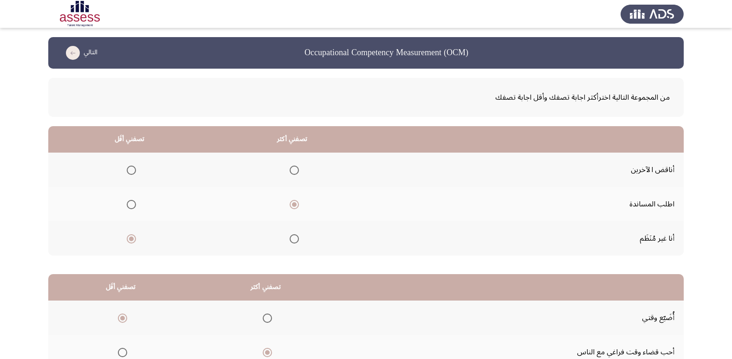
scroll to position [110, 0]
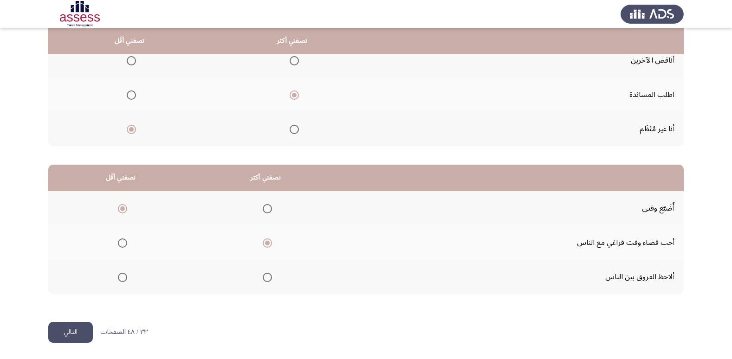
click at [84, 328] on button "التالي" at bounding box center [70, 332] width 45 height 21
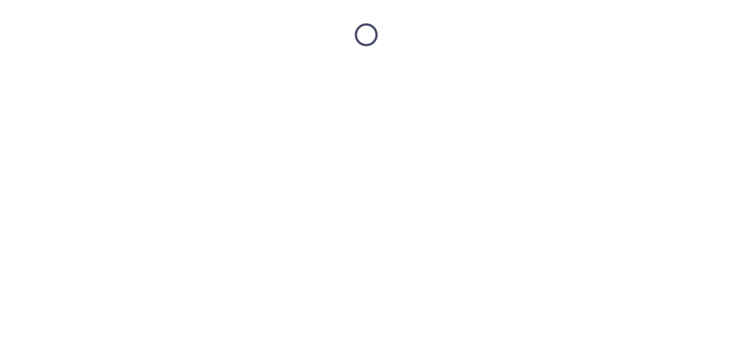
scroll to position [0, 0]
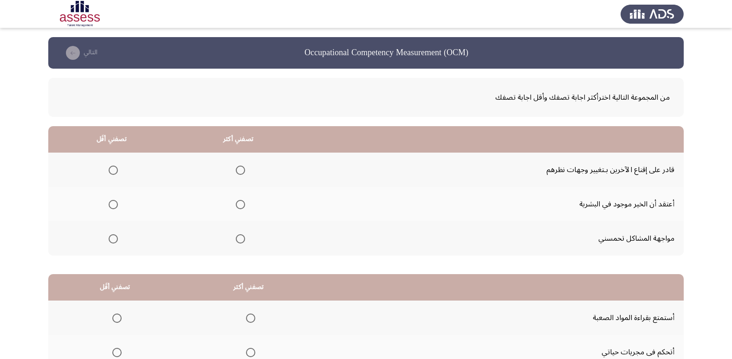
click at [240, 205] on span "Select an option" at bounding box center [240, 204] width 9 height 9
click at [240, 205] on input "Select an option" at bounding box center [240, 204] width 9 height 9
click at [111, 243] on span "Select an option" at bounding box center [113, 238] width 9 height 9
click at [111, 243] on input "Select an option" at bounding box center [113, 238] width 9 height 9
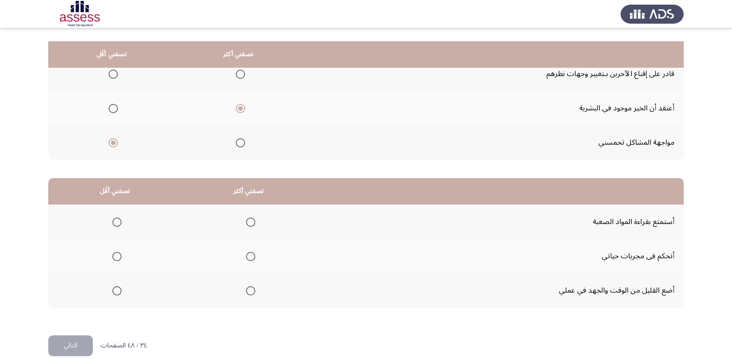
scroll to position [110, 0]
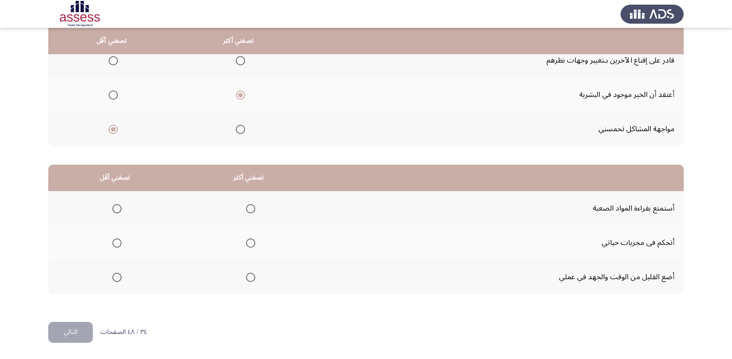
click at [258, 205] on th at bounding box center [249, 208] width 134 height 34
click at [247, 211] on span "Select an option" at bounding box center [250, 208] width 9 height 9
click at [247, 211] on input "Select an option" at bounding box center [250, 208] width 9 height 9
click at [118, 277] on span "Select an option" at bounding box center [116, 277] width 9 height 9
click at [118, 277] on input "Select an option" at bounding box center [116, 277] width 9 height 9
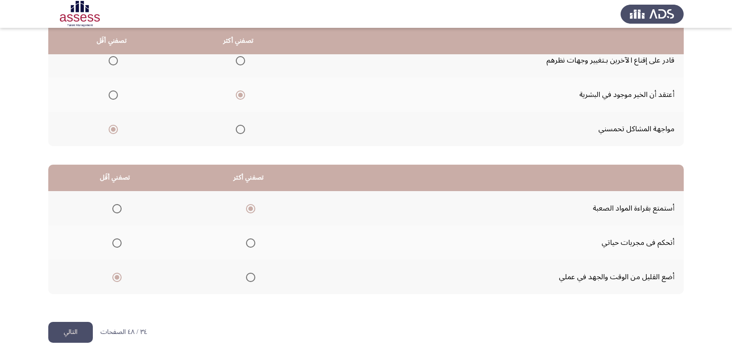
click at [77, 333] on button "التالي" at bounding box center [70, 332] width 45 height 21
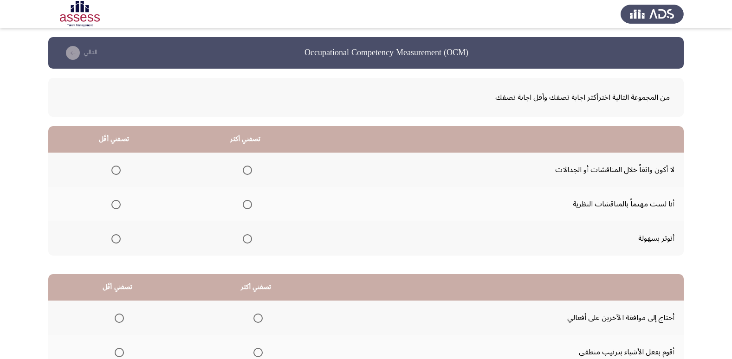
click at [117, 171] on span "Select an option" at bounding box center [115, 170] width 9 height 9
click at [117, 171] on input "Select an option" at bounding box center [115, 170] width 9 height 9
click at [244, 207] on span "Select an option" at bounding box center [247, 204] width 9 height 9
click at [244, 207] on input "Select an option" at bounding box center [247, 204] width 9 height 9
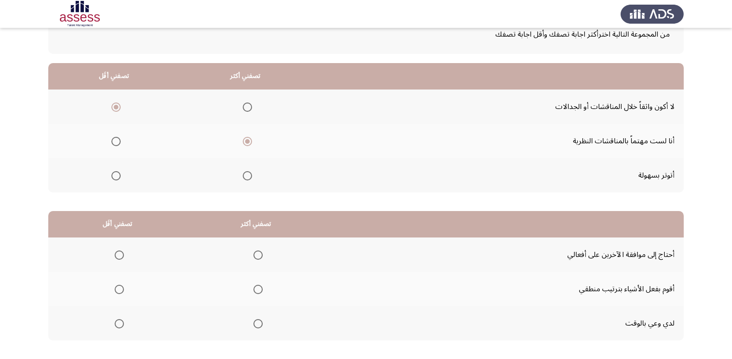
scroll to position [110, 0]
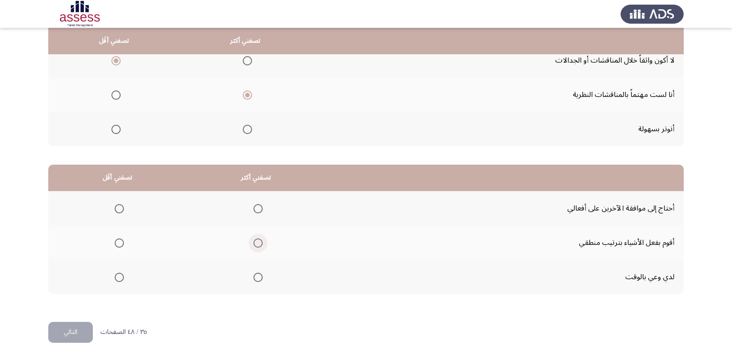
click at [258, 244] on span "Select an option" at bounding box center [258, 243] width 9 height 9
click at [258, 244] on input "Select an option" at bounding box center [258, 243] width 9 height 9
click at [116, 211] on span "Select an option" at bounding box center [119, 208] width 9 height 9
click at [116, 211] on input "Select an option" at bounding box center [119, 208] width 9 height 9
click at [66, 326] on button "التالي" at bounding box center [70, 332] width 45 height 21
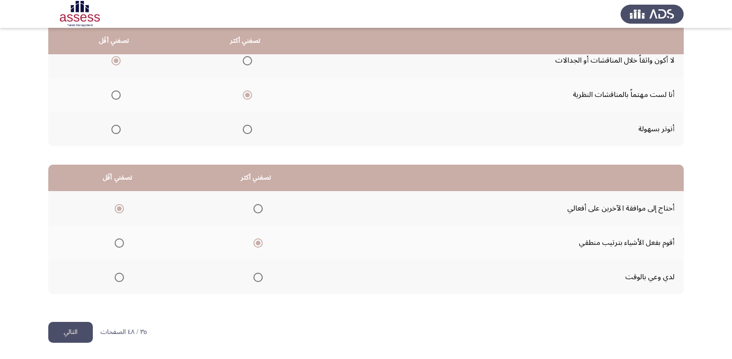
scroll to position [0, 0]
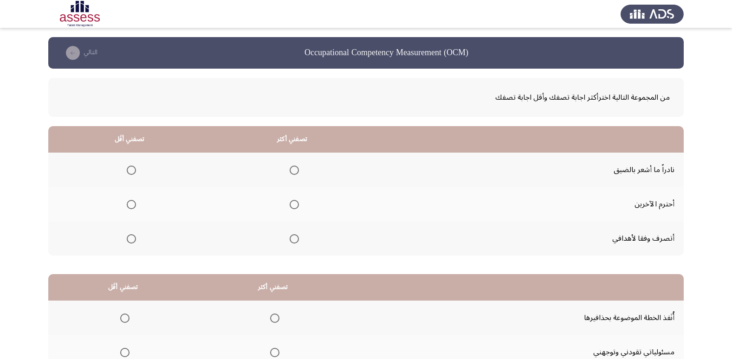
click at [130, 171] on span "Select an option" at bounding box center [131, 170] width 9 height 9
click at [130, 171] on input "Select an option" at bounding box center [131, 170] width 9 height 9
click at [293, 238] on span "Select an option" at bounding box center [294, 238] width 9 height 9
click at [293, 238] on input "Select an option" at bounding box center [294, 238] width 9 height 9
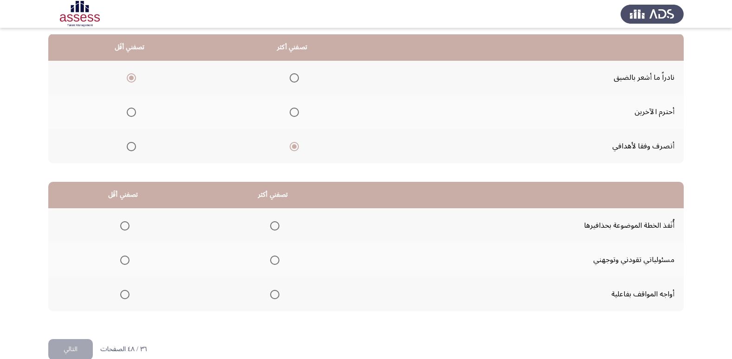
scroll to position [110, 0]
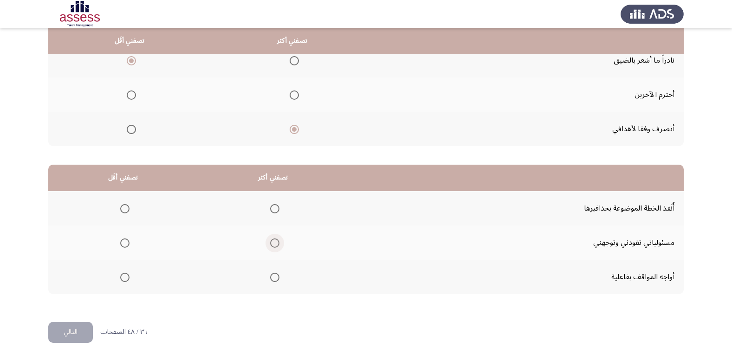
click at [274, 242] on span "Select an option" at bounding box center [274, 243] width 9 height 9
click at [274, 242] on input "Select an option" at bounding box center [274, 243] width 9 height 9
click at [274, 208] on span "Select an option" at bounding box center [274, 208] width 9 height 9
click at [274, 208] on input "Select an option" at bounding box center [274, 208] width 9 height 9
click at [124, 277] on span "Select an option" at bounding box center [124, 277] width 9 height 9
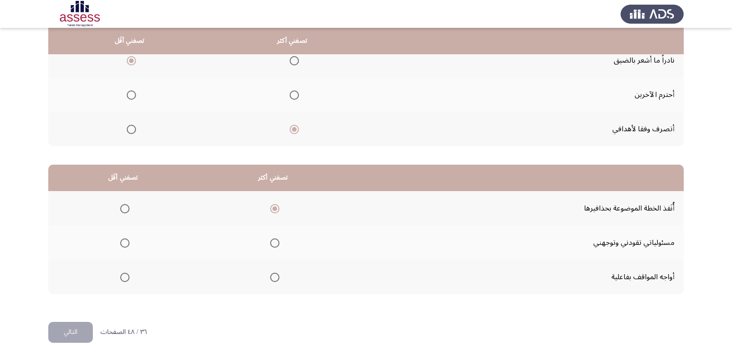
click at [124, 277] on input "Select an option" at bounding box center [124, 277] width 9 height 9
click at [58, 331] on button "التالي" at bounding box center [70, 332] width 45 height 21
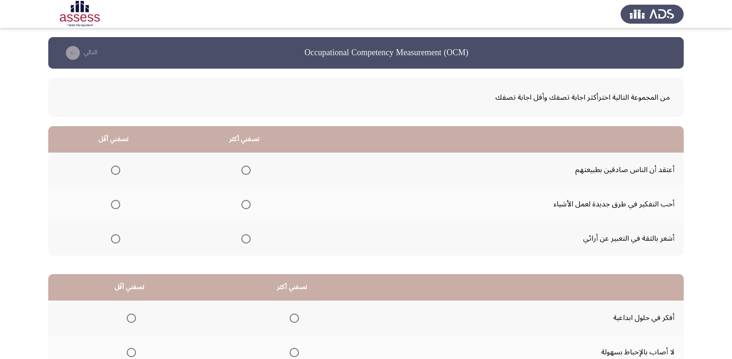
click at [242, 205] on span "Select an option" at bounding box center [245, 204] width 9 height 9
click at [242, 205] on input "Select an option" at bounding box center [245, 204] width 9 height 9
click at [113, 169] on span "Select an option" at bounding box center [115, 170] width 9 height 9
click at [113, 169] on input "Select an option" at bounding box center [115, 170] width 9 height 9
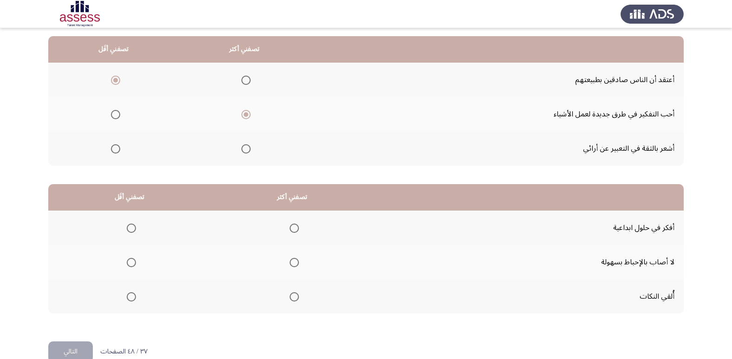
scroll to position [110, 0]
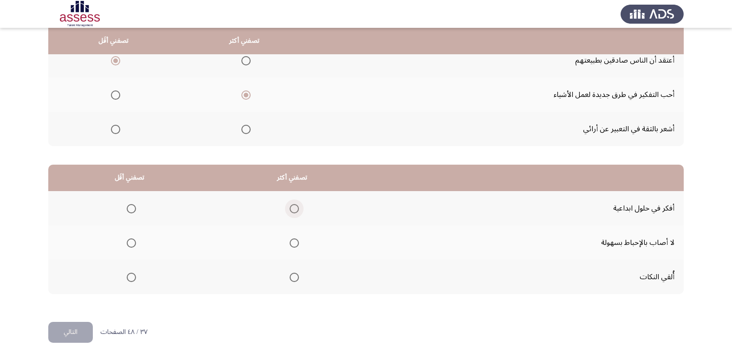
click at [291, 209] on span "Select an option" at bounding box center [294, 208] width 9 height 9
click at [291, 209] on input "Select an option" at bounding box center [294, 208] width 9 height 9
click at [133, 277] on span "Select an option" at bounding box center [131, 277] width 9 height 9
click at [133, 277] on input "Select an option" at bounding box center [131, 277] width 9 height 9
click at [75, 324] on button "التالي" at bounding box center [70, 332] width 45 height 21
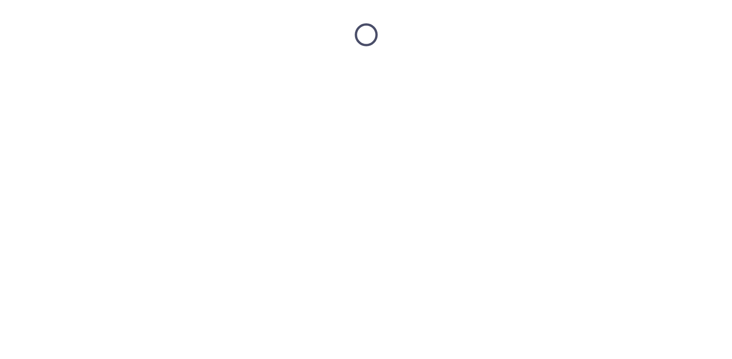
scroll to position [0, 0]
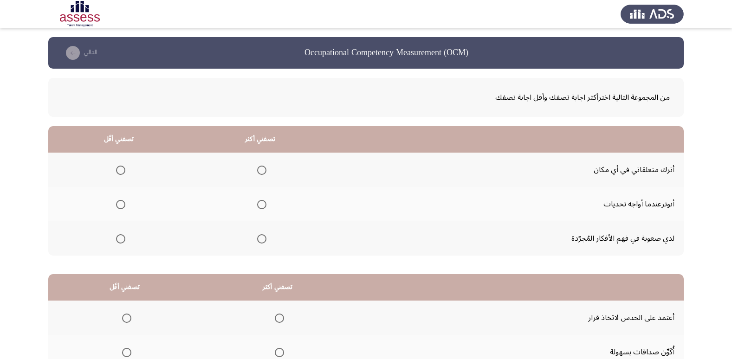
click at [120, 170] on span "Select an option" at bounding box center [120, 170] width 9 height 9
click at [120, 170] on input "Select an option" at bounding box center [120, 170] width 9 height 9
click at [267, 205] on th at bounding box center [260, 204] width 142 height 34
click at [266, 207] on span "Select an option" at bounding box center [261, 204] width 9 height 9
click at [266, 207] on input "Select an option" at bounding box center [261, 204] width 9 height 9
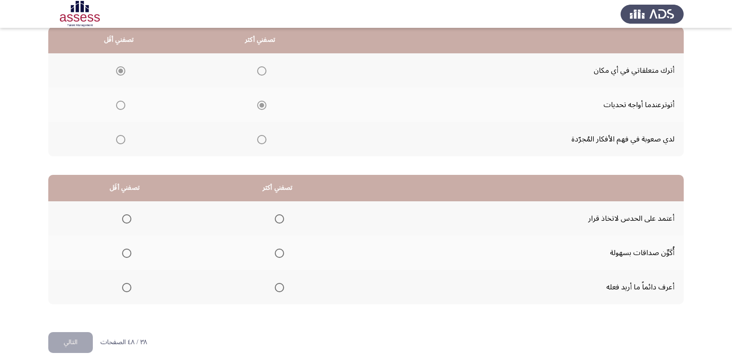
scroll to position [110, 0]
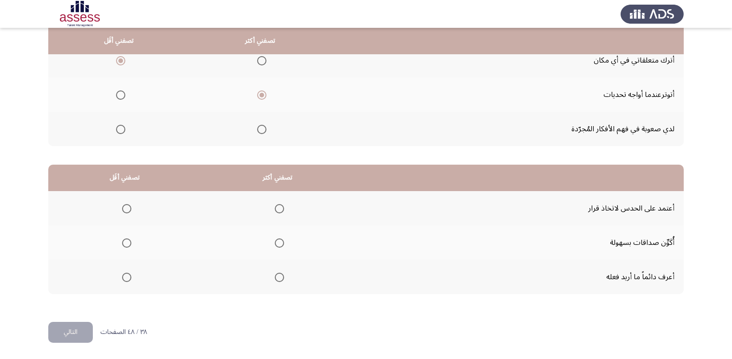
click at [130, 243] on span "Select an option" at bounding box center [126, 243] width 9 height 9
click at [130, 243] on input "Select an option" at bounding box center [126, 243] width 9 height 9
click at [280, 278] on span "Select an option" at bounding box center [279, 277] width 9 height 9
click at [280, 278] on input "Select an option" at bounding box center [279, 277] width 9 height 9
click at [85, 332] on button "التالي" at bounding box center [70, 332] width 45 height 21
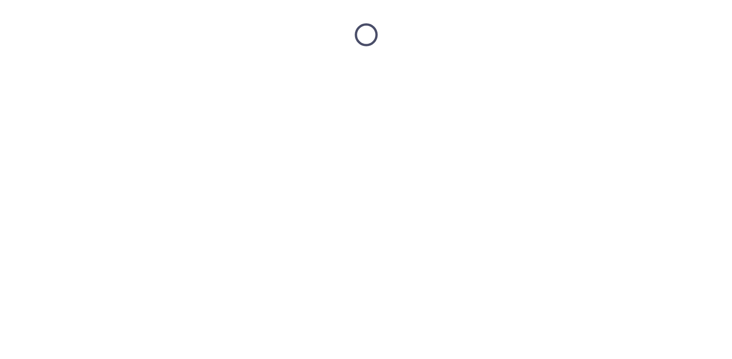
scroll to position [0, 0]
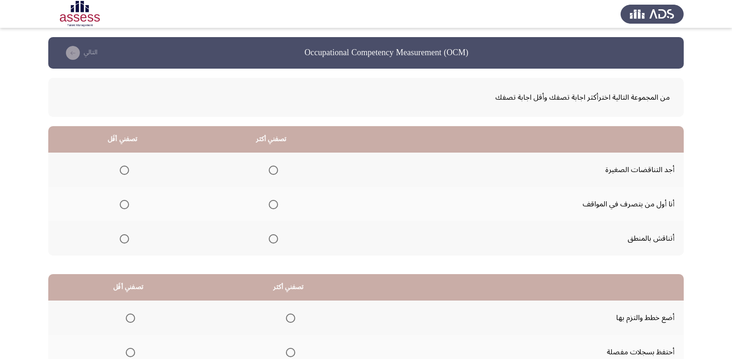
click at [274, 244] on mat-radio-group "Select an option" at bounding box center [271, 239] width 13 height 16
click at [119, 169] on label "Select an option" at bounding box center [122, 170] width 13 height 9
click at [120, 169] on input "Select an option" at bounding box center [124, 170] width 9 height 9
click at [276, 238] on span "Select an option" at bounding box center [273, 238] width 9 height 9
click at [276, 238] on input "Select an option" at bounding box center [273, 238] width 9 height 9
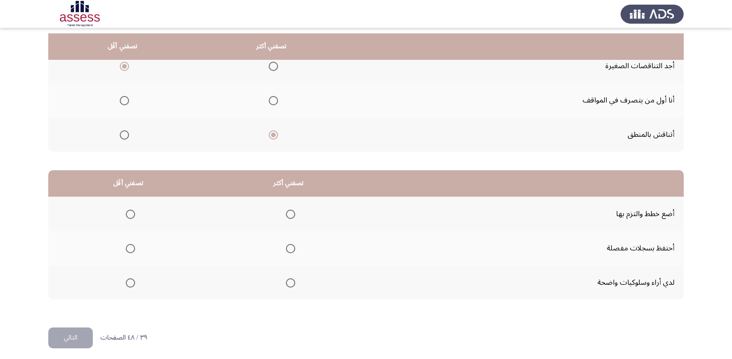
scroll to position [110, 0]
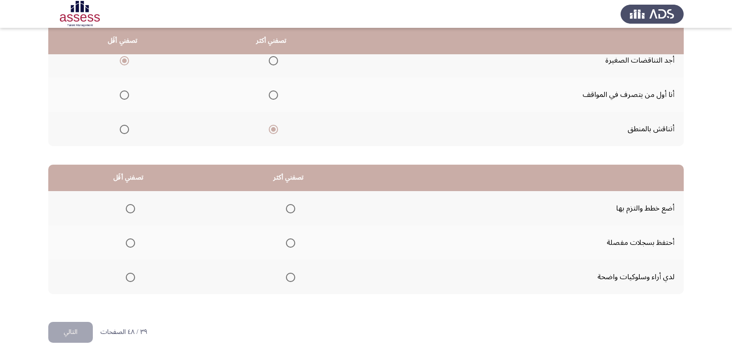
click at [127, 208] on span "Select an option" at bounding box center [130, 208] width 9 height 9
click at [127, 208] on input "Select an option" at bounding box center [130, 208] width 9 height 9
click at [287, 243] on span "Select an option" at bounding box center [290, 243] width 9 height 9
click at [287, 243] on input "Select an option" at bounding box center [290, 243] width 9 height 9
click at [85, 329] on button "التالي" at bounding box center [70, 332] width 45 height 21
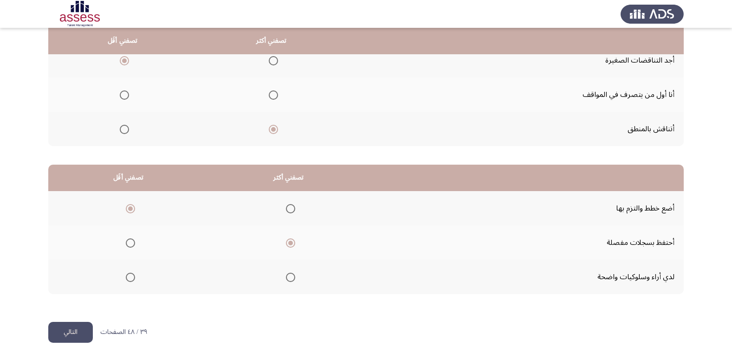
scroll to position [0, 0]
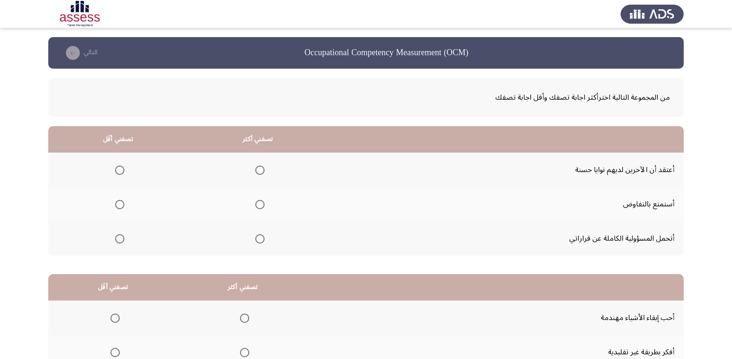
click at [260, 170] on span "Select an option" at bounding box center [260, 170] width 0 height 0
click at [259, 170] on input "Select an option" at bounding box center [259, 170] width 9 height 9
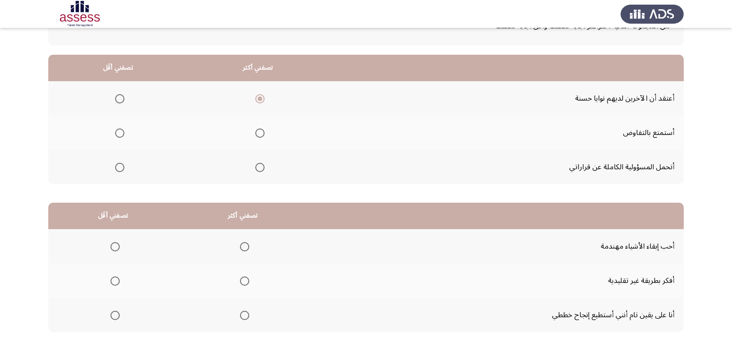
scroll to position [93, 0]
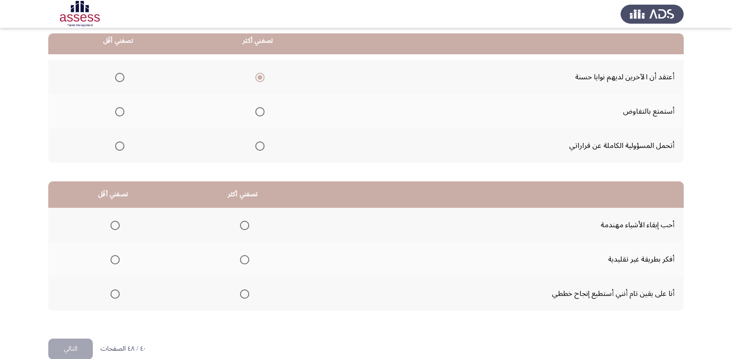
click at [261, 152] on mat-radio-group "Select an option" at bounding box center [258, 146] width 13 height 16
click at [259, 150] on span "Select an option" at bounding box center [259, 146] width 9 height 9
click at [259, 150] on input "Select an option" at bounding box center [259, 146] width 9 height 9
click at [117, 112] on span "Select an option" at bounding box center [119, 111] width 9 height 9
click at [117, 112] on input "Select an option" at bounding box center [119, 111] width 9 height 9
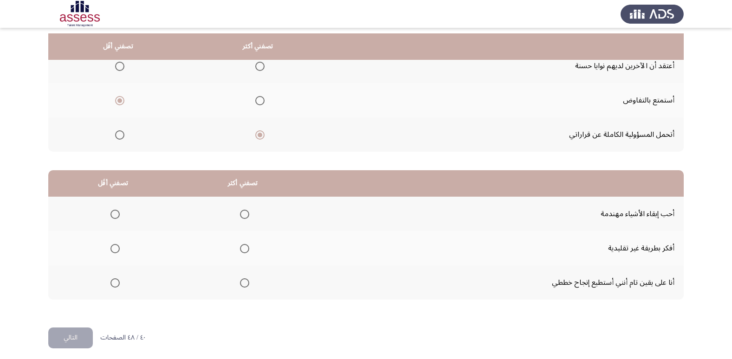
scroll to position [110, 0]
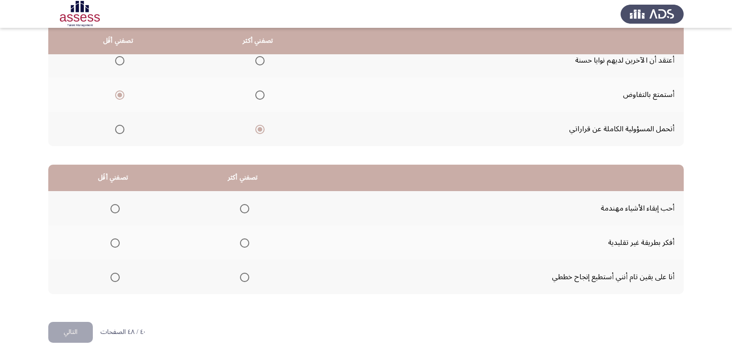
click at [243, 209] on span "Select an option" at bounding box center [244, 208] width 9 height 9
click at [243, 209] on input "Select an option" at bounding box center [244, 208] width 9 height 9
click at [241, 247] on span "Select an option" at bounding box center [244, 243] width 9 height 9
click at [241, 247] on input "Select an option" at bounding box center [244, 243] width 9 height 9
click at [111, 244] on span "Select an option" at bounding box center [115, 243] width 9 height 9
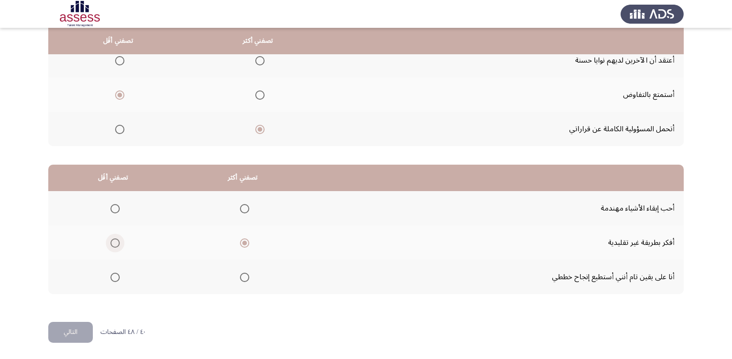
click at [111, 244] on input "Select an option" at bounding box center [115, 243] width 9 height 9
click at [118, 280] on span "Select an option" at bounding box center [115, 277] width 9 height 9
click at [118, 280] on input "Select an option" at bounding box center [115, 277] width 9 height 9
click at [241, 205] on span "Select an option" at bounding box center [244, 208] width 9 height 9
click at [241, 205] on input "Select an option" at bounding box center [244, 208] width 9 height 9
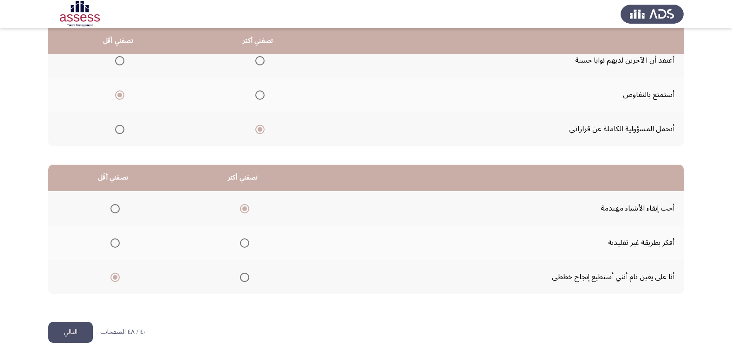
click at [75, 334] on button "التالي" at bounding box center [70, 332] width 45 height 21
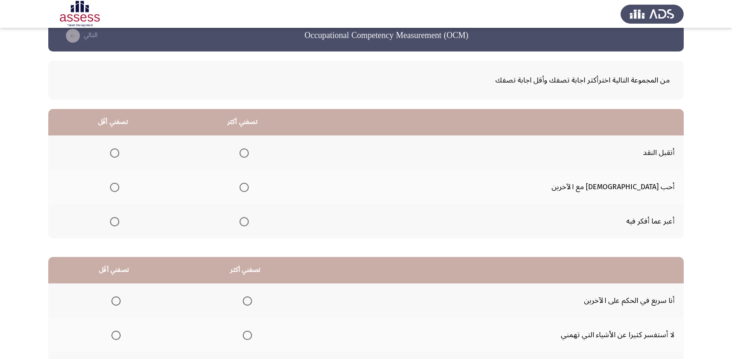
scroll to position [0, 0]
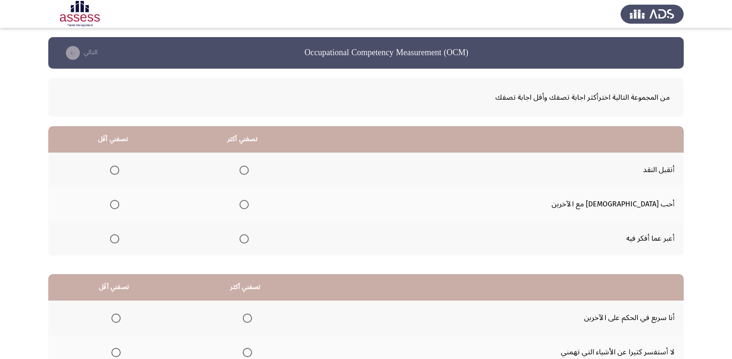
click at [249, 241] on span "Select an option" at bounding box center [244, 238] width 9 height 9
click at [249, 241] on input "Select an option" at bounding box center [244, 238] width 9 height 9
click at [119, 205] on label "Select an option" at bounding box center [112, 204] width 13 height 9
click at [119, 205] on input "Select an option" at bounding box center [114, 204] width 9 height 9
click at [249, 170] on span "Select an option" at bounding box center [244, 170] width 9 height 9
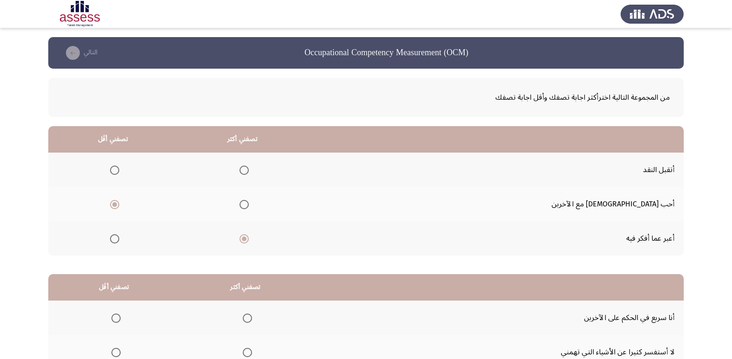
click at [249, 170] on input "Select an option" at bounding box center [244, 170] width 9 height 9
click at [119, 239] on span "Select an option" at bounding box center [114, 238] width 9 height 9
click at [119, 239] on input "Select an option" at bounding box center [114, 238] width 9 height 9
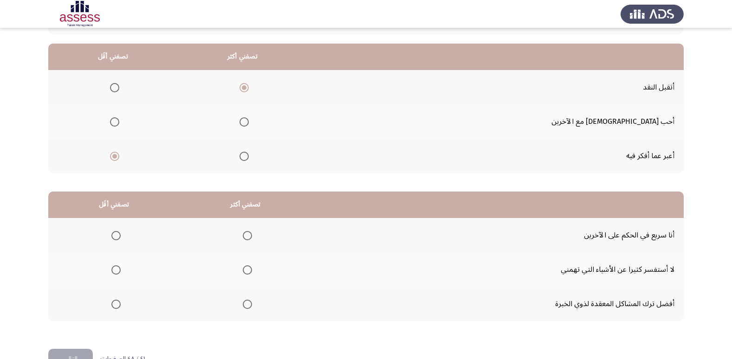
scroll to position [110, 0]
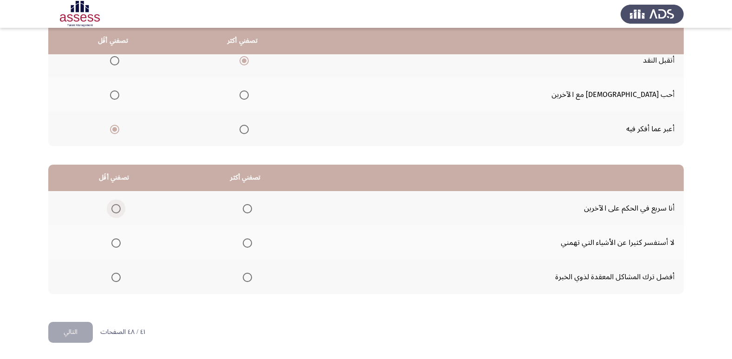
click at [115, 207] on span "Select an option" at bounding box center [115, 208] width 9 height 9
click at [115, 207] on input "Select an option" at bounding box center [115, 208] width 9 height 9
click at [248, 280] on span "Select an option" at bounding box center [247, 277] width 9 height 9
click at [248, 280] on input "Select an option" at bounding box center [247, 277] width 9 height 9
click at [70, 337] on button "التالي" at bounding box center [70, 332] width 45 height 21
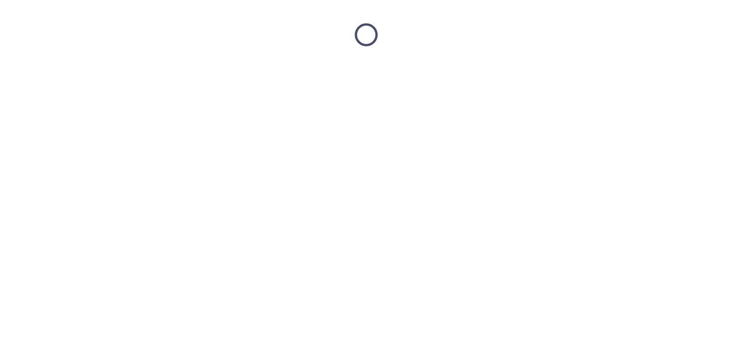
scroll to position [0, 0]
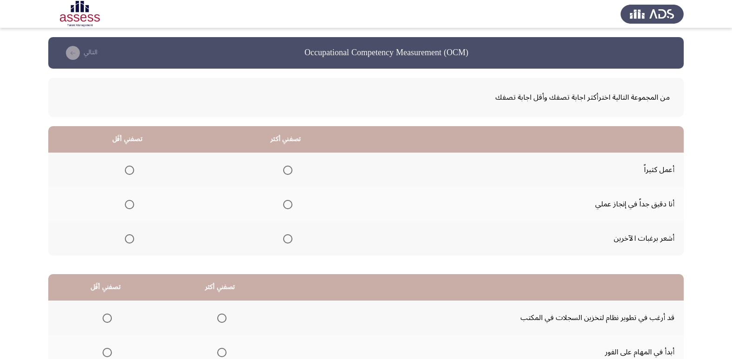
click at [286, 171] on span "Select an option" at bounding box center [287, 170] width 9 height 9
click at [286, 171] on input "Select an option" at bounding box center [287, 170] width 9 height 9
click at [131, 240] on span "Select an option" at bounding box center [129, 238] width 9 height 9
click at [131, 240] on input "Select an option" at bounding box center [129, 238] width 9 height 9
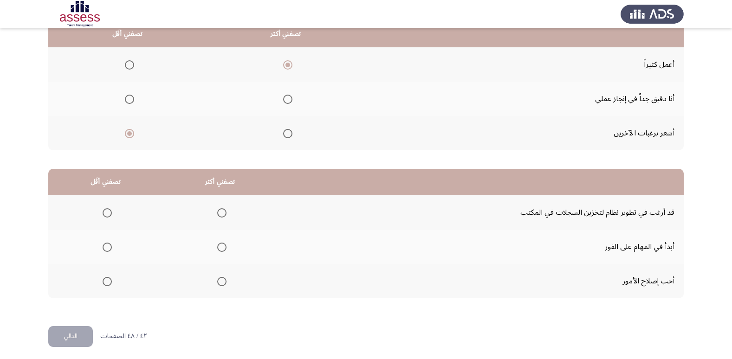
scroll to position [110, 0]
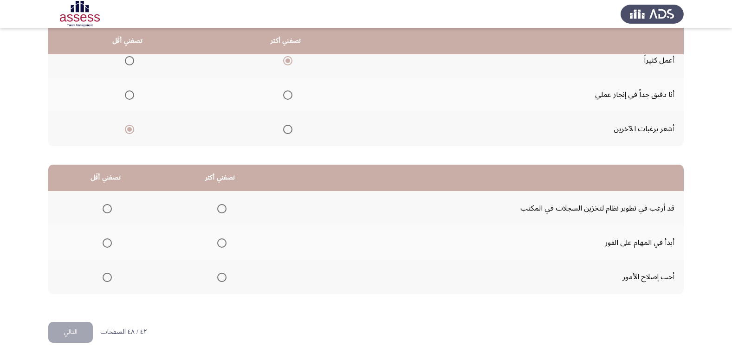
click at [217, 280] on span "Select an option" at bounding box center [221, 277] width 9 height 9
click at [217, 280] on input "Select an option" at bounding box center [221, 277] width 9 height 9
click at [105, 211] on span "Select an option" at bounding box center [107, 208] width 9 height 9
click at [105, 211] on input "Select an option" at bounding box center [107, 208] width 9 height 9
click at [72, 334] on button "التالي" at bounding box center [70, 332] width 45 height 21
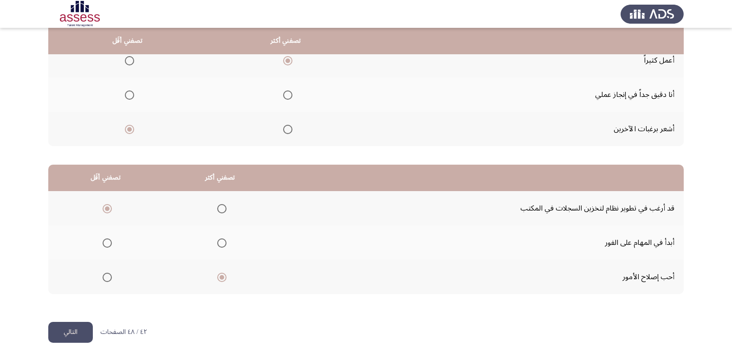
scroll to position [0, 0]
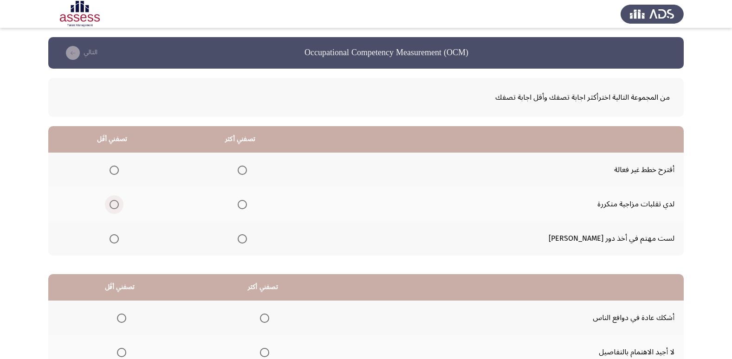
click at [119, 203] on span "Select an option" at bounding box center [114, 204] width 9 height 9
click at [119, 203] on input "Select an option" at bounding box center [114, 204] width 9 height 9
click at [247, 239] on span "Select an option" at bounding box center [242, 238] width 9 height 9
click at [247, 239] on input "Select an option" at bounding box center [242, 238] width 9 height 9
click at [119, 239] on span "Select an option" at bounding box center [114, 238] width 9 height 9
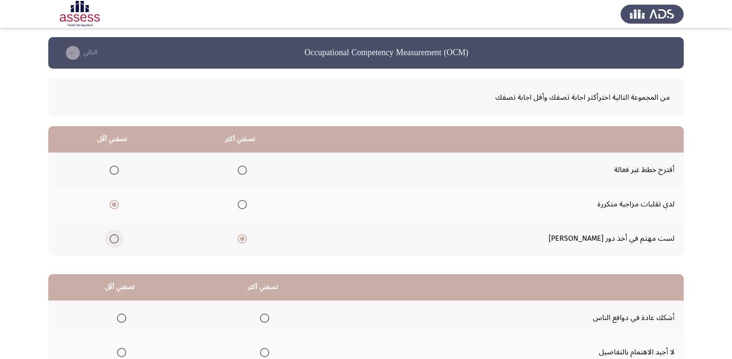
click at [119, 239] on input "Select an option" at bounding box center [114, 238] width 9 height 9
click at [247, 207] on span "Select an option" at bounding box center [242, 204] width 9 height 9
click at [247, 207] on input "Select an option" at bounding box center [242, 204] width 9 height 9
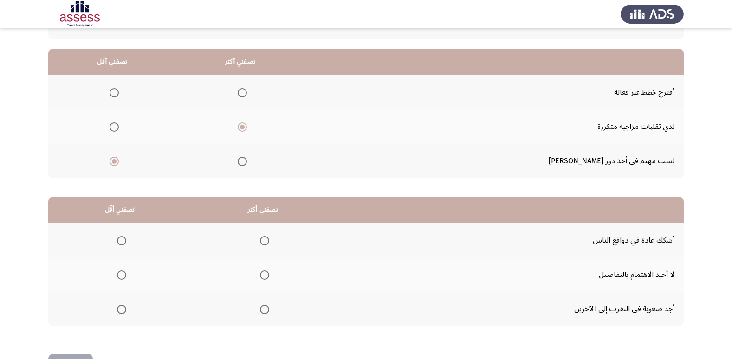
scroll to position [93, 0]
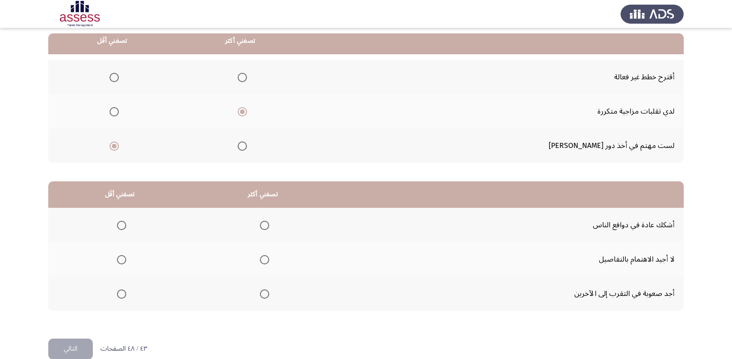
click at [118, 226] on span "Select an option" at bounding box center [121, 225] width 9 height 9
click at [118, 226] on input "Select an option" at bounding box center [121, 225] width 9 height 9
click at [262, 295] on span "Select an option" at bounding box center [264, 294] width 9 height 9
click at [262, 295] on input "Select an option" at bounding box center [264, 294] width 9 height 9
click at [71, 344] on button "التالي" at bounding box center [70, 349] width 45 height 21
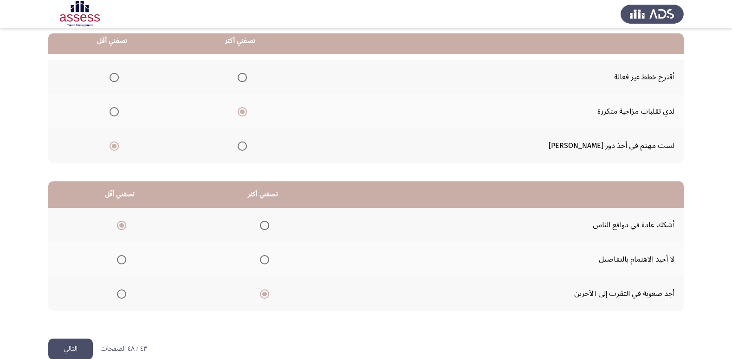
scroll to position [0, 0]
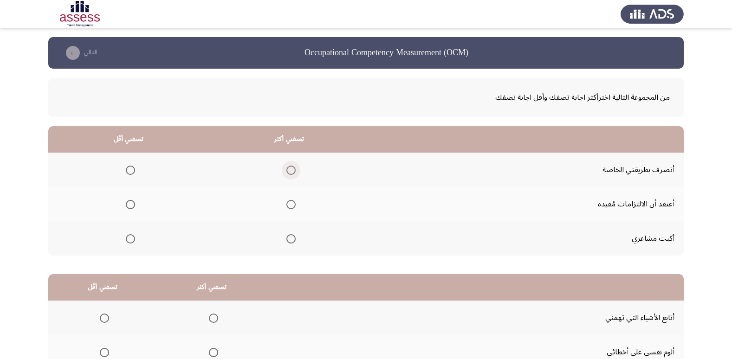
click at [289, 172] on span "Select an option" at bounding box center [290, 170] width 9 height 9
click at [289, 172] on input "Select an option" at bounding box center [290, 170] width 9 height 9
click at [132, 203] on span "Select an option" at bounding box center [130, 204] width 9 height 9
click at [132, 203] on input "Select an option" at bounding box center [130, 204] width 9 height 9
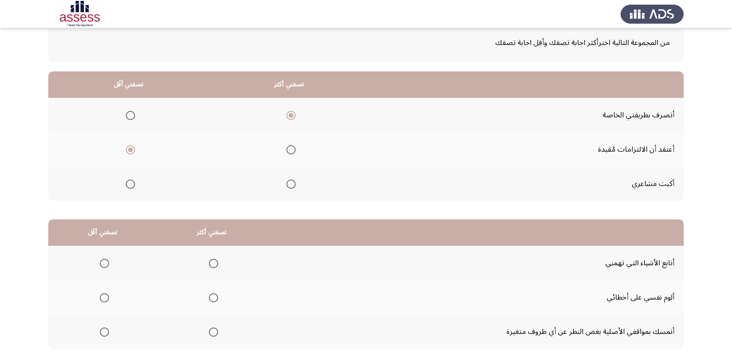
scroll to position [110, 0]
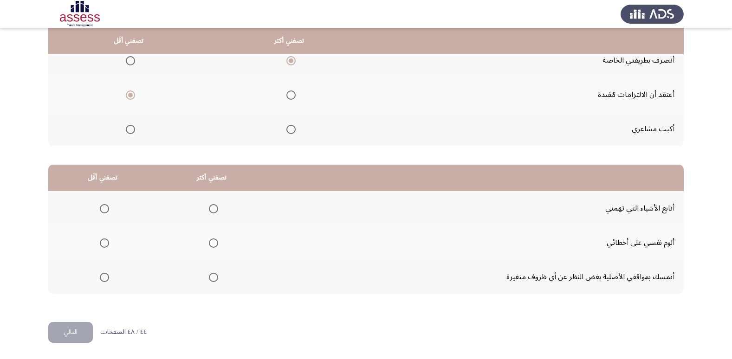
click at [213, 208] on span "Select an option" at bounding box center [213, 208] width 9 height 9
click at [213, 208] on input "Select an option" at bounding box center [213, 208] width 9 height 9
click at [214, 242] on span "Select an option" at bounding box center [213, 243] width 9 height 9
click at [214, 242] on input "Select an option" at bounding box center [213, 243] width 9 height 9
click at [209, 277] on span "Select an option" at bounding box center [213, 277] width 9 height 9
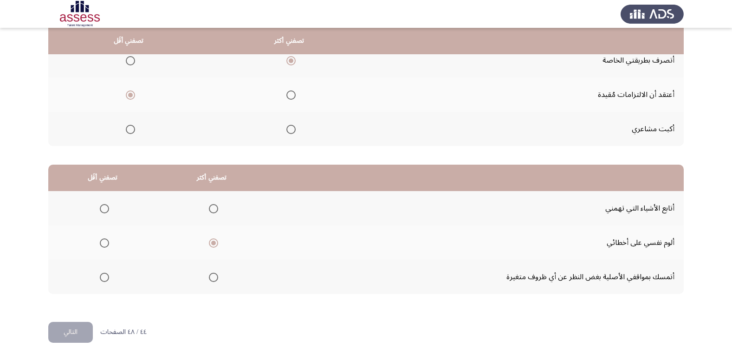
click at [209, 277] on input "Select an option" at bounding box center [213, 277] width 9 height 9
click at [215, 244] on span "Select an option" at bounding box center [213, 243] width 9 height 9
click at [215, 244] on input "Select an option" at bounding box center [213, 243] width 9 height 9
click at [103, 207] on span "Select an option" at bounding box center [104, 208] width 9 height 9
click at [103, 207] on input "Select an option" at bounding box center [104, 208] width 9 height 9
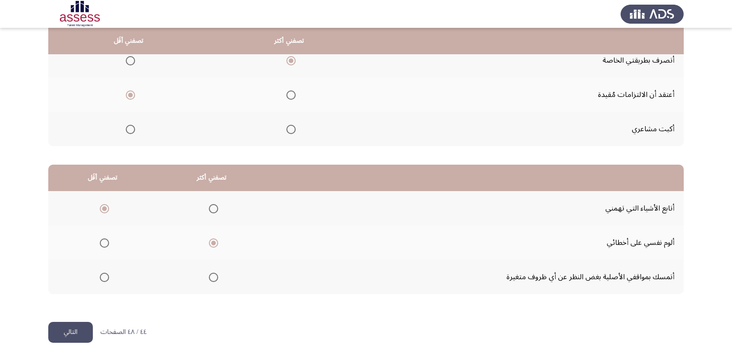
click at [78, 334] on button "التالي" at bounding box center [70, 332] width 45 height 21
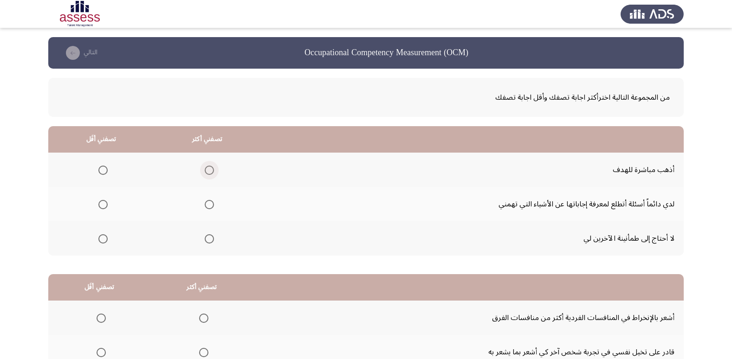
click at [209, 169] on span "Select an option" at bounding box center [209, 170] width 9 height 9
click at [209, 169] on input "Select an option" at bounding box center [209, 170] width 9 height 9
click at [104, 241] on span "Select an option" at bounding box center [102, 238] width 9 height 9
click at [104, 241] on input "Select an option" at bounding box center [102, 238] width 9 height 9
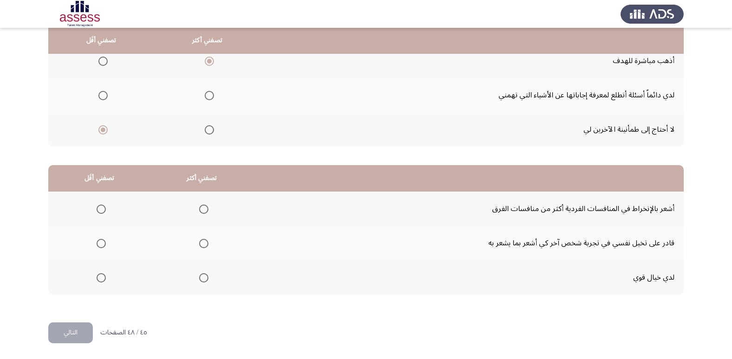
scroll to position [110, 0]
drag, startPoint x: 559, startPoint y: 209, endPoint x: 544, endPoint y: 209, distance: 14.9
click at [544, 209] on td "أشعر بالإنخراط في المنافسات الفردية أكثر من منافسات الفرق" at bounding box center [468, 208] width 431 height 34
click at [104, 280] on span "Select an option" at bounding box center [101, 277] width 9 height 9
click at [104, 280] on input "Select an option" at bounding box center [101, 277] width 9 height 9
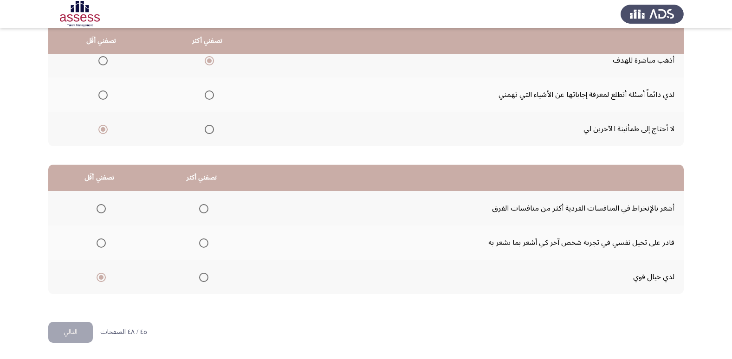
click at [207, 205] on span "Select an option" at bounding box center [203, 208] width 9 height 9
click at [207, 205] on input "Select an option" at bounding box center [203, 208] width 9 height 9
click at [98, 212] on span "Select an option" at bounding box center [101, 208] width 9 height 9
click at [98, 212] on input "Select an option" at bounding box center [101, 208] width 9 height 9
click at [204, 208] on span "Select an option" at bounding box center [203, 208] width 9 height 9
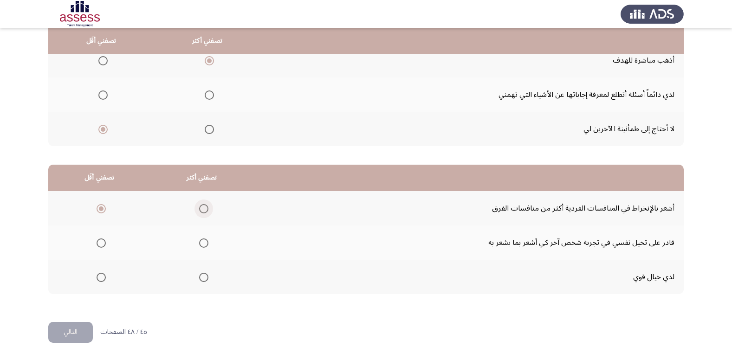
click at [204, 208] on input "Select an option" at bounding box center [203, 208] width 9 height 9
click at [102, 243] on span "Select an option" at bounding box center [101, 243] width 9 height 9
click at [102, 243] on input "Select an option" at bounding box center [101, 243] width 9 height 9
click at [82, 333] on button "التالي" at bounding box center [70, 332] width 45 height 21
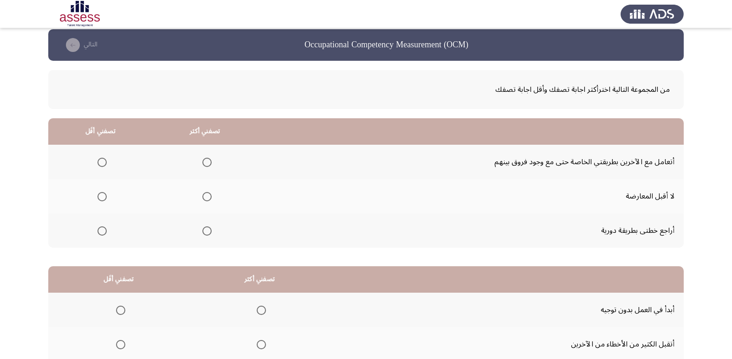
scroll to position [0, 0]
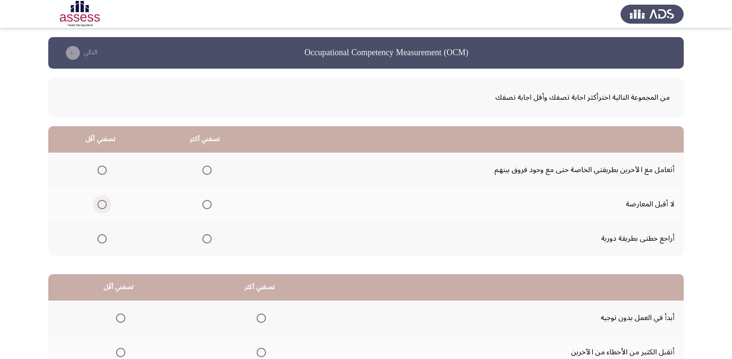
click at [102, 206] on span "Select an option" at bounding box center [102, 204] width 9 height 9
click at [102, 206] on input "Select an option" at bounding box center [102, 204] width 9 height 9
click at [210, 241] on span "Select an option" at bounding box center [206, 238] width 9 height 9
click at [210, 241] on input "Select an option" at bounding box center [206, 238] width 9 height 9
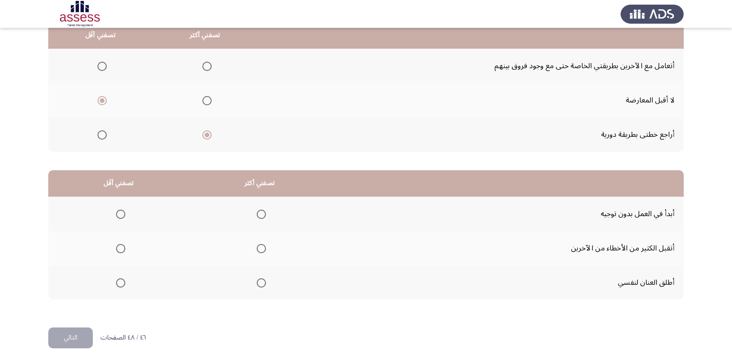
scroll to position [110, 0]
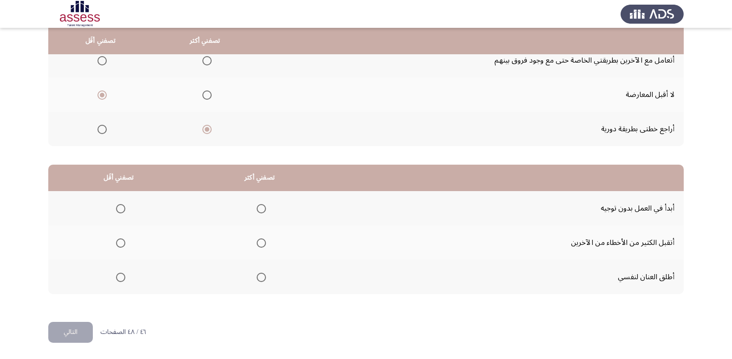
click at [261, 211] on span "Select an option" at bounding box center [261, 208] width 9 height 9
click at [261, 211] on input "Select an option" at bounding box center [261, 208] width 9 height 9
click at [121, 243] on span "Select an option" at bounding box center [121, 243] width 0 height 0
click at [120, 243] on input "Select an option" at bounding box center [120, 243] width 9 height 9
click at [75, 331] on button "التالي" at bounding box center [70, 332] width 45 height 21
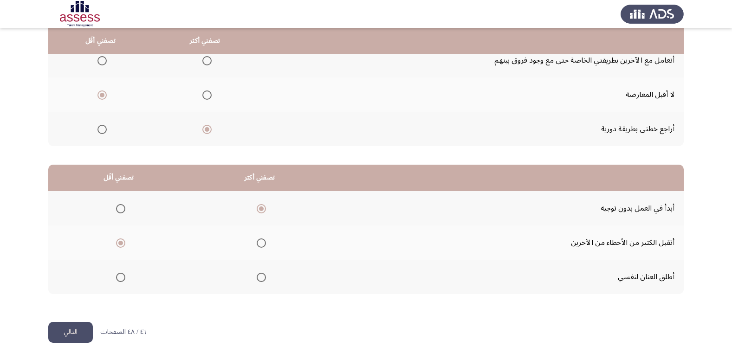
scroll to position [0, 0]
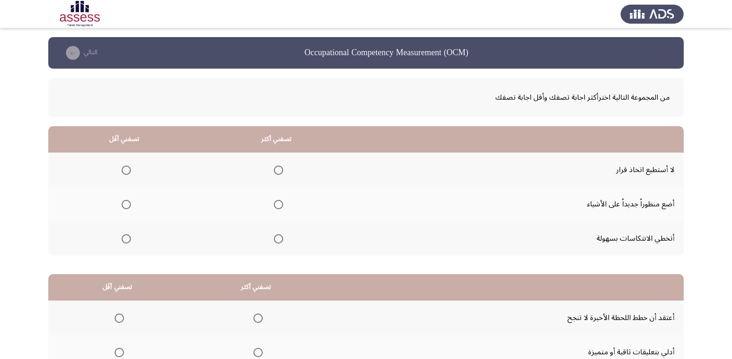
click at [124, 170] on span "Select an option" at bounding box center [126, 170] width 9 height 9
click at [124, 170] on input "Select an option" at bounding box center [126, 170] width 9 height 9
click at [276, 234] on span "Select an option" at bounding box center [278, 238] width 9 height 9
click at [276, 234] on input "Select an option" at bounding box center [278, 238] width 9 height 9
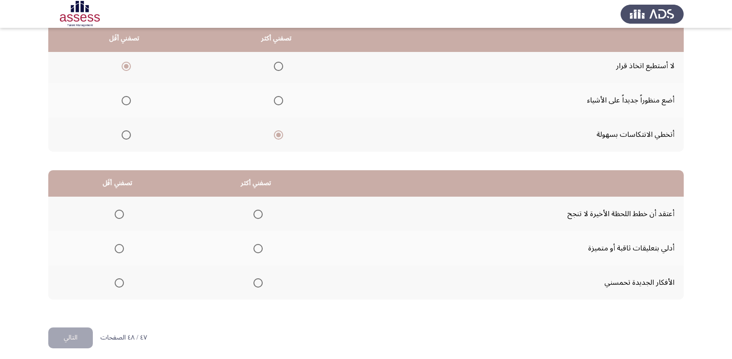
scroll to position [110, 0]
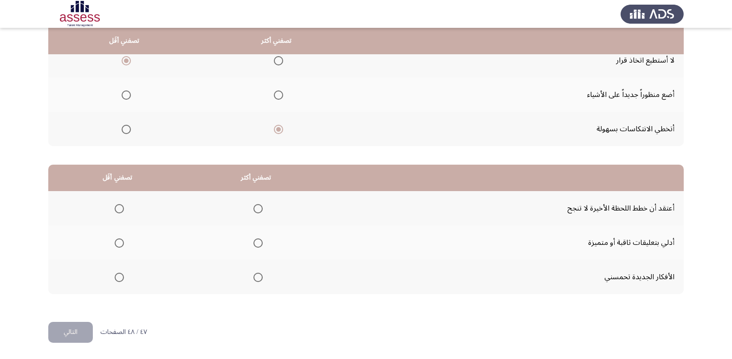
click at [118, 209] on span "Select an option" at bounding box center [119, 208] width 9 height 9
click at [118, 209] on input "Select an option" at bounding box center [119, 208] width 9 height 9
click at [254, 277] on span "Select an option" at bounding box center [258, 277] width 9 height 9
click at [254, 277] on input "Select an option" at bounding box center [258, 277] width 9 height 9
click at [261, 245] on th at bounding box center [256, 243] width 139 height 34
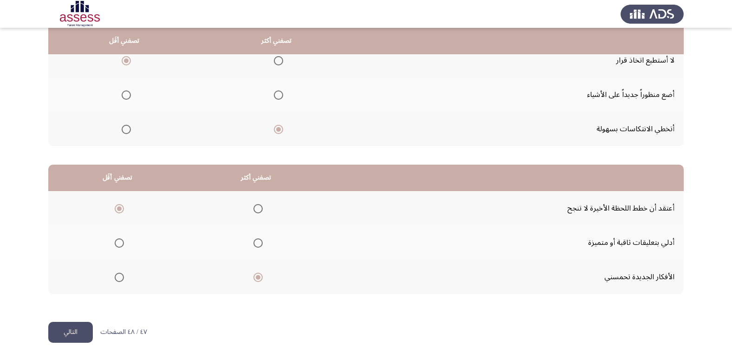
click at [260, 243] on span "Select an option" at bounding box center [258, 243] width 9 height 9
click at [260, 243] on input "Select an option" at bounding box center [258, 243] width 9 height 9
click at [257, 277] on span "Select an option" at bounding box center [258, 277] width 9 height 9
click at [257, 277] on input "Select an option" at bounding box center [258, 277] width 9 height 9
click at [79, 330] on button "التالي" at bounding box center [70, 332] width 45 height 21
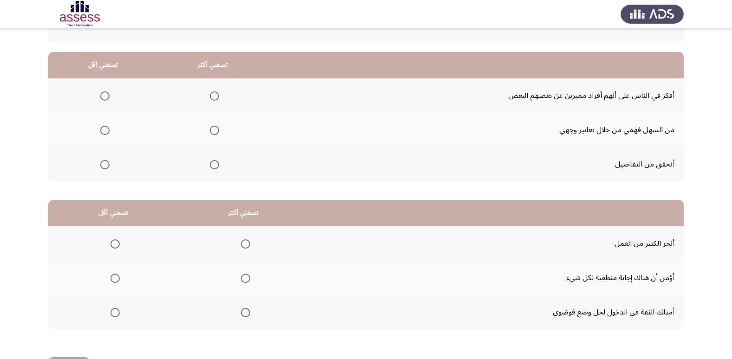
scroll to position [0, 0]
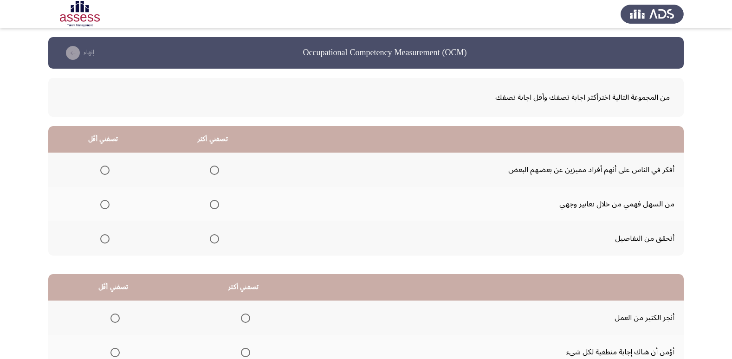
click at [215, 171] on span "Select an option" at bounding box center [214, 170] width 9 height 9
click at [215, 171] on input "Select an option" at bounding box center [214, 170] width 9 height 9
click at [106, 210] on mat-radio-group "Select an option" at bounding box center [103, 204] width 13 height 16
click at [104, 206] on span "Select an option" at bounding box center [104, 204] width 9 height 9
click at [104, 206] on input "Select an option" at bounding box center [104, 204] width 9 height 9
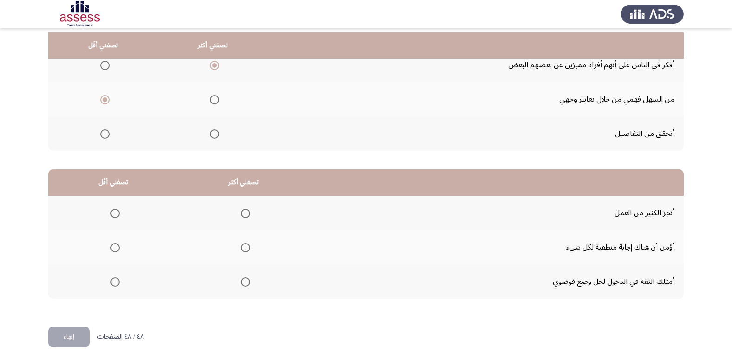
scroll to position [110, 0]
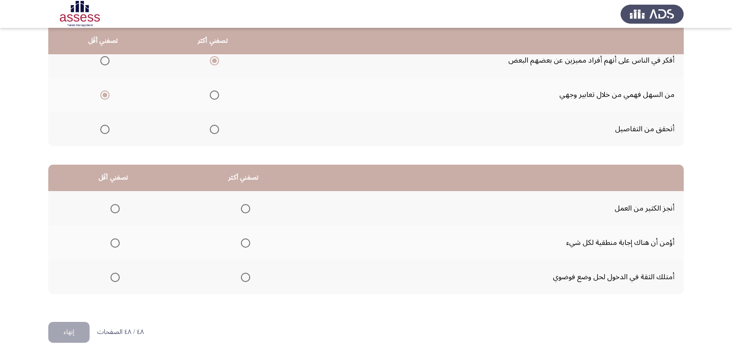
click at [242, 207] on span "Select an option" at bounding box center [245, 208] width 9 height 9
click at [242, 207] on input "Select an option" at bounding box center [245, 208] width 9 height 9
click at [245, 241] on span "Select an option" at bounding box center [245, 243] width 9 height 9
click at [245, 241] on input "Select an option" at bounding box center [245, 243] width 9 height 9
click at [242, 208] on span "Select an option" at bounding box center [245, 208] width 9 height 9
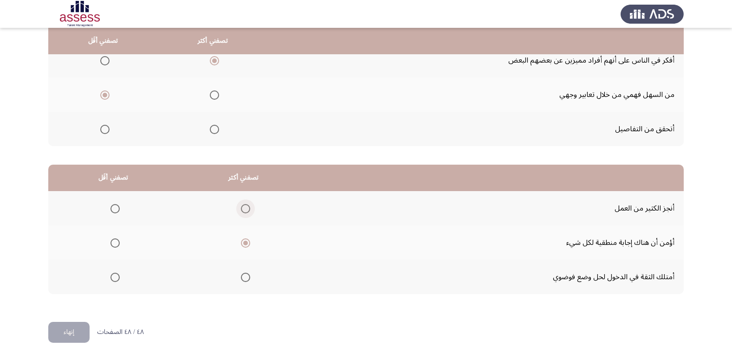
click at [242, 208] on input "Select an option" at bounding box center [245, 208] width 9 height 9
click at [116, 247] on span "Select an option" at bounding box center [115, 243] width 9 height 9
click at [116, 247] on input "Select an option" at bounding box center [115, 243] width 9 height 9
click at [72, 330] on button "إنهاء" at bounding box center [68, 332] width 41 height 21
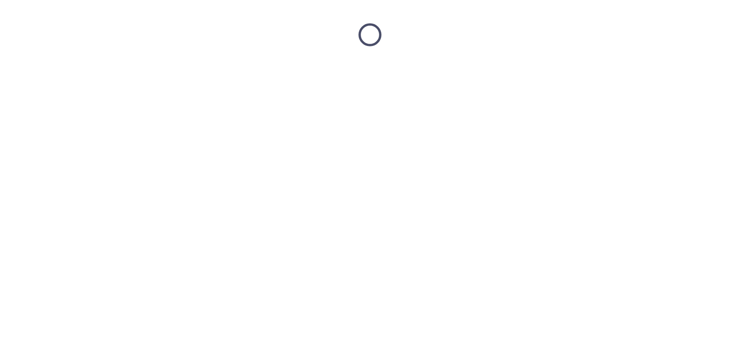
scroll to position [0, 0]
